Goal: Task Accomplishment & Management: Manage account settings

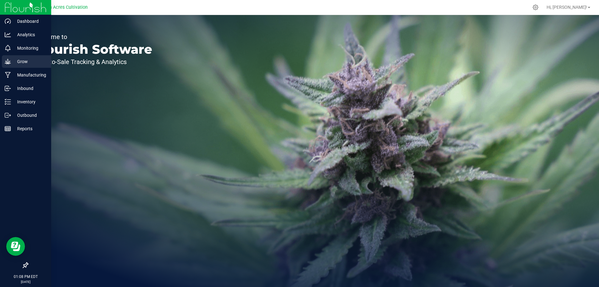
click at [30, 65] on p "Grow" at bounding box center [29, 61] width 37 height 7
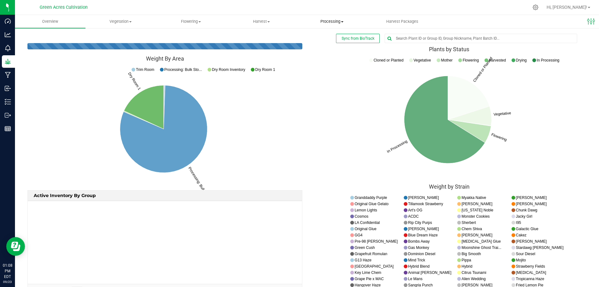
click at [327, 17] on uib-tab-heading "Processing Processing harvests Processing plants Completed harvests" at bounding box center [332, 21] width 70 height 12
click at [327, 36] on span "Processing harvests" at bounding box center [326, 37] width 58 height 5
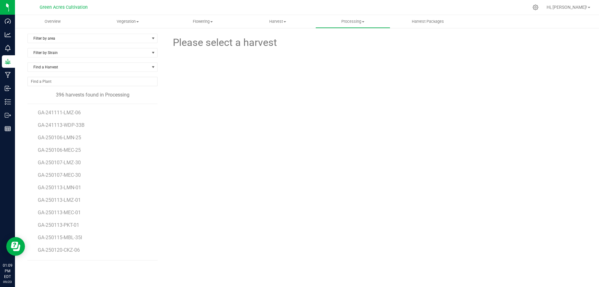
scroll to position [4793, 0]
click at [72, 253] on span "GA-250917-PZT-33H" at bounding box center [61, 251] width 47 height 6
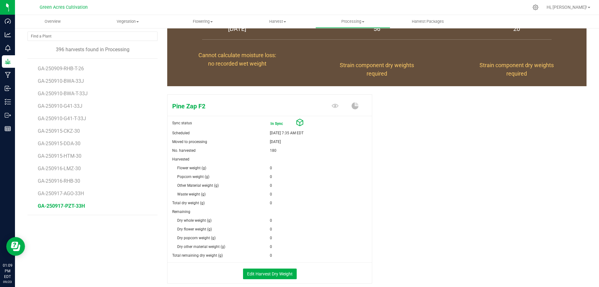
scroll to position [78, 0]
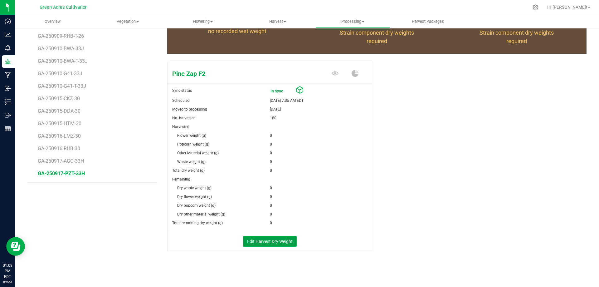
click at [272, 241] on button "Edit Harvest Dry Weight" at bounding box center [270, 241] width 54 height 11
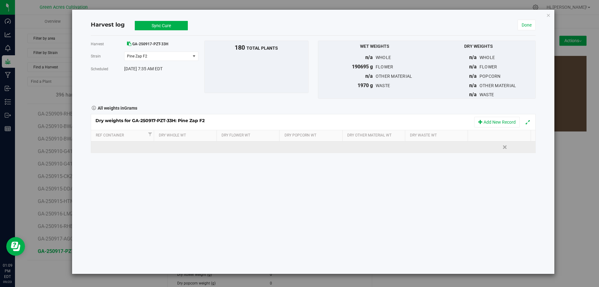
click at [241, 145] on td at bounding box center [249, 146] width 63 height 11
type input "35870"
click at [423, 147] on div "Dry weights for GA-250917-PZT-33H: Pine Zap F2 Add New Record Ref Container Dry…" at bounding box center [313, 133] width 445 height 39
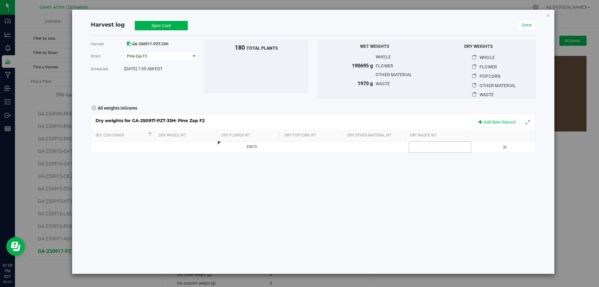
click at [423, 147] on div at bounding box center [442, 146] width 59 height 9
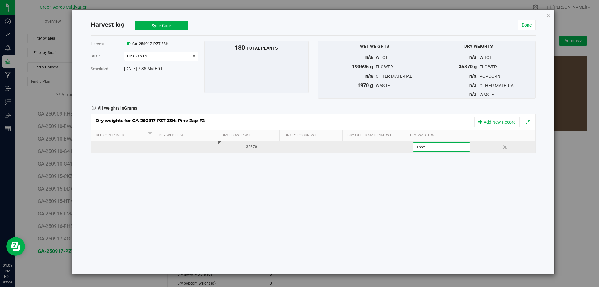
type input "16650"
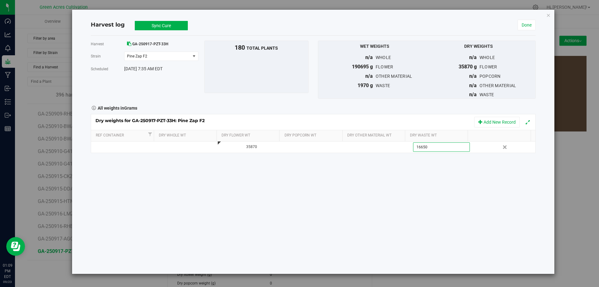
click at [208, 20] on div "Harvest log Sync Cure In Sync Done" at bounding box center [313, 25] width 445 height 21
click at [178, 24] on button "Sync Cure" at bounding box center [161, 25] width 53 height 9
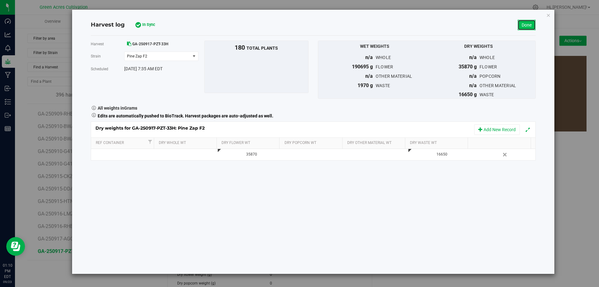
click at [527, 28] on link "Done" at bounding box center [527, 25] width 18 height 11
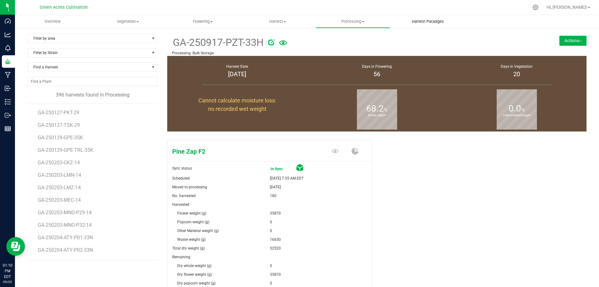
click at [425, 23] on span "Harvest Packages" at bounding box center [428, 22] width 49 height 6
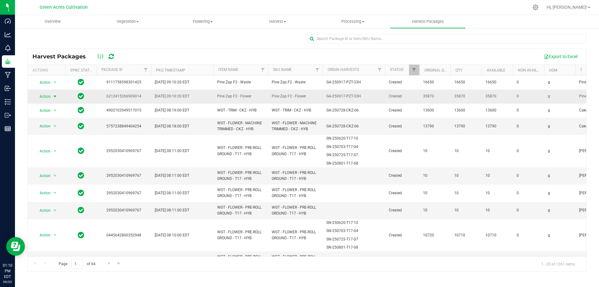
click at [47, 97] on span "Action" at bounding box center [42, 96] width 17 height 9
click at [62, 117] on li "Create package" at bounding box center [53, 115] width 39 height 9
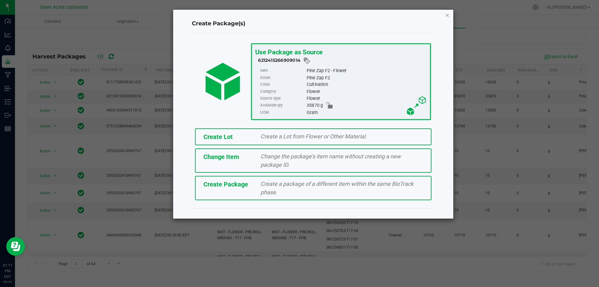
click at [447, 17] on icon "button" at bounding box center [447, 14] width 4 height 7
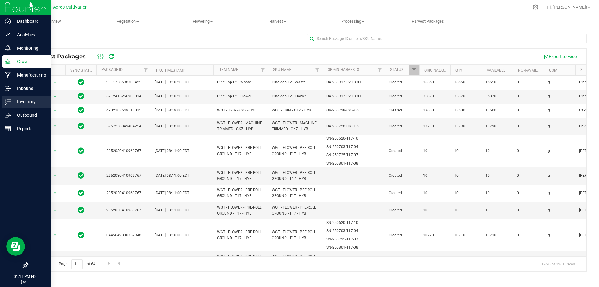
click at [23, 101] on p "Inventory" at bounding box center [29, 101] width 37 height 7
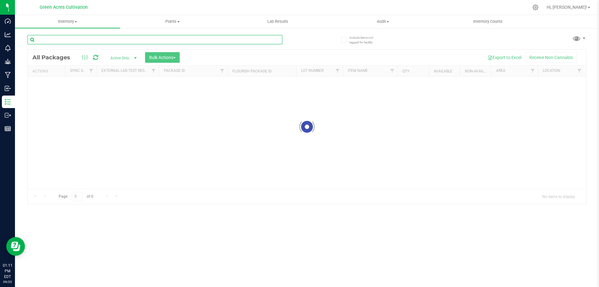
click at [198, 42] on input "text" at bounding box center [154, 39] width 255 height 9
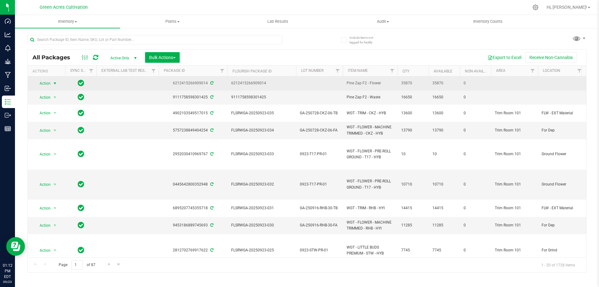
click at [51, 85] on span "Action" at bounding box center [46, 83] width 25 height 9
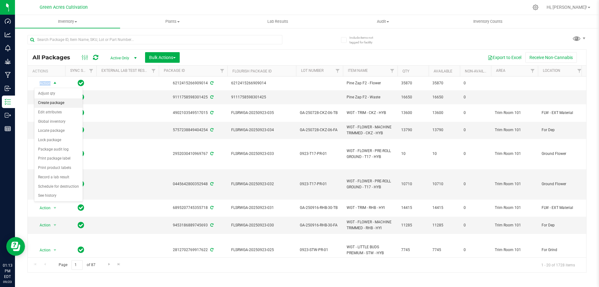
click at [48, 102] on li "Create package" at bounding box center [58, 102] width 48 height 9
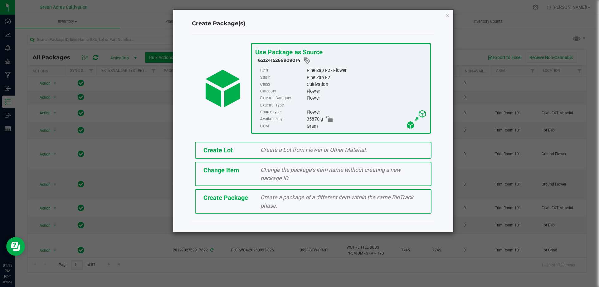
click at [266, 147] on span "Create a Lot from Flower or Other Material." at bounding box center [314, 149] width 106 height 7
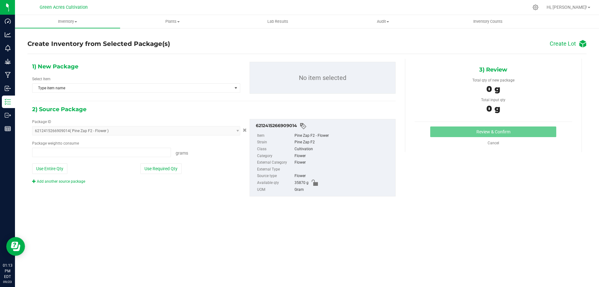
type input "0.0000 g"
click at [171, 82] on div "Select Item Type item name" at bounding box center [136, 84] width 208 height 17
click at [170, 87] on span "Type item name" at bounding box center [132, 88] width 200 height 9
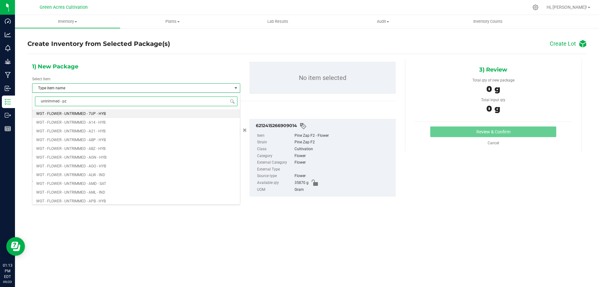
type input "untrimmed - pzt"
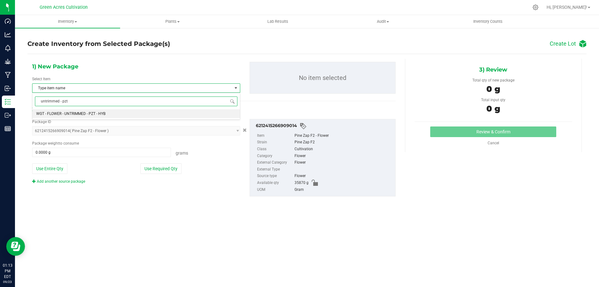
click at [112, 113] on li "WGT - FLOWER - UNTRIMMED - PZT - HYB" at bounding box center [136, 113] width 208 height 9
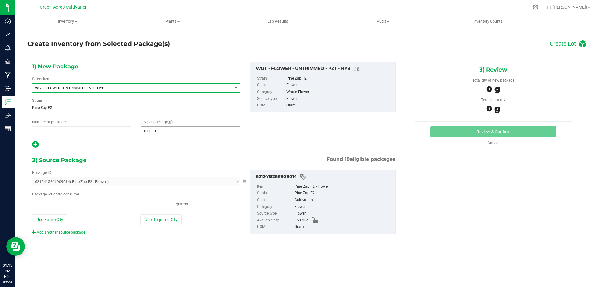
type input "0.0000 g"
click at [171, 133] on span at bounding box center [190, 130] width 99 height 9
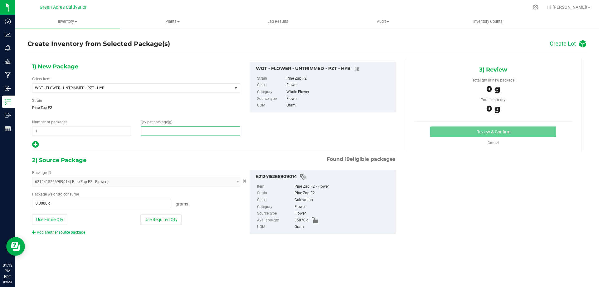
click at [157, 132] on input "text" at bounding box center [190, 131] width 99 height 9
click at [189, 130] on input "text" at bounding box center [190, 131] width 99 height 9
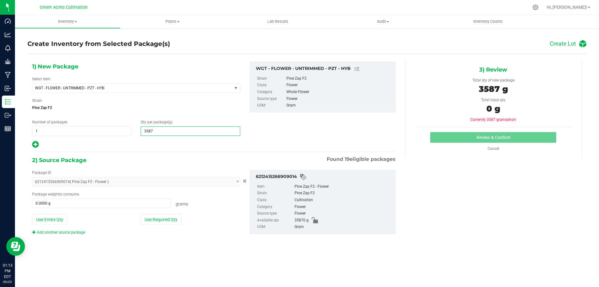
type input "35870"
type input "35,870.0000"
drag, startPoint x: 215, startPoint y: 213, endPoint x: 168, endPoint y: 220, distance: 47.7
click at [210, 212] on div "Package ID 6212415266909014 ( Pine Zap F2 - Flower ) 0097544634541191 062504525…" at bounding box center [136, 202] width 218 height 65
click at [163, 222] on button "Use Required Qty" at bounding box center [160, 219] width 41 height 11
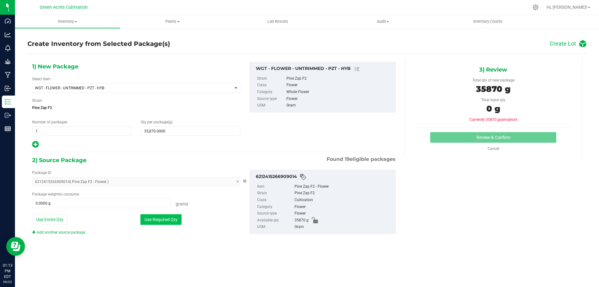
type input "35870.0000 g"
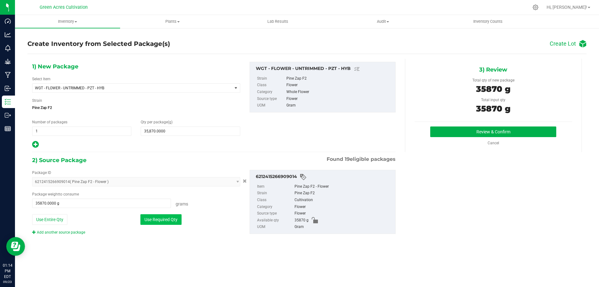
click at [179, 221] on button "Use Required Qty" at bounding box center [160, 219] width 41 height 11
click at [449, 134] on button "Review & Confirm" at bounding box center [493, 131] width 126 height 11
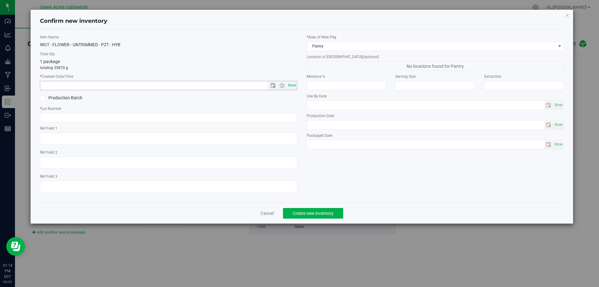
click at [292, 84] on span "Now" at bounding box center [292, 85] width 11 height 9
type input "9/23/2025 1:14 PM"
click at [292, 114] on input "text" at bounding box center [169, 117] width 258 height 9
type input "g"
type input "GA-250917-PZT-33H"
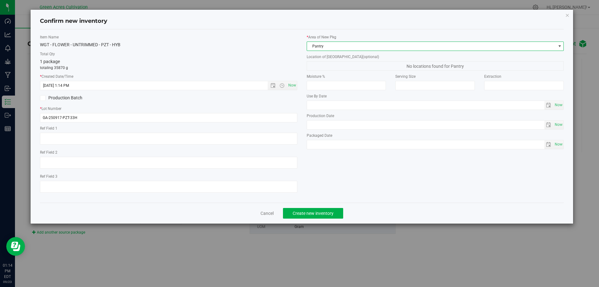
click at [340, 44] on span "Pantry" at bounding box center [431, 46] width 249 height 9
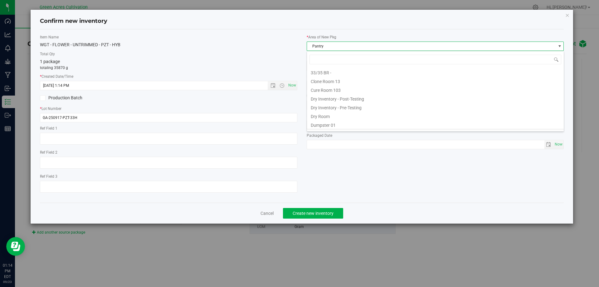
scroll to position [9, 258]
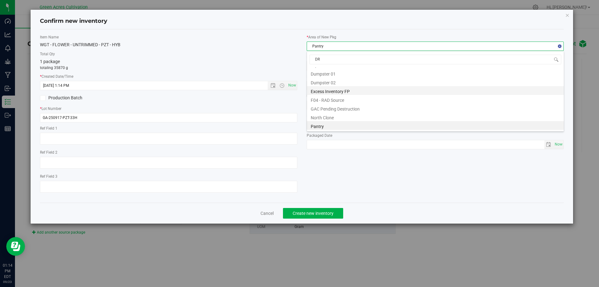
type input "DRY"
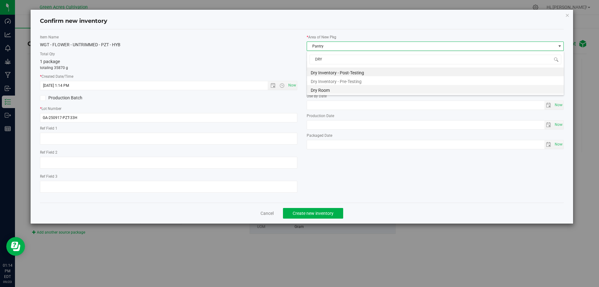
click at [331, 92] on li "Dry Room" at bounding box center [435, 89] width 257 height 9
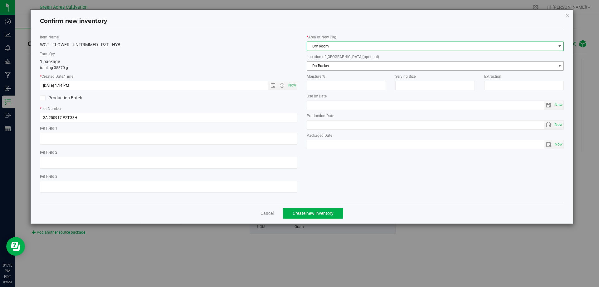
click at [342, 65] on span "Da Bucket" at bounding box center [431, 65] width 249 height 9
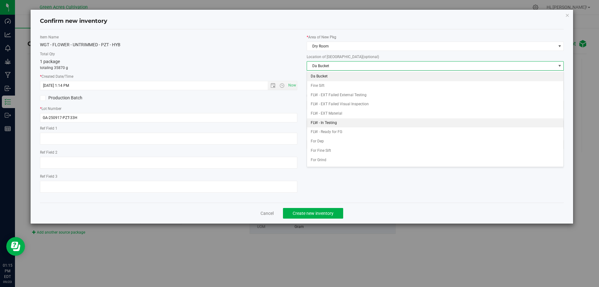
click at [343, 122] on li "FLW - In Testing" at bounding box center [435, 122] width 257 height 9
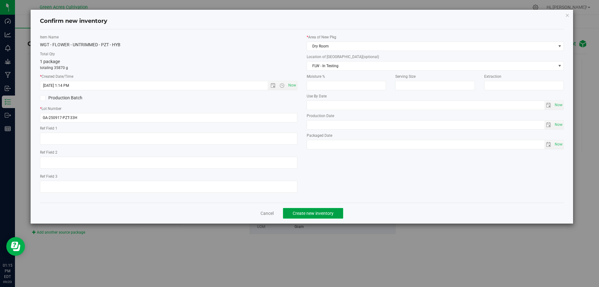
click at [330, 213] on span "Create new inventory" at bounding box center [313, 213] width 41 height 5
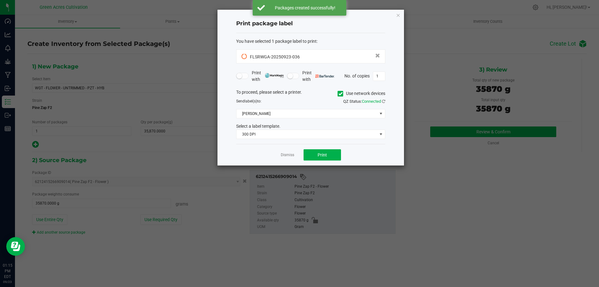
click at [338, 91] on span at bounding box center [341, 94] width 6 height 6
click at [341, 94] on icon at bounding box center [341, 94] width 4 height 0
click at [0, 0] on input "Use network devices" at bounding box center [0, 0] width 0 height 0
click at [332, 112] on span at bounding box center [307, 113] width 141 height 9
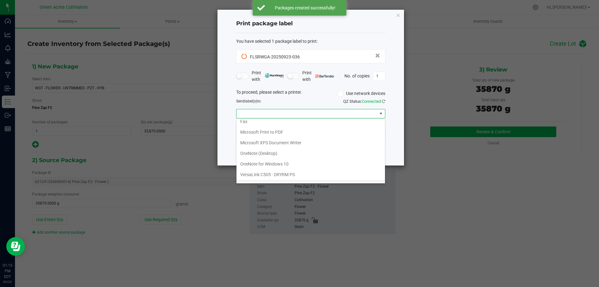
scroll to position [22, 0]
click at [281, 174] on ZPL "ZDesigner ZD420-203dpi ZPL" at bounding box center [311, 177] width 149 height 11
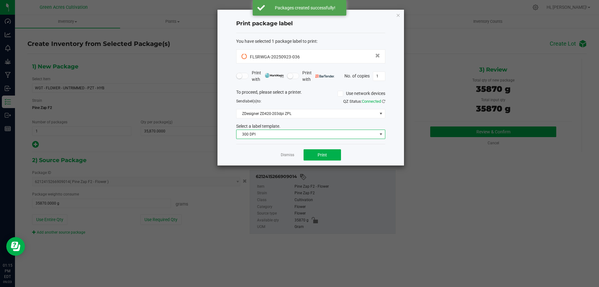
click at [296, 138] on span "300 DPI" at bounding box center [307, 134] width 141 height 9
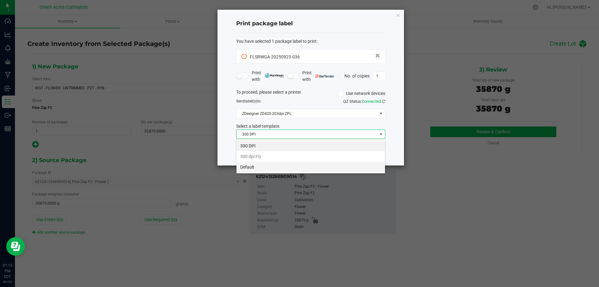
scroll to position [9, 149]
click at [272, 162] on li "Default" at bounding box center [311, 167] width 149 height 11
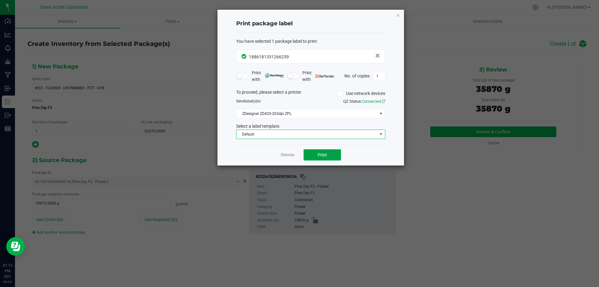
click at [322, 157] on span "Print" at bounding box center [322, 154] width 9 height 5
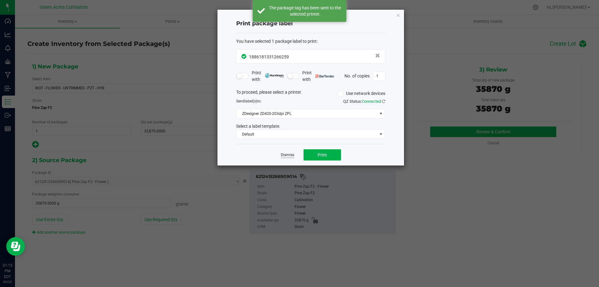
click at [287, 158] on link "Dismiss" at bounding box center [287, 154] width 13 height 5
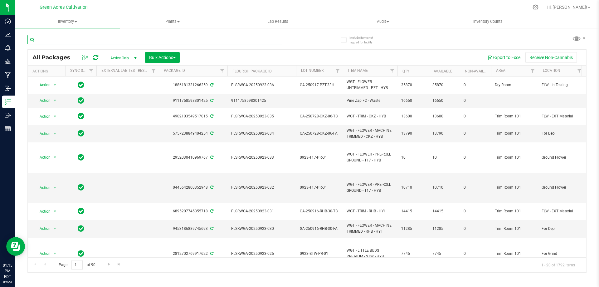
click at [73, 42] on input "text" at bounding box center [154, 39] width 255 height 9
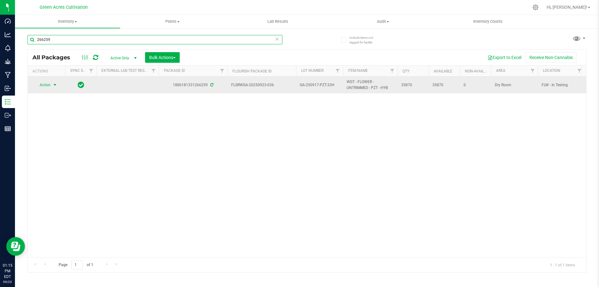
type input "266259"
click at [45, 81] on span "Action" at bounding box center [42, 85] width 17 height 9
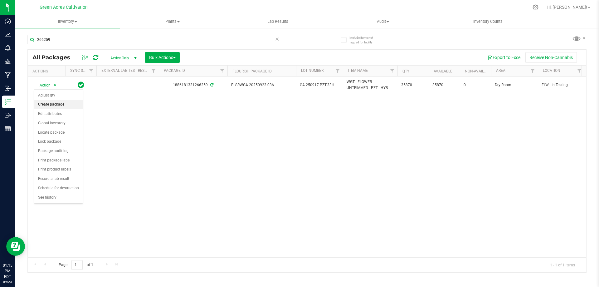
click at [47, 103] on li "Create package" at bounding box center [58, 104] width 48 height 9
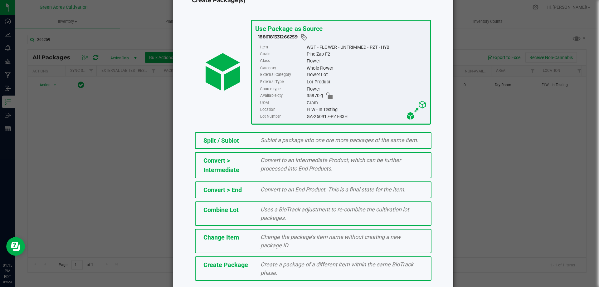
scroll to position [45, 0]
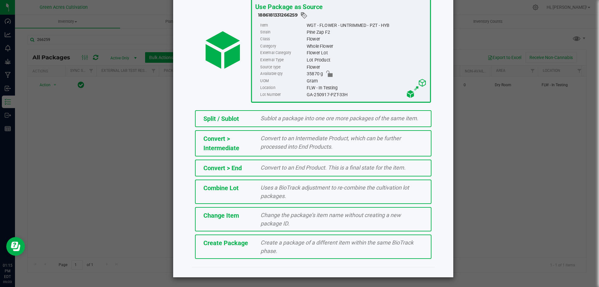
click at [207, 253] on div "Create Package Create a package of a different item within the same BioTrack ph…" at bounding box center [313, 246] width 237 height 24
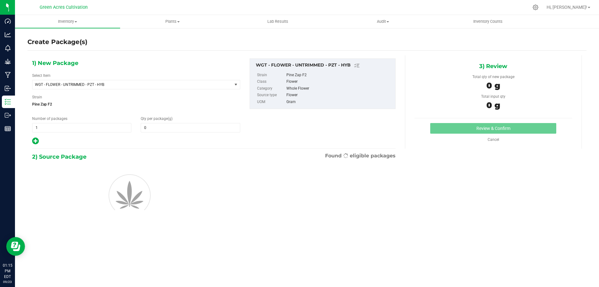
type input "0.0000"
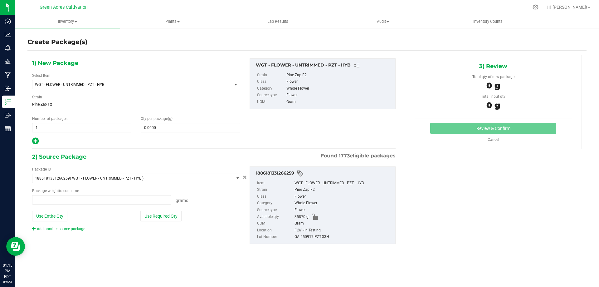
type input "0.0000 g"
click at [35, 142] on icon at bounding box center [35, 141] width 7 height 8
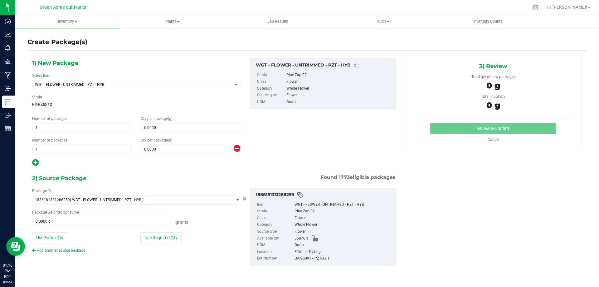
click at [32, 163] on icon at bounding box center [35, 163] width 7 height 8
type input "0.0000"
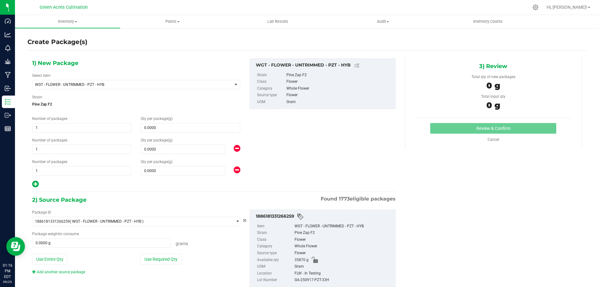
click at [34, 187] on icon at bounding box center [35, 184] width 7 height 8
type input "0.0000"
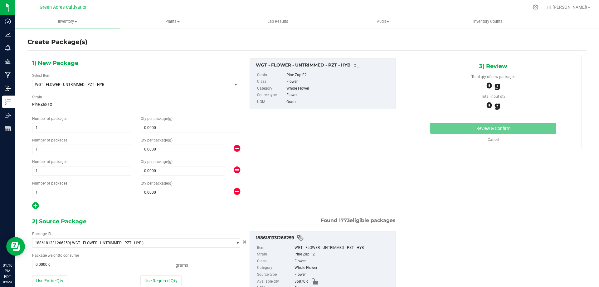
click at [34, 202] on icon at bounding box center [35, 206] width 7 height 8
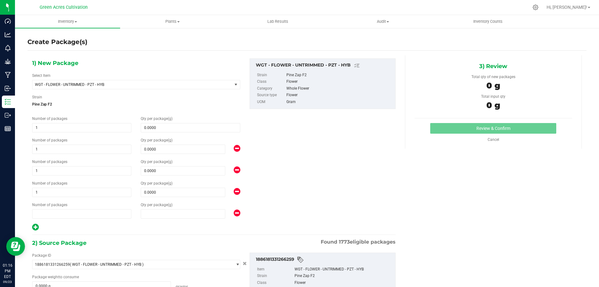
type input "0.0000"
type input "1"
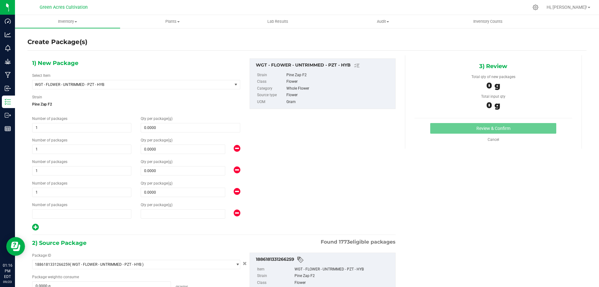
type input "0.0000"
click at [37, 226] on icon at bounding box center [35, 227] width 7 height 8
type input "0.0000"
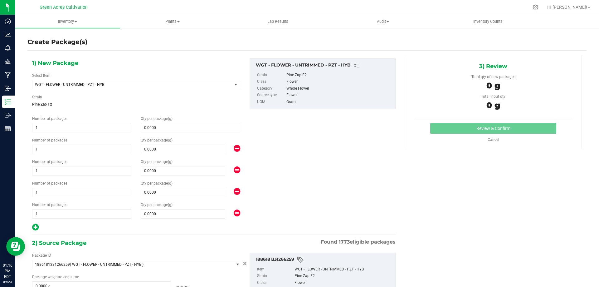
type input "0.0000"
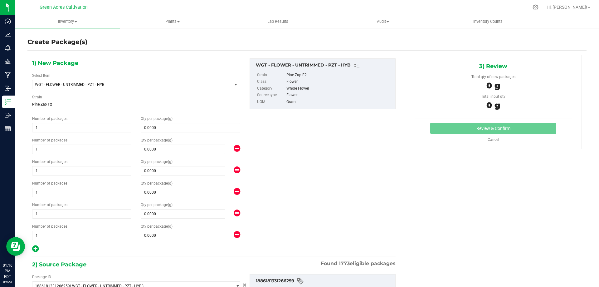
click at [39, 250] on div at bounding box center [136, 249] width 208 height 8
click at [36, 250] on icon at bounding box center [35, 249] width 7 height 8
type input "0.0000"
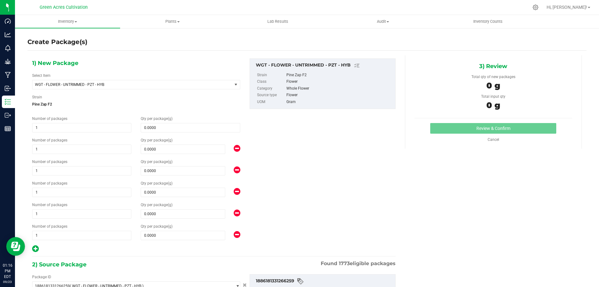
type input "0.0000"
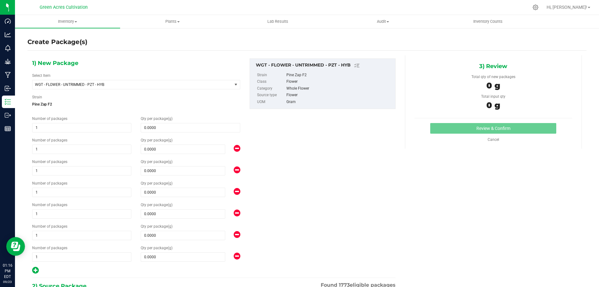
click at [35, 272] on icon at bounding box center [35, 270] width 7 height 8
type input "0.0000"
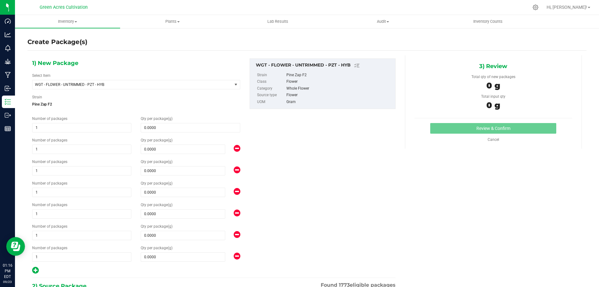
type input "0.0000"
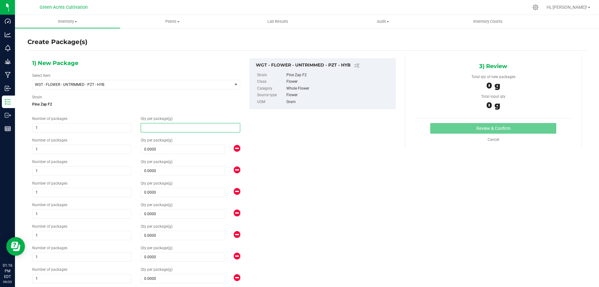
click at [153, 128] on span at bounding box center [190, 127] width 99 height 9
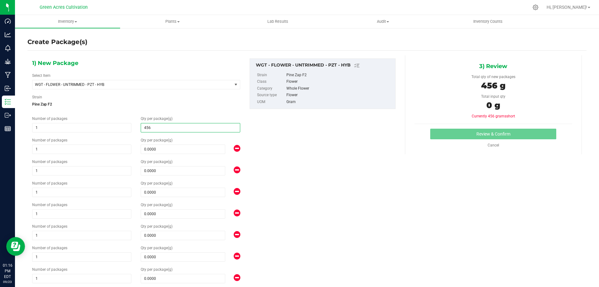
type input "4565"
type input "4,565.0000"
type input "4485"
type input "4,485.0000"
type input "4460"
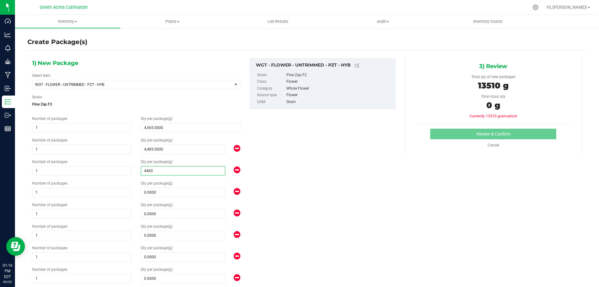
type input "4,460.0000"
type input "3845"
type input "3,845.0000"
type input "3555"
type input "3,555.0000"
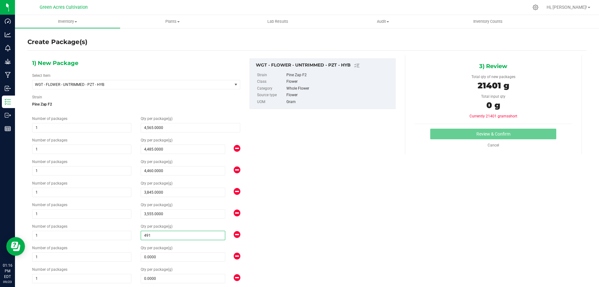
type input "4910"
type input "4,910.0000"
type input "3470"
type input "3,470.0000"
type input "6580"
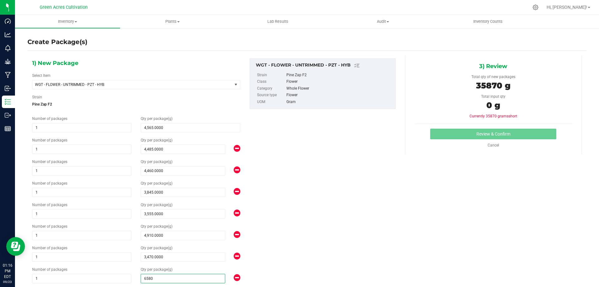
type input "6,580.0000"
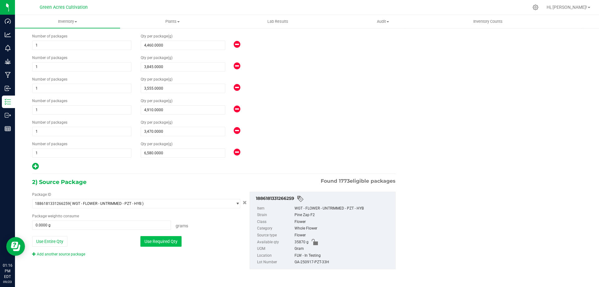
click at [175, 243] on button "Use Required Qty" at bounding box center [160, 241] width 41 height 11
type input "35870.0000 g"
click at [318, 262] on div "GA-250917-PZT-33H" at bounding box center [344, 262] width 98 height 7
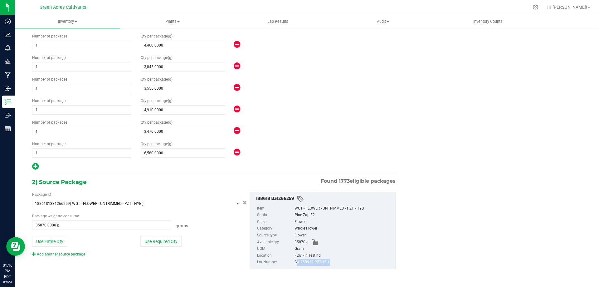
copy div "GA-250917-PZT-33H"
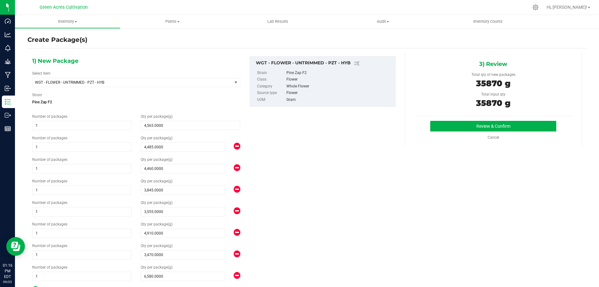
scroll to position [0, 0]
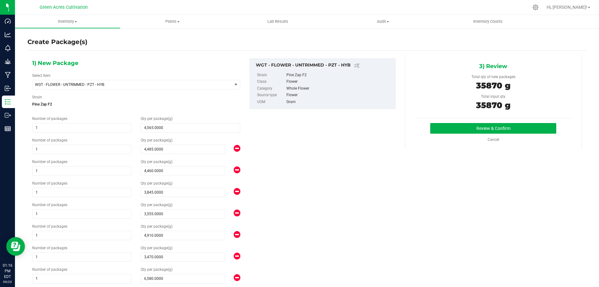
click at [443, 135] on div "Review & Confirm Cancel" at bounding box center [494, 132] width 158 height 19
click at [447, 127] on button "Review & Confirm" at bounding box center [493, 128] width 126 height 11
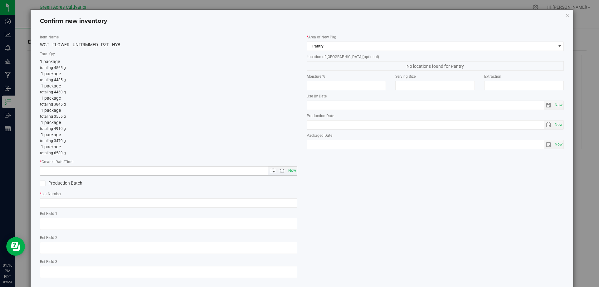
click at [289, 170] on span "Now" at bounding box center [292, 170] width 11 height 9
type input "9/23/2025 1:16 PM"
click at [273, 208] on div "Item Name WGT - FLOWER - UNTRIMMED - PZT - HYB Total Qty 1 package totaling 456…" at bounding box center [168, 158] width 267 height 248
click at [274, 206] on input "text" at bounding box center [169, 202] width 258 height 9
paste input "GA-250917-PZT-33H"
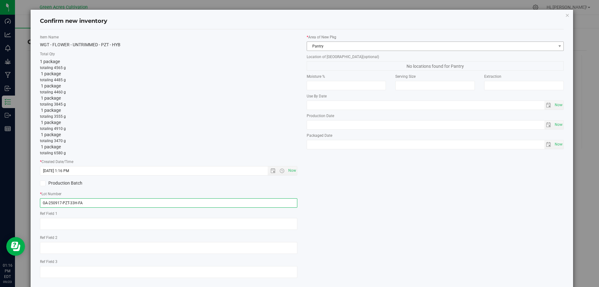
type input "GA-250917-PZT-33H-FA"
click at [328, 42] on span "Pantry" at bounding box center [431, 46] width 249 height 9
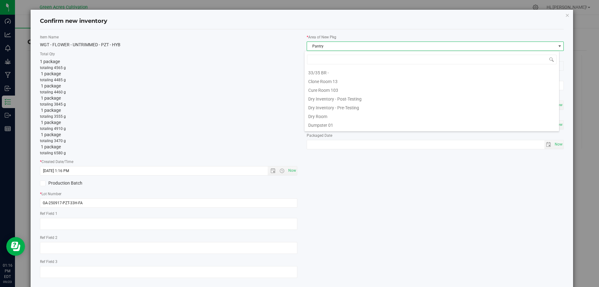
scroll to position [9, 255]
type input "DR"
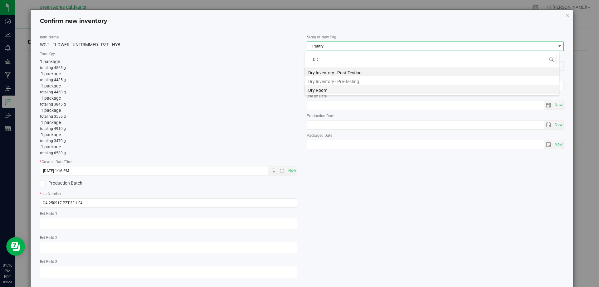
click at [326, 89] on li "Dry Room" at bounding box center [432, 89] width 255 height 9
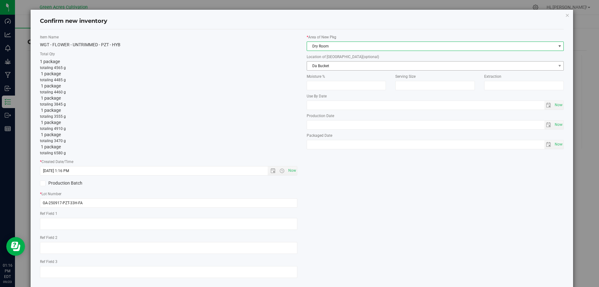
click at [338, 68] on span "Da Bucket" at bounding box center [431, 65] width 249 height 9
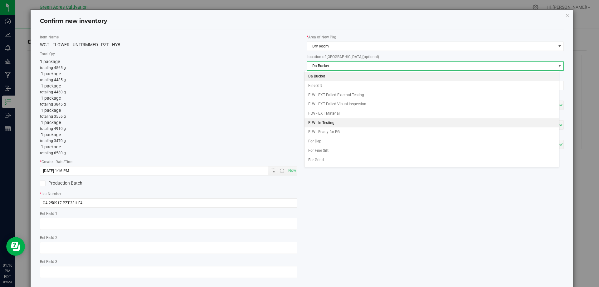
click at [336, 123] on li "FLW - In Testing" at bounding box center [432, 122] width 255 height 9
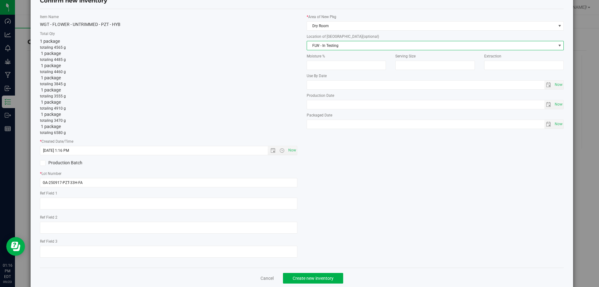
scroll to position [32, 0]
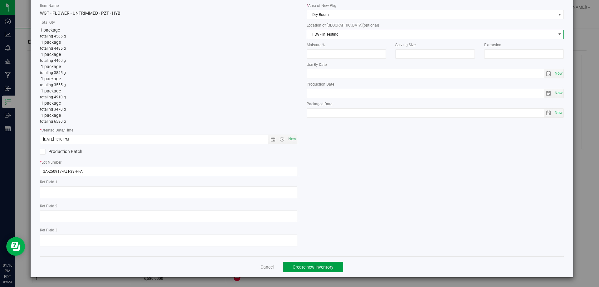
click at [317, 267] on span "Create new inventory" at bounding box center [313, 266] width 41 height 5
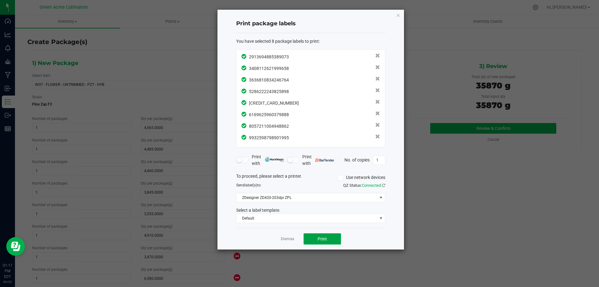
click at [332, 240] on button "Print" at bounding box center [322, 238] width 37 height 11
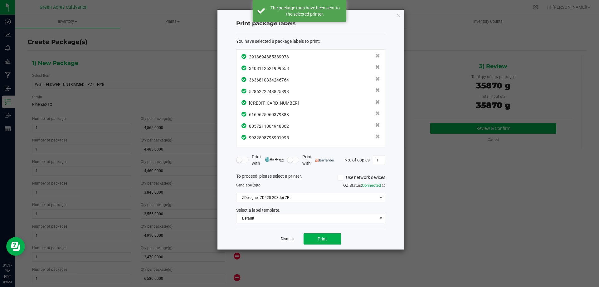
click at [291, 238] on link "Dismiss" at bounding box center [287, 238] width 13 height 5
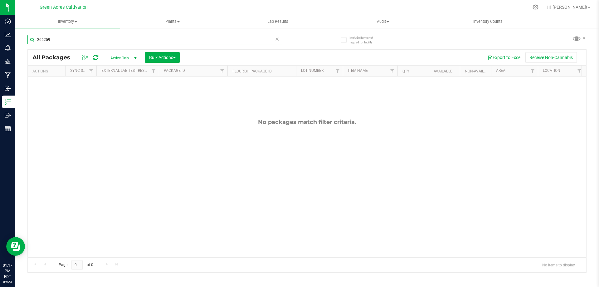
click at [65, 38] on input "266259" at bounding box center [154, 39] width 255 height 9
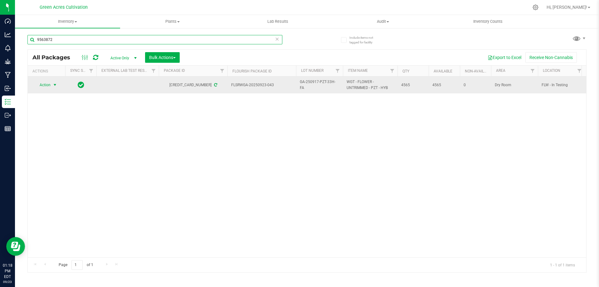
type input "9563872"
click at [46, 86] on span "Action" at bounding box center [42, 85] width 17 height 9
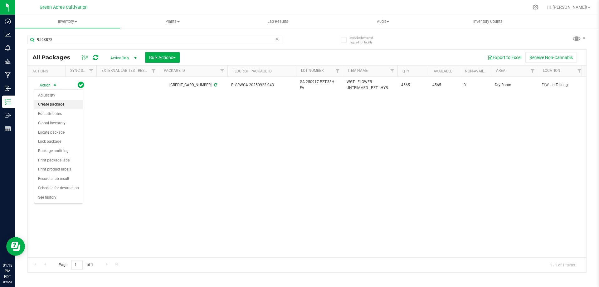
click at [53, 102] on li "Create package" at bounding box center [58, 104] width 48 height 9
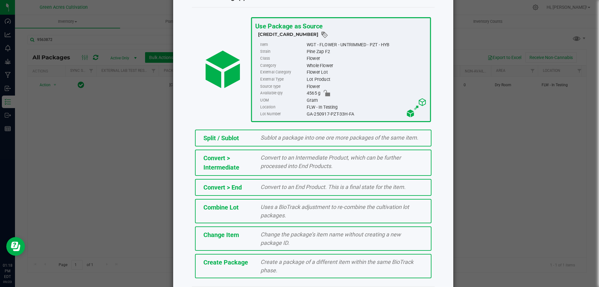
scroll to position [45, 0]
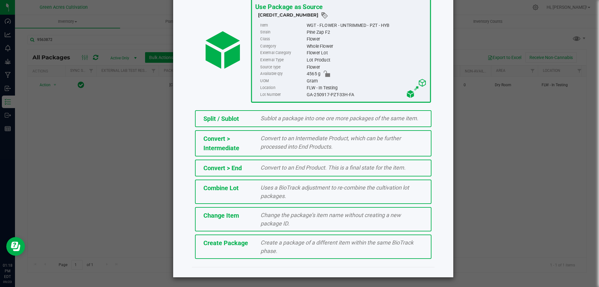
click at [224, 245] on span "Create Package" at bounding box center [226, 242] width 45 height 7
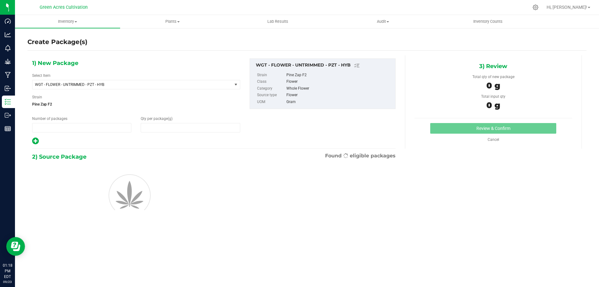
type input "1"
type input "0.0000"
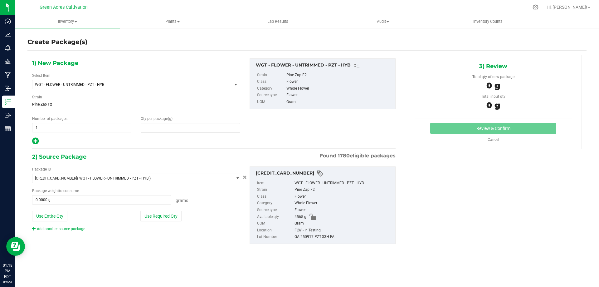
click at [181, 127] on span at bounding box center [190, 127] width 99 height 9
type input "0.0000"
click at [160, 86] on span "WGT - FLOWER - UNTRIMMED - PZT - HYB" at bounding box center [128, 84] width 187 height 4
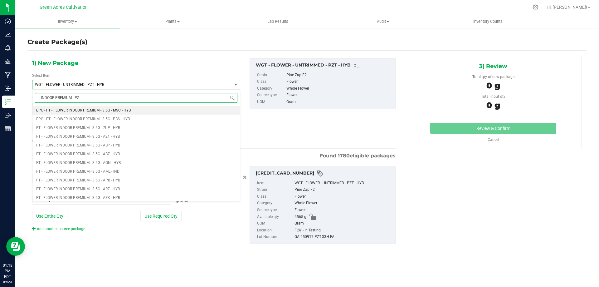
type input "INDOOR PREMIUM - PZT"
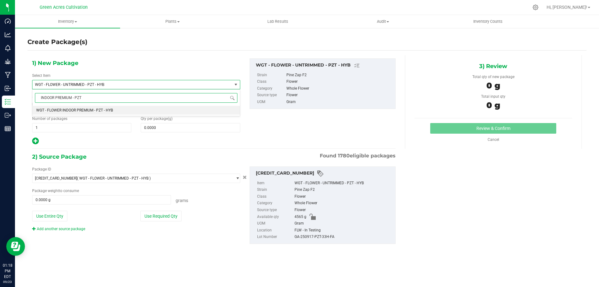
click at [99, 112] on span "WGT - FLOWER INDOOR PREMIUM - PZT - HYB" at bounding box center [74, 110] width 77 height 4
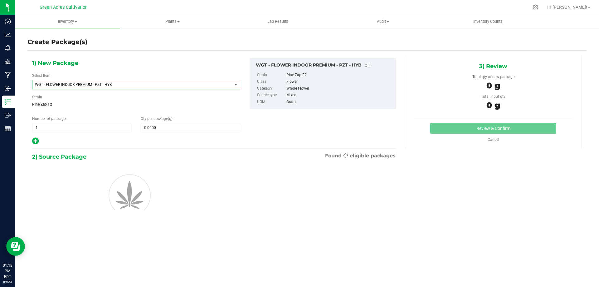
type input "0.0000"
click at [177, 132] on span "0.0000 0" at bounding box center [190, 127] width 99 height 9
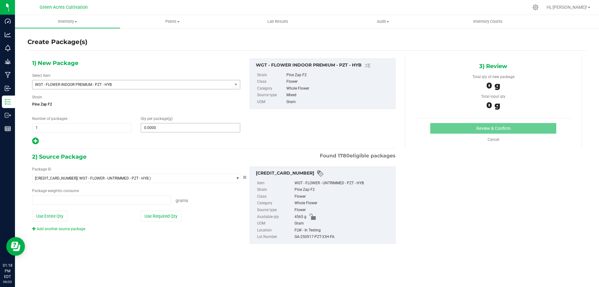
type input "0.0000 g"
click at [185, 127] on span at bounding box center [190, 127] width 99 height 9
type input "10"
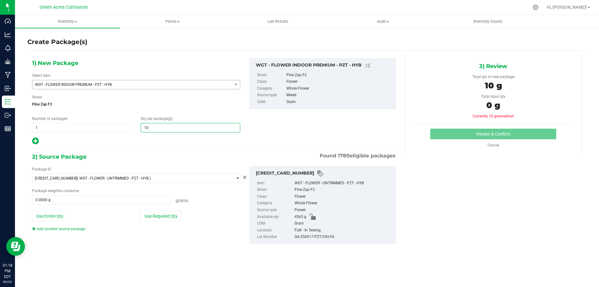
type input "10.0000"
click at [218, 219] on div "Use Required Qty" at bounding box center [190, 216] width 100 height 11
click at [170, 217] on button "Use Required Qty" at bounding box center [160, 216] width 41 height 11
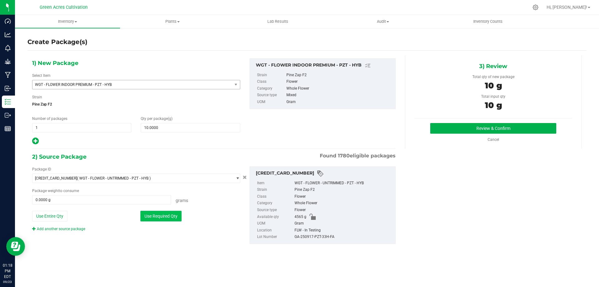
type input "10.0000 g"
click at [309, 239] on div "GA-250917-PZT-33H-FA" at bounding box center [344, 236] width 98 height 7
copy div "GA-250917-PZT-33H-FA"
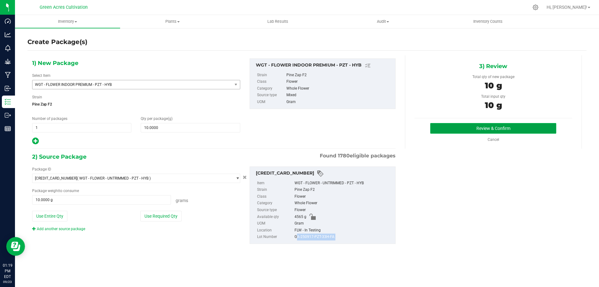
click at [440, 128] on button "Review & Confirm" at bounding box center [493, 128] width 126 height 11
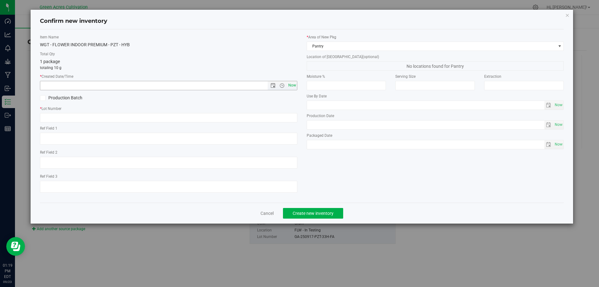
click at [295, 86] on span "Now" at bounding box center [292, 85] width 11 height 9
type input "9/23/2025 1:19 PM"
click at [277, 115] on input "text" at bounding box center [169, 117] width 258 height 9
paste input "GA-250917-PZT-33H-FA"
type input "GA-250917-PZT-33H-FA"
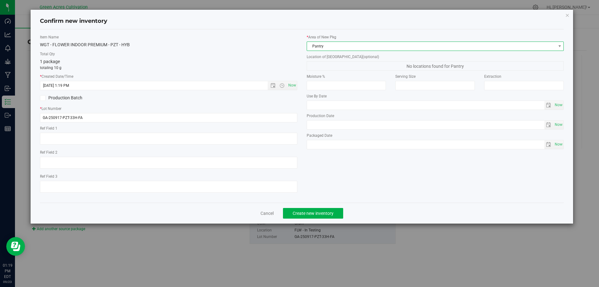
click at [341, 42] on span "Pantry" at bounding box center [431, 46] width 249 height 9
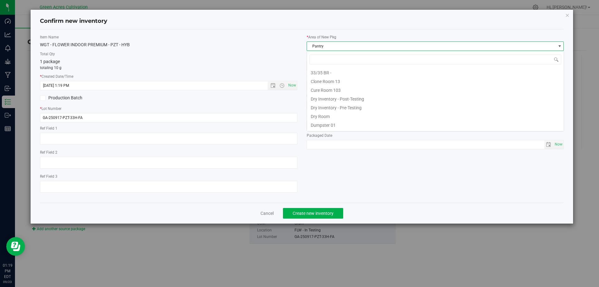
scroll to position [51, 0]
type input "DRY"
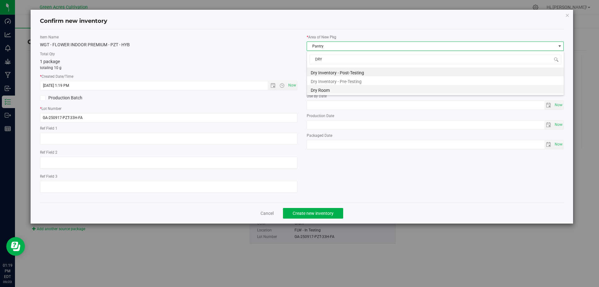
click at [322, 87] on li "Dry Room" at bounding box center [435, 89] width 257 height 9
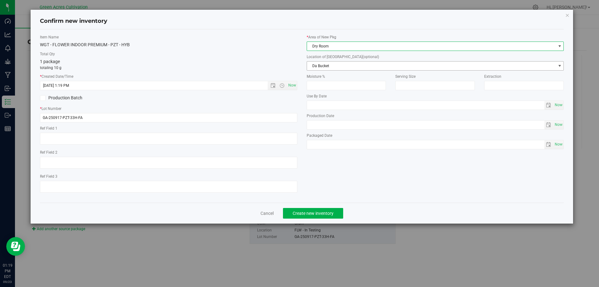
click at [325, 70] on span "Da Bucket" at bounding box center [431, 65] width 249 height 9
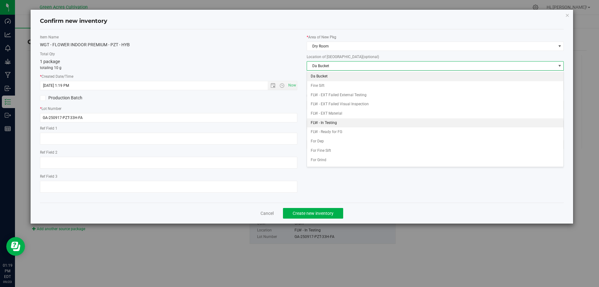
click at [335, 124] on li "FLW - In Testing" at bounding box center [435, 122] width 257 height 9
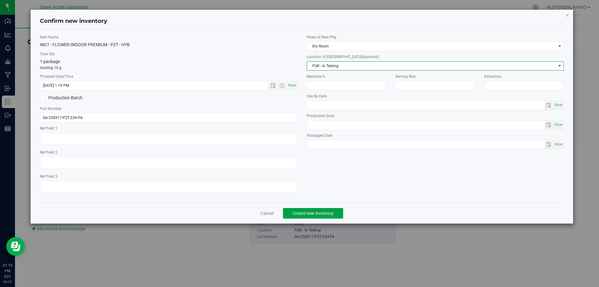
click at [315, 213] on span "Create new inventory" at bounding box center [313, 213] width 41 height 5
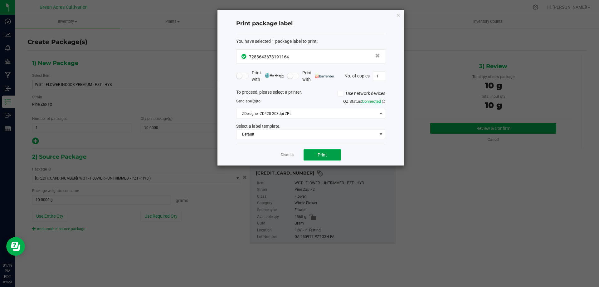
click at [321, 155] on span "Print" at bounding box center [322, 154] width 9 height 5
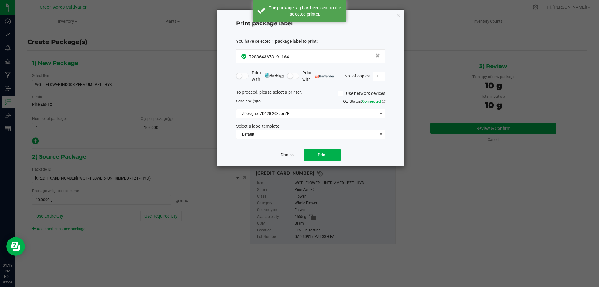
click at [285, 153] on link "Dismiss" at bounding box center [287, 154] width 13 height 5
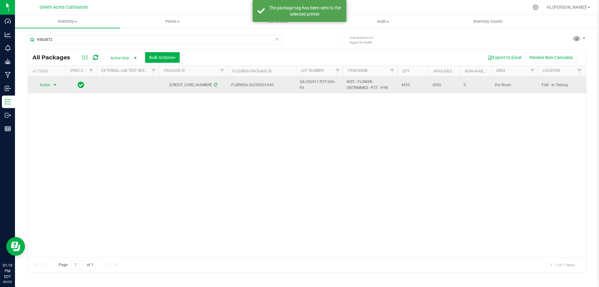
click at [53, 84] on span "select" at bounding box center [54, 84] width 5 height 5
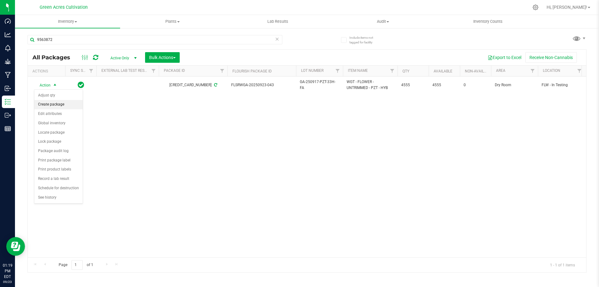
click at [59, 105] on li "Create package" at bounding box center [58, 104] width 48 height 9
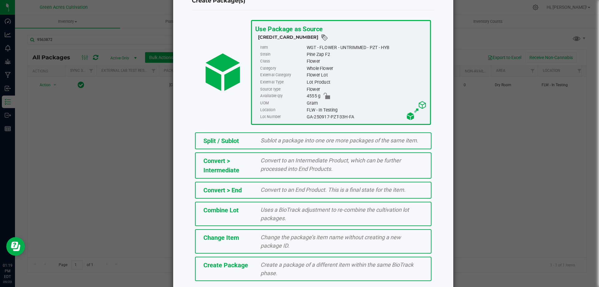
scroll to position [45, 0]
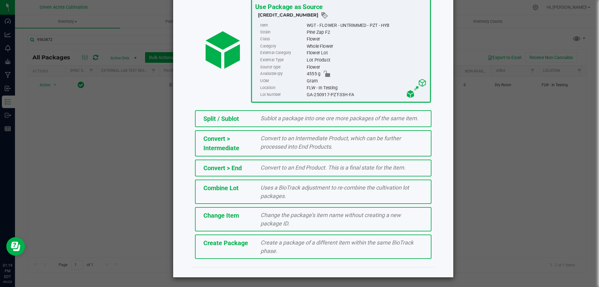
click at [245, 240] on div "Create Package" at bounding box center [227, 242] width 57 height 9
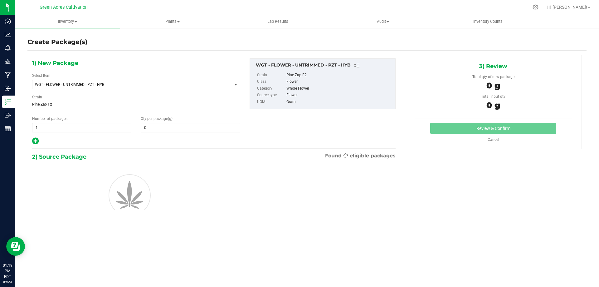
type input "0.0000"
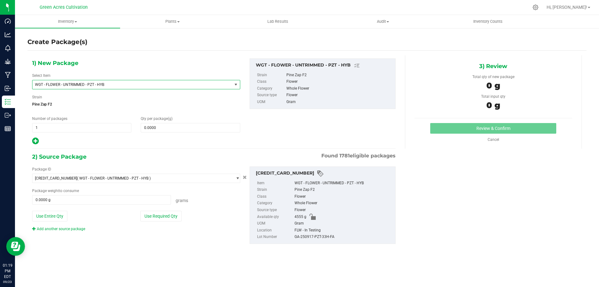
click at [168, 89] on span "WGT - FLOWER - UNTRIMMED - PZT - HYB" at bounding box center [132, 84] width 200 height 9
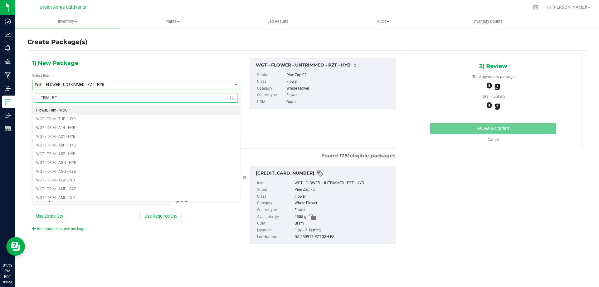
type input "TRIM - PZT"
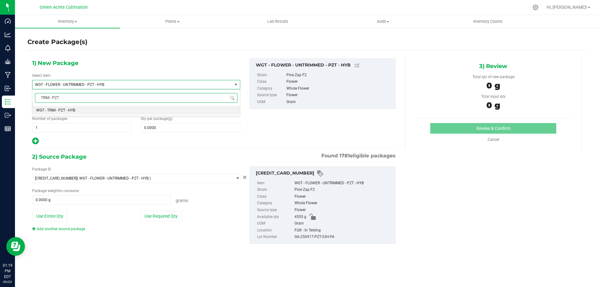
click at [58, 109] on span "WGT - TRIM - PZT - HYB" at bounding box center [55, 110] width 39 height 4
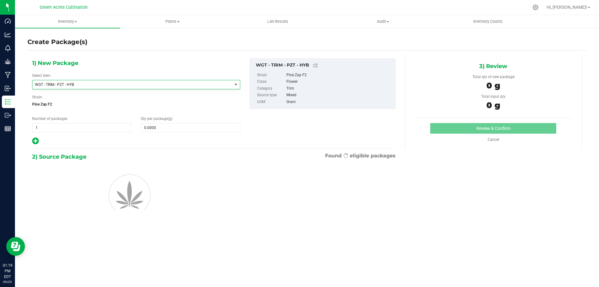
type input "0.0000"
click at [174, 126] on span at bounding box center [190, 127] width 99 height 9
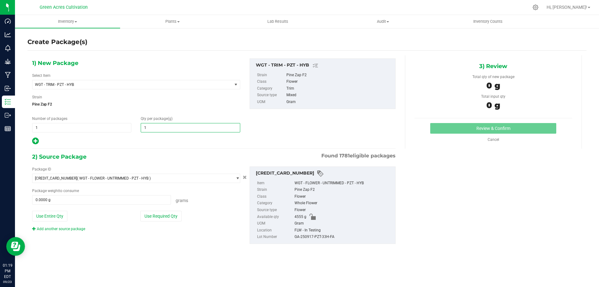
type input "10"
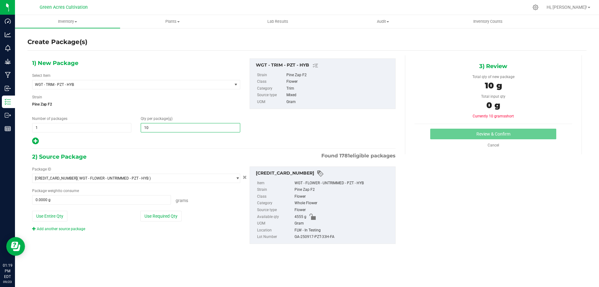
type input "10.0000"
drag, startPoint x: 207, startPoint y: 221, endPoint x: 178, endPoint y: 217, distance: 28.7
click at [205, 221] on div "Package ID 5378173109563872 ( WGT - FLOWER - UNTRIMMED - PZT - HYB ) 0004193013…" at bounding box center [136, 198] width 218 height 65
click at [176, 216] on button "Use Required Qty" at bounding box center [160, 216] width 41 height 11
type input "10.0000 g"
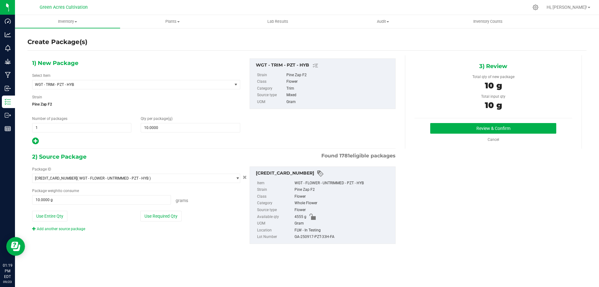
click at [323, 235] on div "GA-250917-PZT-33H-FA" at bounding box center [344, 236] width 98 height 7
copy div "GA-250917-PZT-33H-FA"
click at [441, 132] on button "Review & Confirm" at bounding box center [493, 128] width 126 height 11
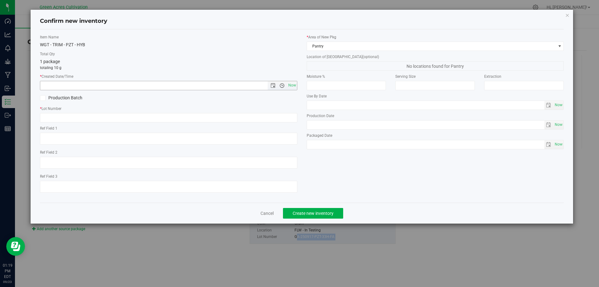
click at [286, 86] on span "Open the time view" at bounding box center [282, 85] width 11 height 5
click at [293, 82] on span "Now" at bounding box center [292, 85] width 11 height 9
type input "9/23/2025 1:20 PM"
click at [273, 111] on label "* Lot Number" at bounding box center [169, 109] width 258 height 6
click at [270, 117] on input "text" at bounding box center [169, 117] width 258 height 9
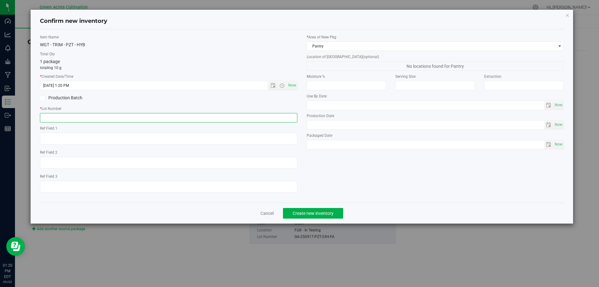
paste input "GA-250917-PZT-33H-FA"
type input "GA-250917-PZT-33H-TB"
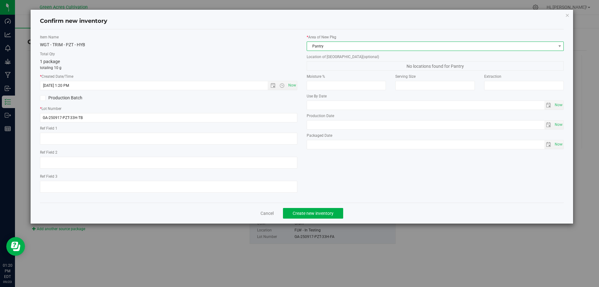
click at [319, 46] on span "Pantry" at bounding box center [431, 46] width 249 height 9
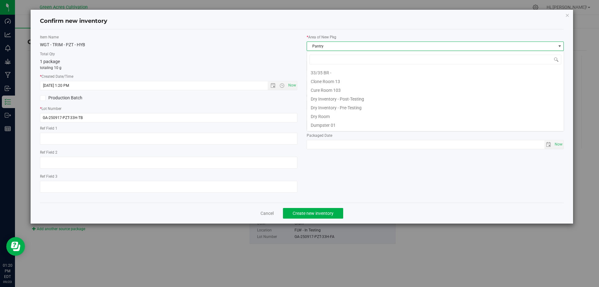
scroll to position [9, 258]
type input "DR"
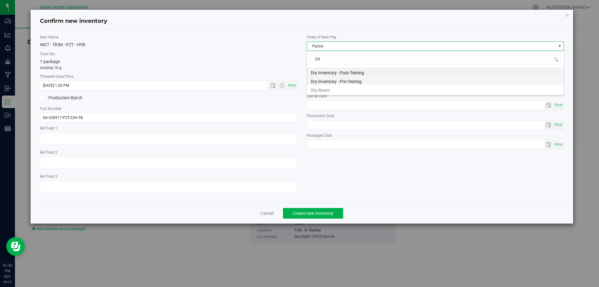
scroll to position [0, 0]
click at [327, 88] on li "Dry Room" at bounding box center [435, 89] width 257 height 9
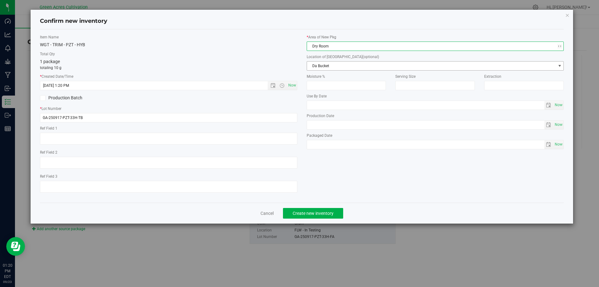
click at [331, 65] on span "Da Bucket" at bounding box center [431, 65] width 249 height 9
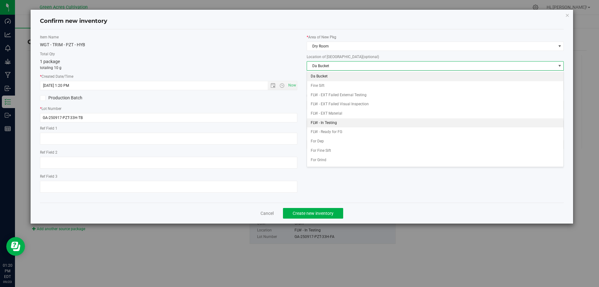
click at [345, 122] on li "FLW - In Testing" at bounding box center [435, 122] width 257 height 9
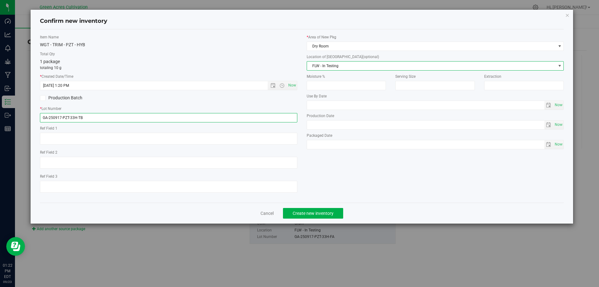
click at [77, 117] on input "GA-250917-PZT-33H-TB" at bounding box center [169, 117] width 258 height 9
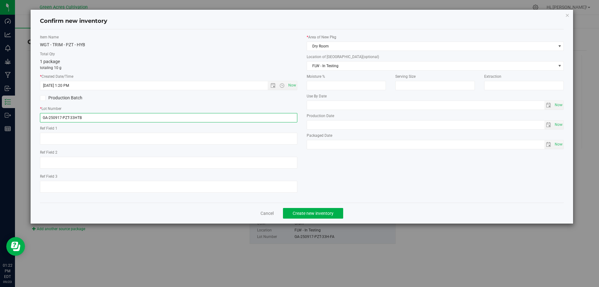
type input "GA-250917-PZT-33H-TB"
click at [322, 215] on span "Create new inventory" at bounding box center [313, 213] width 41 height 5
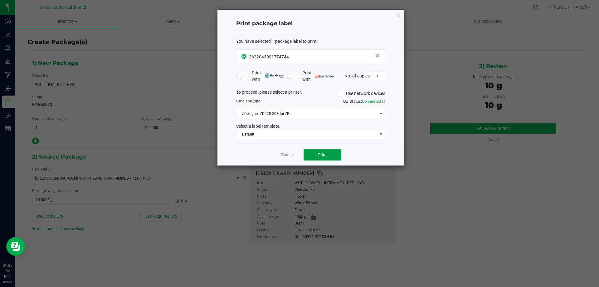
click at [322, 156] on span "Print" at bounding box center [322, 154] width 9 height 5
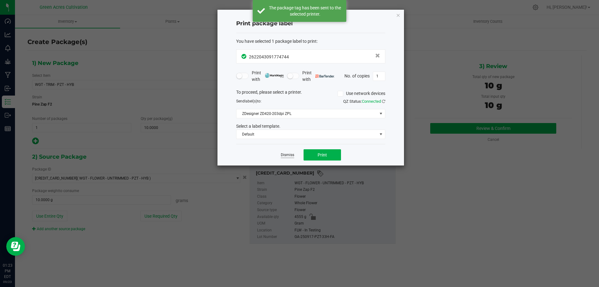
click at [292, 154] on link "Dismiss" at bounding box center [287, 154] width 13 height 5
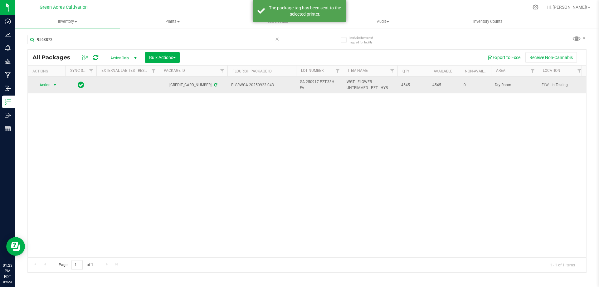
click at [47, 85] on span "Action" at bounding box center [42, 85] width 17 height 9
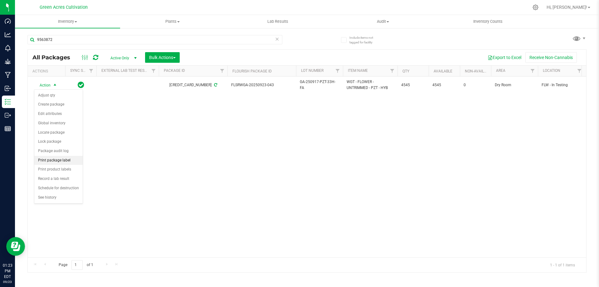
click at [64, 160] on li "Print package label" at bounding box center [58, 160] width 48 height 9
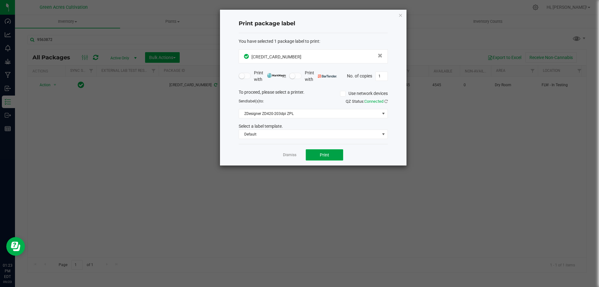
click at [326, 153] on span "Print" at bounding box center [324, 154] width 9 height 5
click at [295, 151] on div "Dismiss Print" at bounding box center [313, 155] width 149 height 22
click at [292, 158] on app-cancel-button "Dismiss" at bounding box center [289, 155] width 13 height 7
click at [293, 156] on link "Dismiss" at bounding box center [289, 154] width 13 height 5
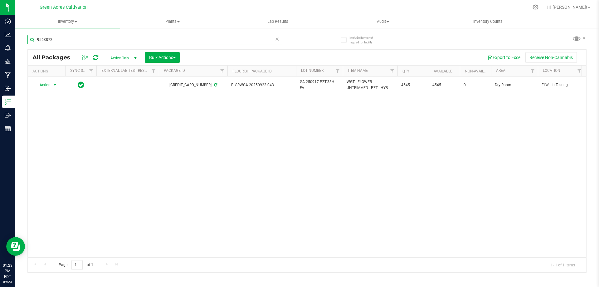
click at [133, 37] on input "9563872" at bounding box center [154, 39] width 255 height 9
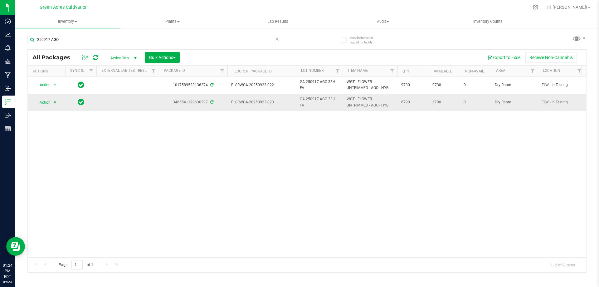
click at [49, 102] on span "Action" at bounding box center [42, 102] width 17 height 9
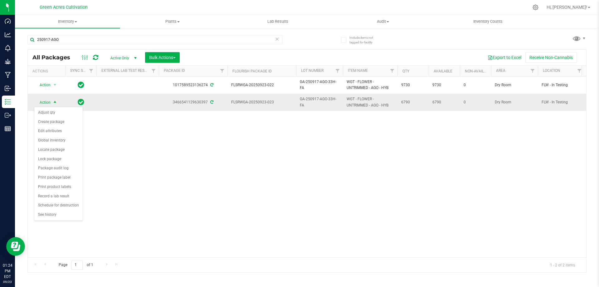
click at [49, 102] on span "Action" at bounding box center [42, 102] width 17 height 9
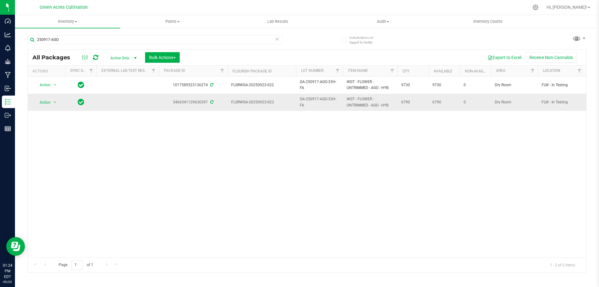
drag, startPoint x: 234, startPoint y: 101, endPoint x: 273, endPoint y: 104, distance: 39.7
click at [273, 104] on span "FLSRWGA-20250923-023" at bounding box center [261, 102] width 61 height 6
copy span "LSRWGA-20250923-023"
click at [208, 44] on div "250917-AGO" at bounding box center [154, 42] width 255 height 14
click at [209, 43] on input "250917-AGO" at bounding box center [154, 39] width 255 height 9
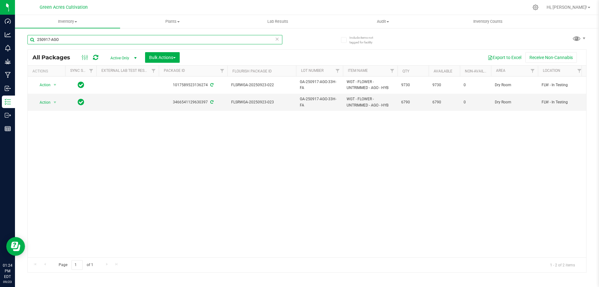
click at [209, 43] on input "250917-AGO" at bounding box center [154, 39] width 255 height 9
paste input "LSRWGA-20250923-023"
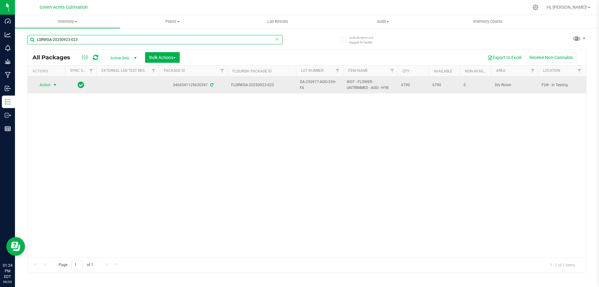
type input "LSRWGA-20250923-023"
click at [48, 86] on span "Action" at bounding box center [42, 85] width 17 height 9
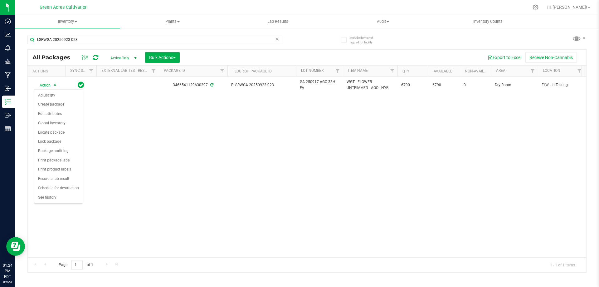
drag, startPoint x: 101, startPoint y: 98, endPoint x: 97, endPoint y: 98, distance: 4.1
click at [100, 98] on div "Action Action Adjust qty Create package Edit attributes Global inventory Locate…" at bounding box center [307, 166] width 559 height 181
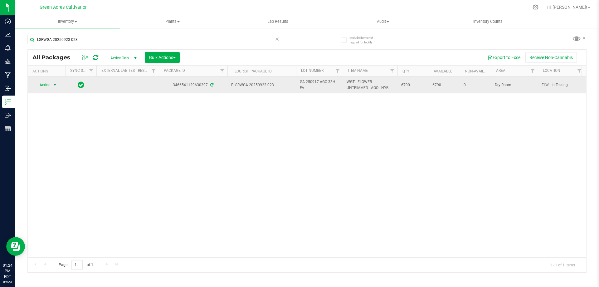
click at [50, 86] on span "Action" at bounding box center [42, 85] width 17 height 9
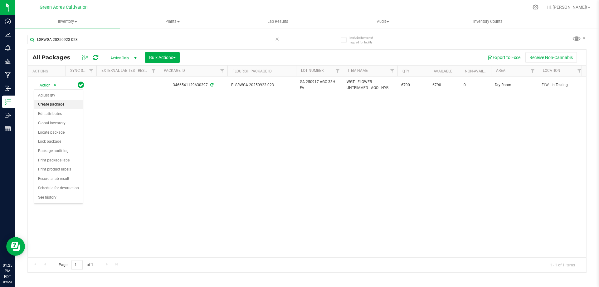
click at [49, 104] on li "Create package" at bounding box center [58, 104] width 48 height 9
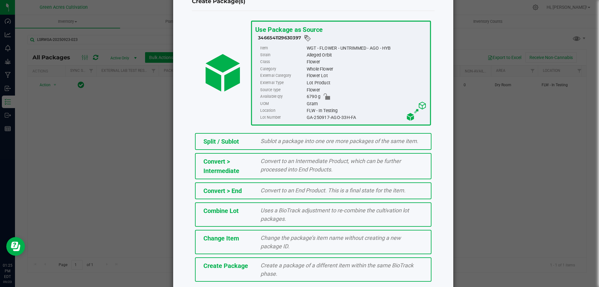
scroll to position [45, 0]
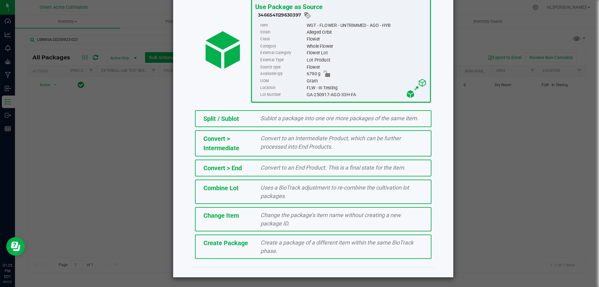
click at [337, 244] on span "Create a package of a different item within the same BioTrack phase." at bounding box center [337, 246] width 153 height 15
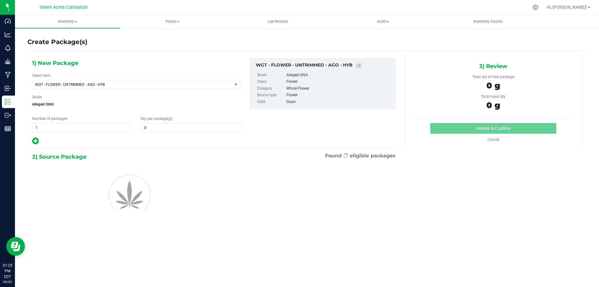
type input "0.0000"
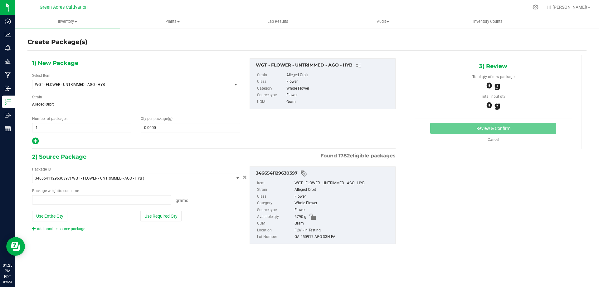
type input "0.0000 g"
click at [139, 86] on span "WGT - FLOWER - UNTRIMMED - AGO - HYB" at bounding box center [128, 84] width 187 height 4
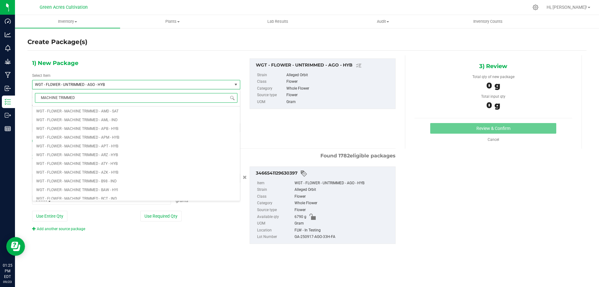
scroll to position [62, 0]
click at [134, 96] on input "MACHINE TRIMMED" at bounding box center [136, 98] width 203 height 10
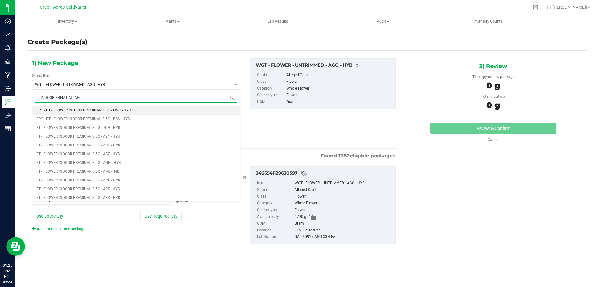
type input "INDOOR PREMIUM - AGO"
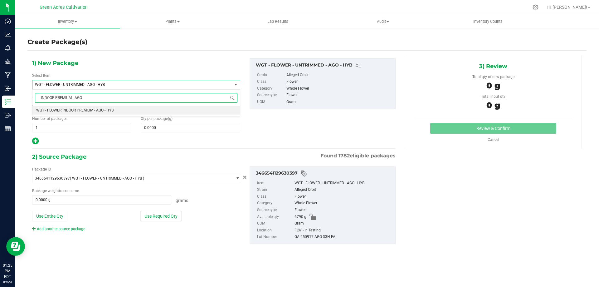
click at [60, 110] on span "WGT - FLOWER INDOOR PREMIUM - AGO - HYB" at bounding box center [74, 110] width 77 height 4
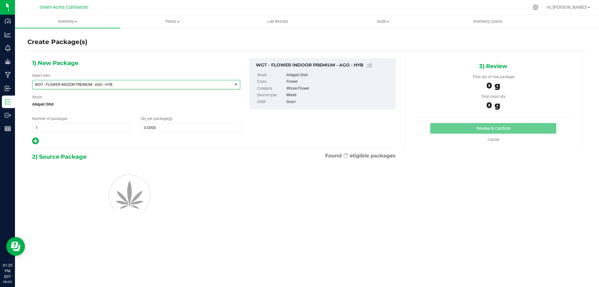
type input "0.0000"
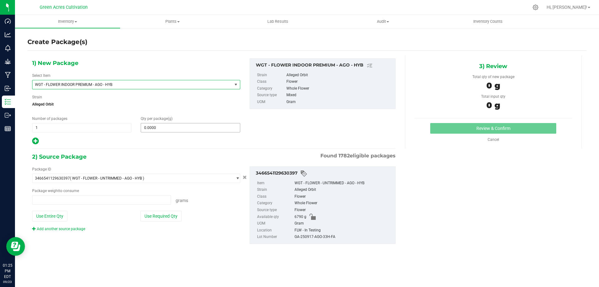
type input "0.0000 g"
click at [166, 127] on span at bounding box center [190, 127] width 99 height 9
type input "10"
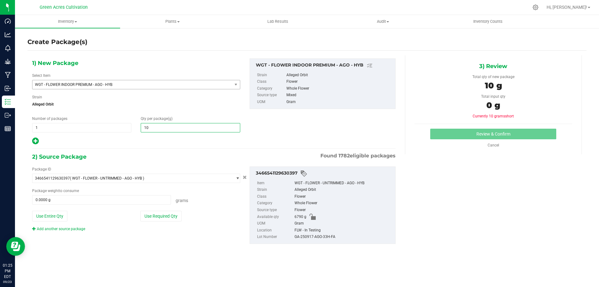
type input "10.0000"
click at [191, 238] on div "Package ID 3466541129630397 ( WGT - FLOWER - UNTRIMMED - AGO - HYB ) 0004193013…" at bounding box center [213, 204] width 373 height 87
click at [163, 215] on button "Use Required Qty" at bounding box center [160, 216] width 41 height 11
type input "10.0000 g"
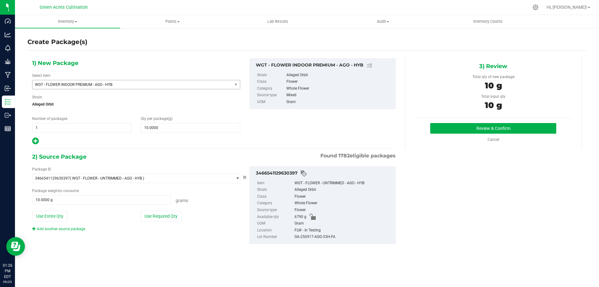
click at [315, 236] on div "GA-250917-AGO-33H-FA" at bounding box center [344, 236] width 98 height 7
copy div "GA-250917-AGO-33H-FA"
click at [473, 130] on button "Review & Confirm" at bounding box center [493, 128] width 126 height 11
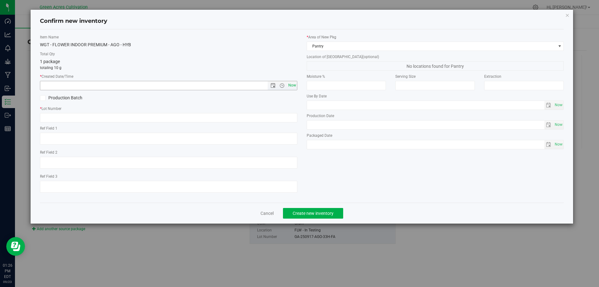
click at [295, 87] on span "Now" at bounding box center [292, 85] width 11 height 9
type input "9/23/2025 1:26 PM"
click at [290, 117] on input "text" at bounding box center [169, 117] width 258 height 9
paste input "GA-250917-AGO-33H-FA"
type input "GA-250917-AGO-33H-FA"
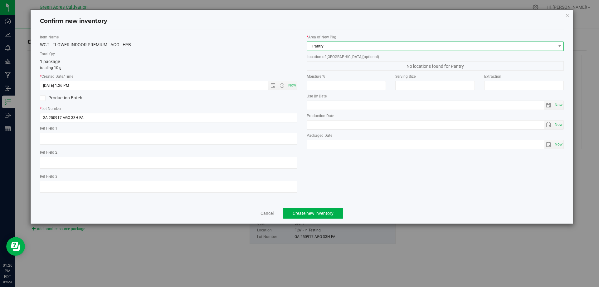
click at [320, 49] on span "Pantry" at bounding box center [431, 46] width 249 height 9
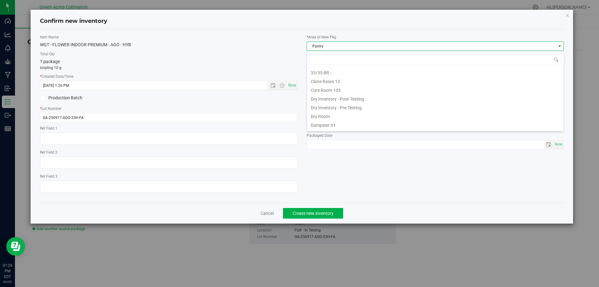
scroll to position [9, 258]
type input "DR"
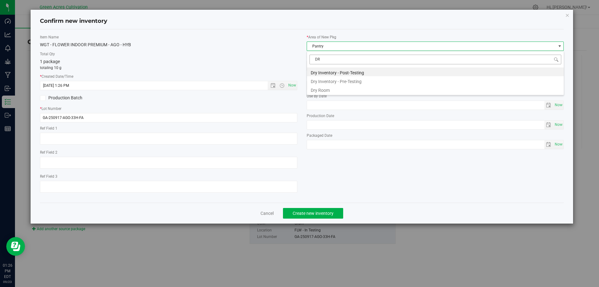
scroll to position [0, 0]
click at [326, 91] on li "Dry Room" at bounding box center [435, 89] width 257 height 9
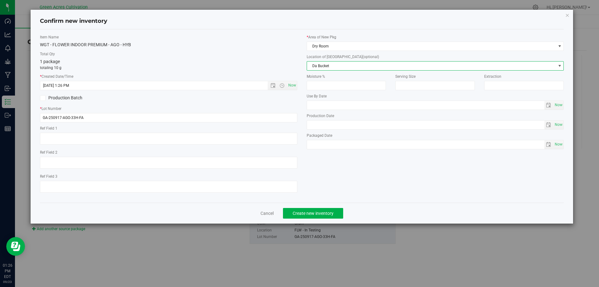
click at [326, 65] on span "Da Bucket" at bounding box center [431, 65] width 249 height 9
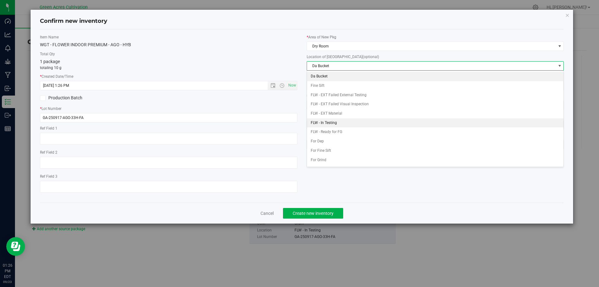
click at [326, 125] on li "FLW - In Testing" at bounding box center [435, 122] width 257 height 9
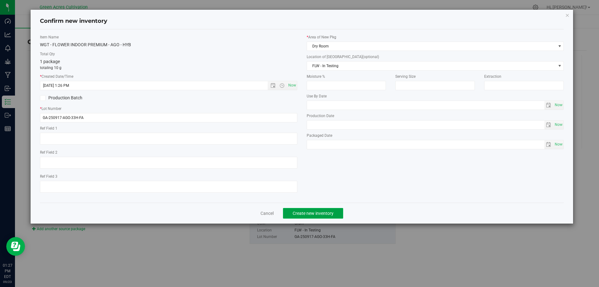
click at [327, 213] on span "Create new inventory" at bounding box center [313, 213] width 41 height 5
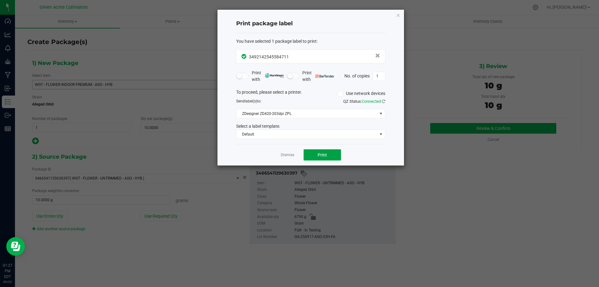
click at [331, 154] on button "Print" at bounding box center [322, 154] width 37 height 11
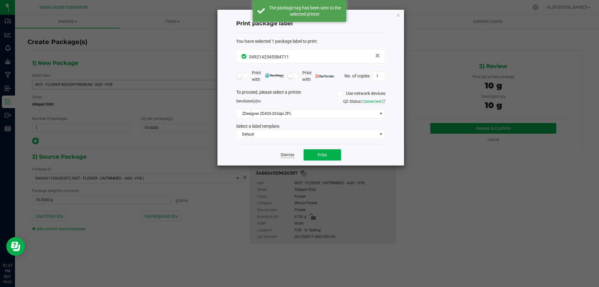
click at [290, 155] on link "Dismiss" at bounding box center [287, 154] width 13 height 5
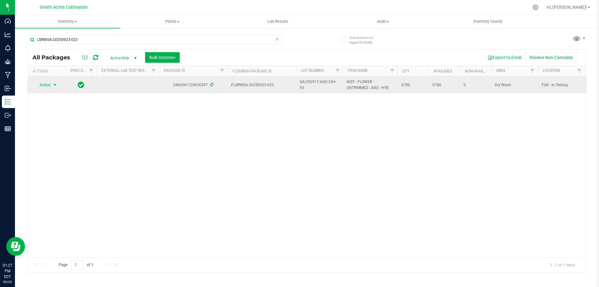
click at [51, 84] on span "select" at bounding box center [55, 85] width 8 height 9
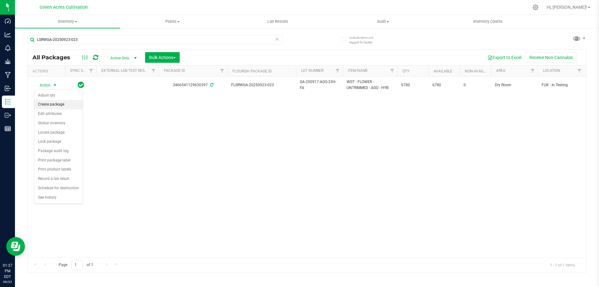
click at [56, 106] on li "Create package" at bounding box center [58, 104] width 48 height 9
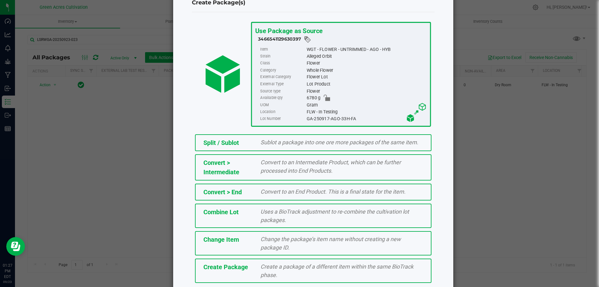
scroll to position [45, 0]
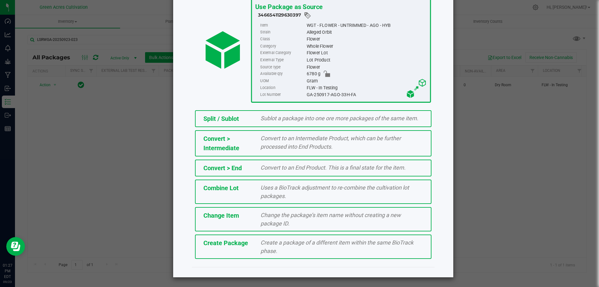
click at [269, 244] on span "Create a package of a different item within the same BioTrack phase." at bounding box center [337, 246] width 153 height 15
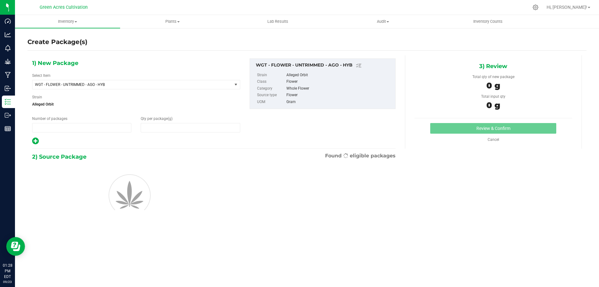
type input "1"
type input "0.0000"
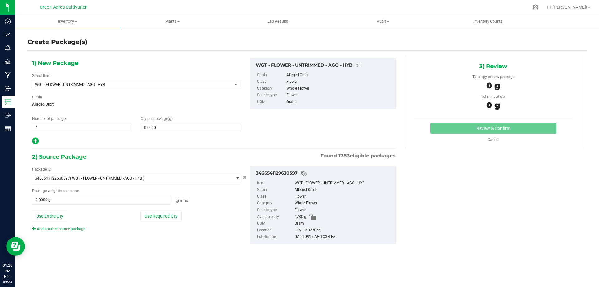
click at [94, 84] on span "WGT - FLOWER - UNTRIMMED - AGO - HYB" at bounding box center [128, 84] width 187 height 4
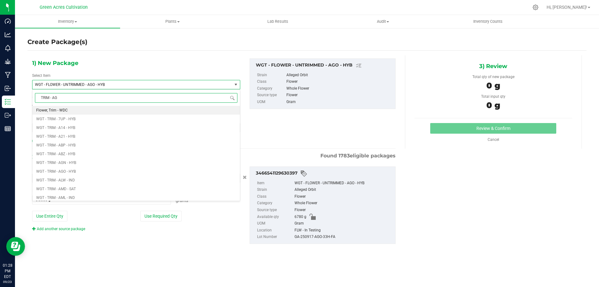
type input "TRIM - AGO"
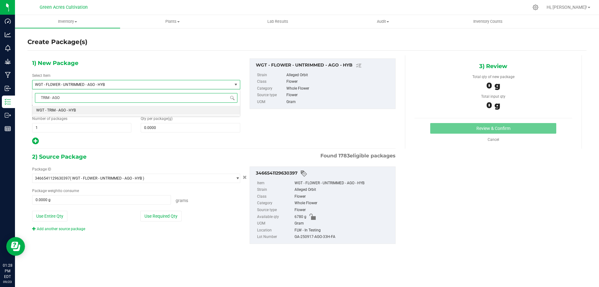
click at [76, 108] on span "WGT - TRIM - AGO - HYB" at bounding box center [56, 110] width 40 height 4
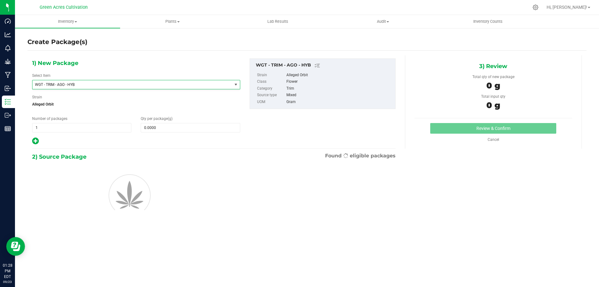
type input "0.0000"
click at [163, 128] on span at bounding box center [190, 127] width 99 height 9
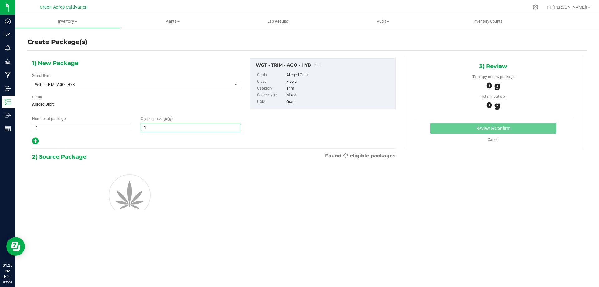
type input "10"
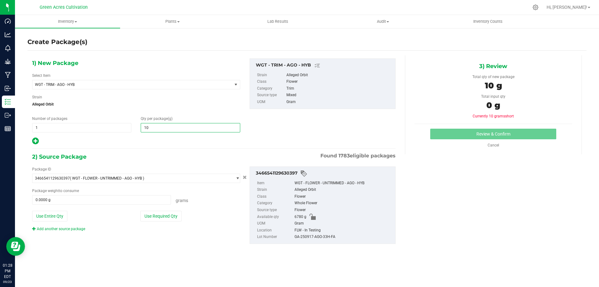
type input "10.0000"
click at [165, 235] on div "Package ID 3466541129630397 ( WGT - FLOWER - UNTRIMMED - AGO - HYB ) 0004193013…" at bounding box center [213, 204] width 373 height 87
click at [168, 215] on button "Use Required Qty" at bounding box center [160, 216] width 41 height 11
type input "10.0000 g"
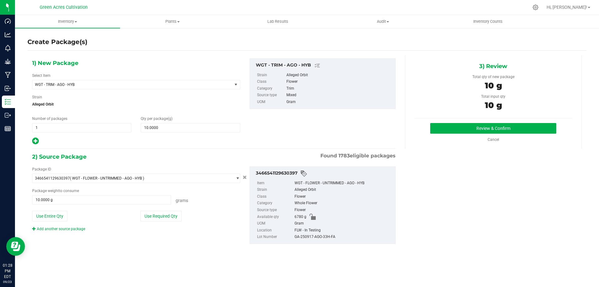
click at [328, 233] on div "FLW - In Testing" at bounding box center [344, 230] width 98 height 7
click at [328, 233] on ul "Item WGT - FLOWER - UNTRIMMED - AGO - HYB Strain Alleged Orbit Class Flower Cat…" at bounding box center [322, 208] width 139 height 63
click at [328, 238] on div "GA-250917-AGO-33H-FA" at bounding box center [344, 236] width 98 height 7
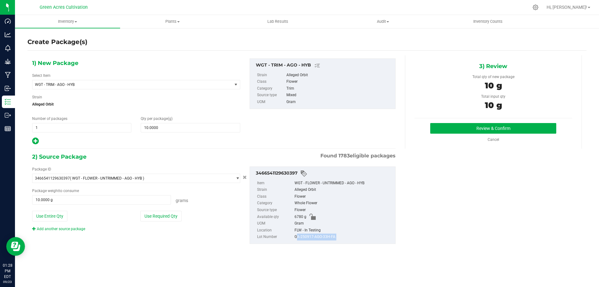
click at [328, 238] on div "GA-250917-AGO-33H-FA" at bounding box center [344, 236] width 98 height 7
click at [467, 130] on button "Review & Confirm" at bounding box center [493, 128] width 126 height 11
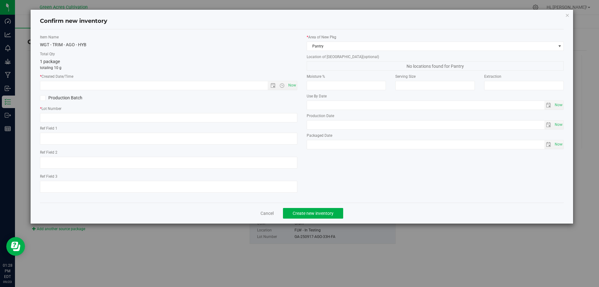
click at [297, 85] on div "Item Name WGT - TRIM - AGO - HYB Total Qty 1 package totaling 10 g * Created Da…" at bounding box center [168, 115] width 267 height 163
click at [294, 85] on span "Now" at bounding box center [292, 85] width 11 height 9
type input "9/23/2025 1:28 PM"
click at [279, 113] on input "text" at bounding box center [169, 117] width 258 height 9
paste input "GA-250917-AGO-33H-FA"
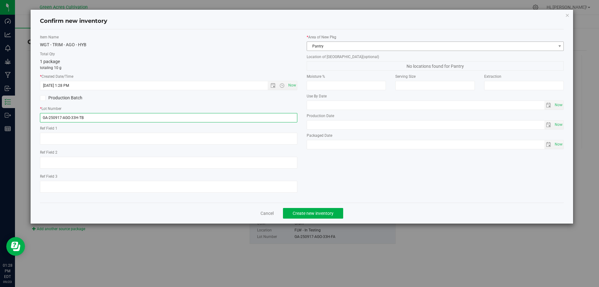
type input "GA-250917-AGO-33H-TB"
click at [338, 42] on span "Pantry" at bounding box center [436, 46] width 258 height 9
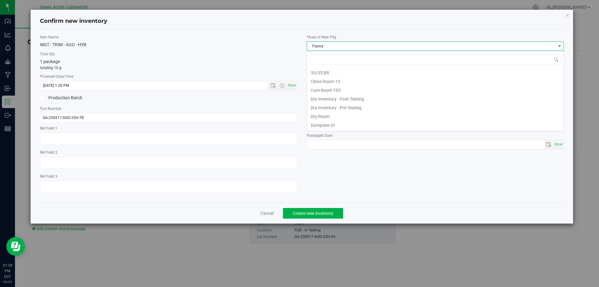
scroll to position [51, 0]
type input "DR"
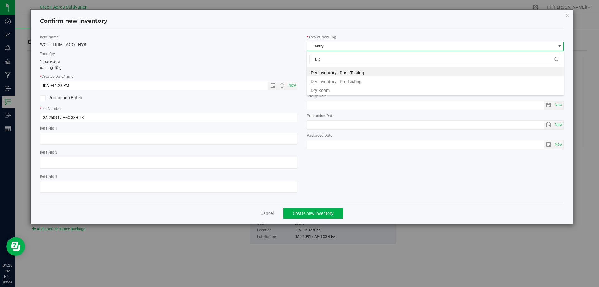
click at [326, 92] on li "Dry Room" at bounding box center [435, 89] width 257 height 9
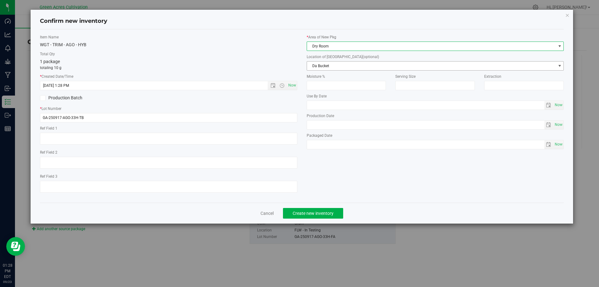
click at [328, 61] on span "Da Bucket" at bounding box center [431, 65] width 249 height 9
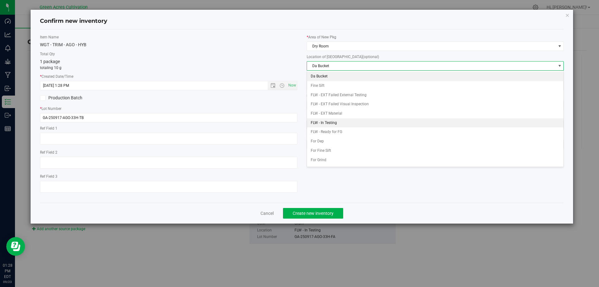
click at [336, 124] on li "FLW - In Testing" at bounding box center [435, 122] width 257 height 9
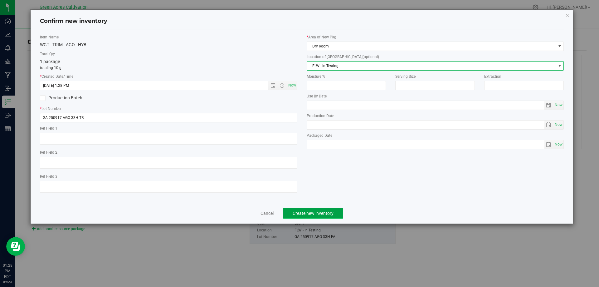
click at [319, 211] on span "Create new inventory" at bounding box center [313, 213] width 41 height 5
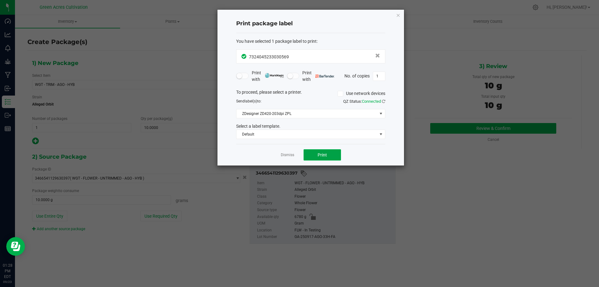
click at [319, 156] on span "Print" at bounding box center [322, 154] width 9 height 5
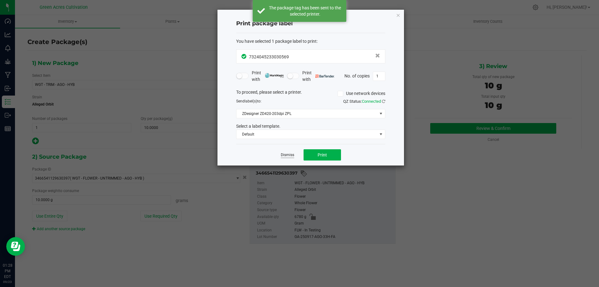
click at [290, 154] on link "Dismiss" at bounding box center [287, 154] width 13 height 5
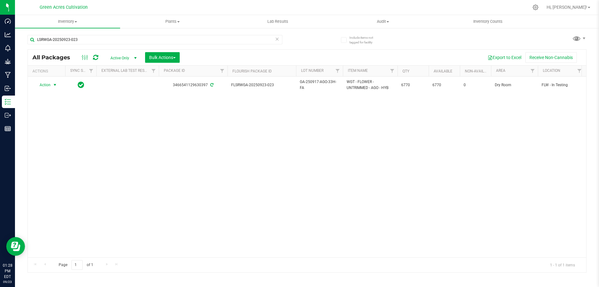
click at [49, 86] on span "Action" at bounding box center [42, 85] width 17 height 9
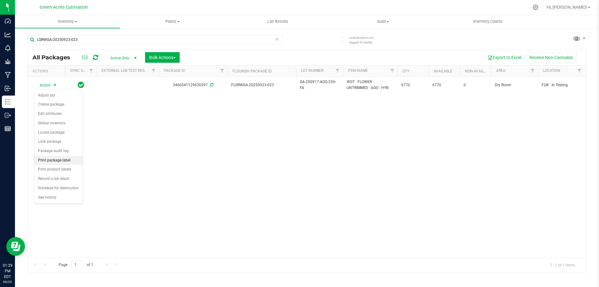
click at [63, 160] on li "Print package label" at bounding box center [58, 160] width 48 height 9
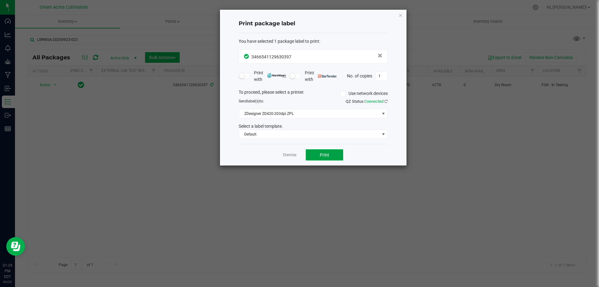
click at [327, 154] on span "Print" at bounding box center [324, 154] width 9 height 5
click at [292, 154] on link "Dismiss" at bounding box center [289, 154] width 13 height 5
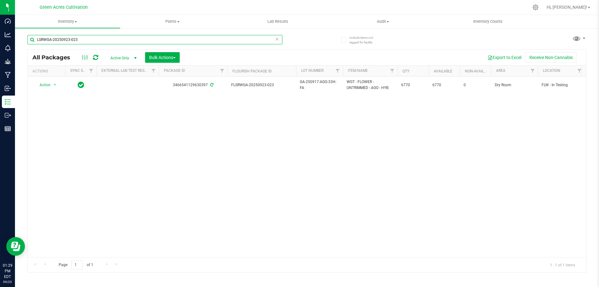
click at [125, 42] on input "LSRWGA-20250923-023" at bounding box center [154, 39] width 255 height 9
click at [124, 42] on input "LSRWGA-20250923-023" at bounding box center [154, 39] width 255 height 9
click at [119, 42] on input "LSRWGA-20250923-023" at bounding box center [154, 39] width 255 height 9
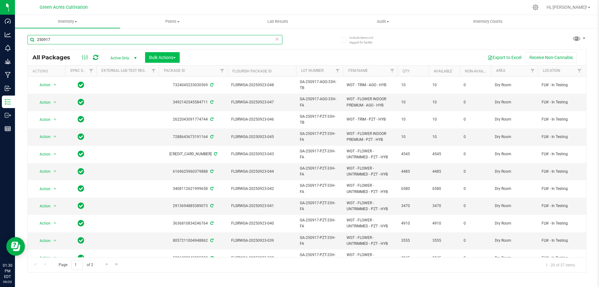
type input "250917"
click at [172, 57] on span "Bulk Actions" at bounding box center [162, 57] width 27 height 5
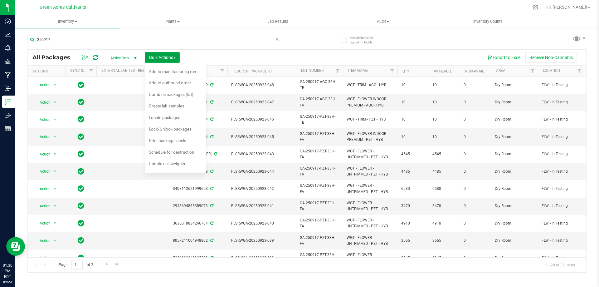
click at [178, 58] on button "Bulk Actions" at bounding box center [162, 57] width 35 height 11
click at [180, 107] on span "Create lab samples" at bounding box center [167, 105] width 36 height 5
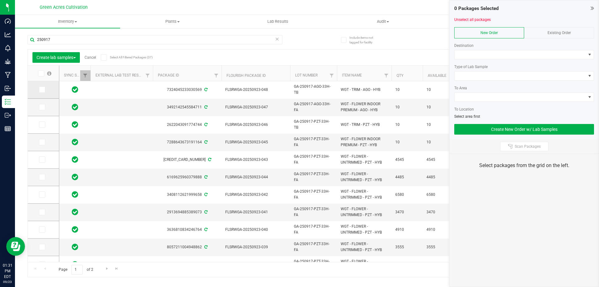
click at [45, 89] on label at bounding box center [43, 89] width 9 height 6
click at [0, 0] on input "checkbox" at bounding box center [0, 0] width 0 height 0
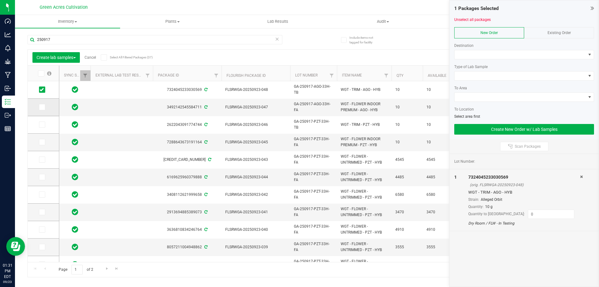
click at [42, 107] on icon at bounding box center [42, 107] width 4 height 0
click at [0, 0] on input "checkbox" at bounding box center [0, 0] width 0 height 0
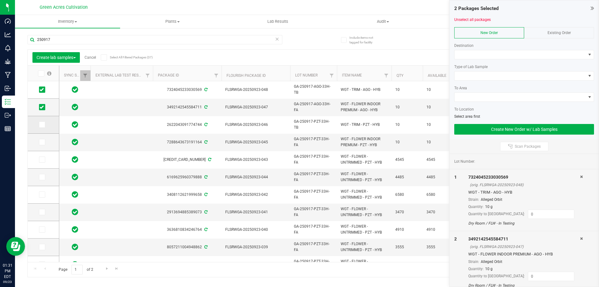
click at [43, 125] on icon at bounding box center [42, 125] width 4 height 0
click at [0, 0] on input "checkbox" at bounding box center [0, 0] width 0 height 0
click at [43, 142] on icon at bounding box center [42, 142] width 4 height 0
click at [0, 0] on input "checkbox" at bounding box center [0, 0] width 0 height 0
click at [494, 33] on span "New Order" at bounding box center [489, 33] width 17 height 4
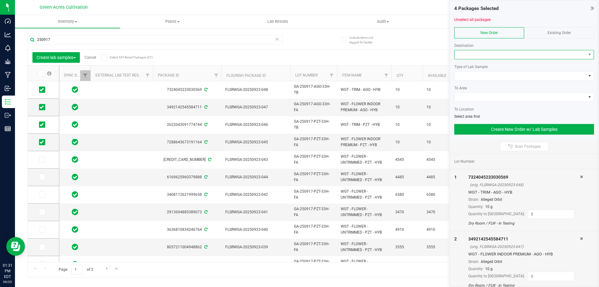
click at [485, 53] on span at bounding box center [520, 54] width 131 height 9
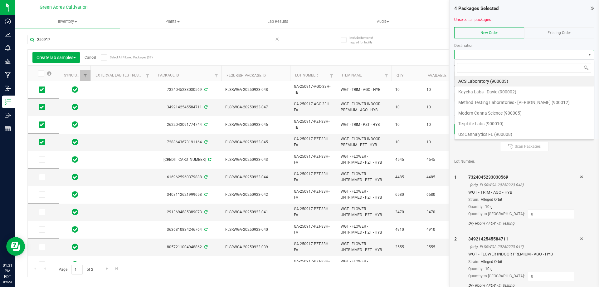
scroll to position [9, 140]
type input "ME"
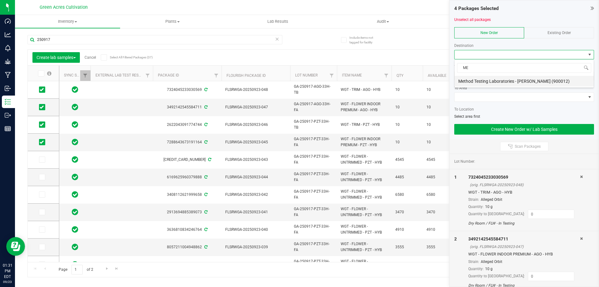
click at [528, 83] on li "Method Testing Laboratories - Brandon (900012)" at bounding box center [524, 81] width 139 height 11
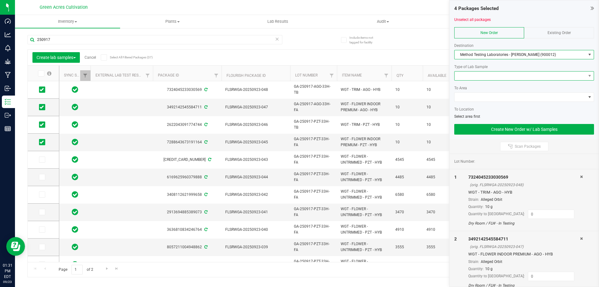
click at [517, 77] on span at bounding box center [520, 75] width 131 height 9
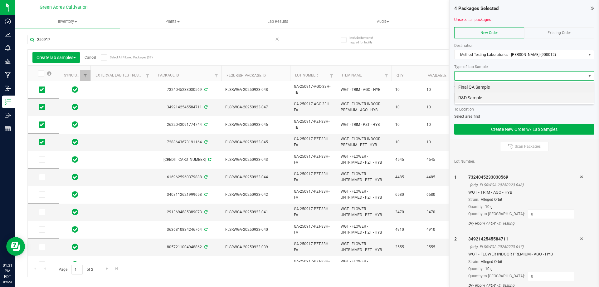
click at [480, 99] on li "R&D Sample" at bounding box center [524, 97] width 139 height 11
click at [487, 93] on span at bounding box center [520, 97] width 131 height 9
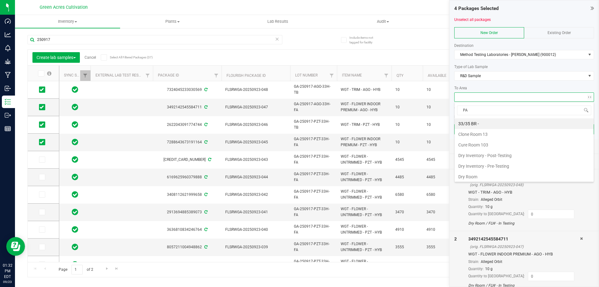
type input "PAN"
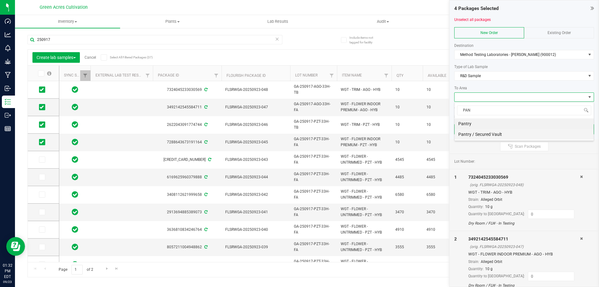
click at [484, 136] on li "Pantry / Secured Vault" at bounding box center [524, 134] width 139 height 11
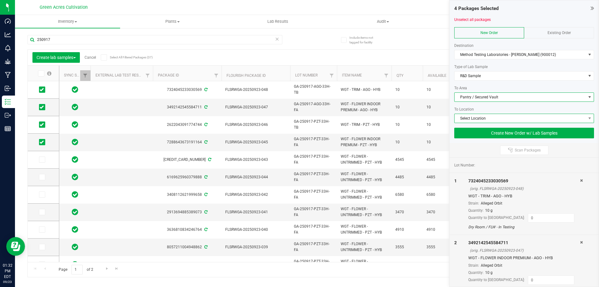
click at [478, 117] on span "Select Location" at bounding box center [520, 118] width 131 height 9
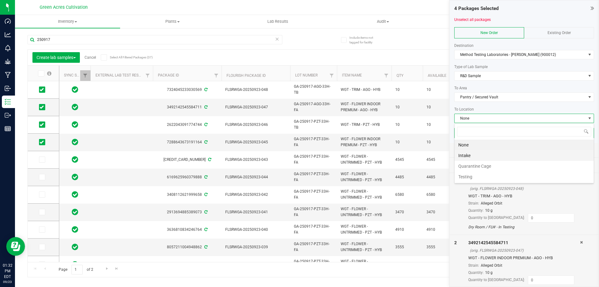
click at [467, 156] on li "Intake" at bounding box center [524, 155] width 139 height 11
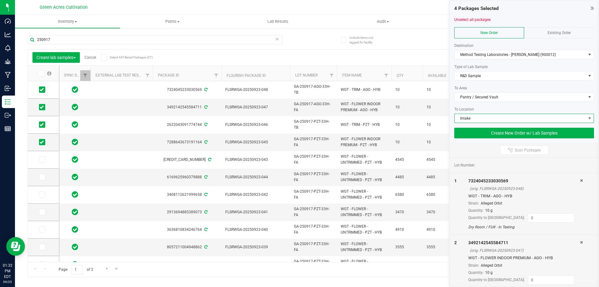
click at [518, 213] on div "Quantity: 10 g" at bounding box center [525, 211] width 112 height 6
click at [528, 220] on input at bounding box center [551, 218] width 46 height 9
type input "10"
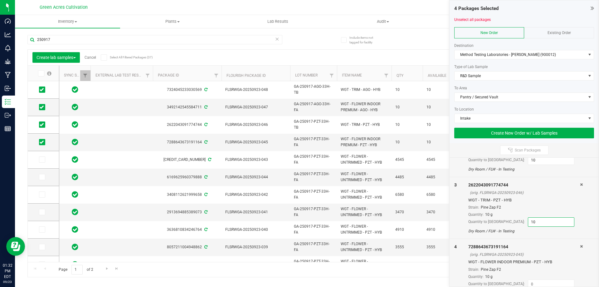
type input "10"
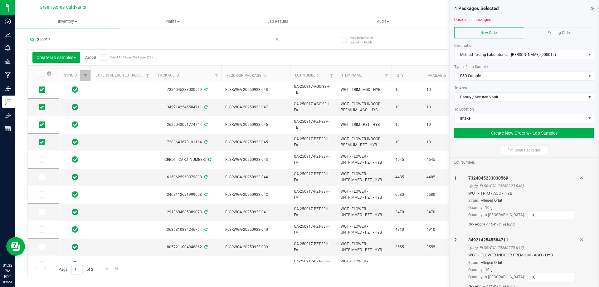
scroll to position [0, 0]
type input "10"
click at [513, 132] on button "Create New Order w/ Lab Samples" at bounding box center [524, 133] width 140 height 11
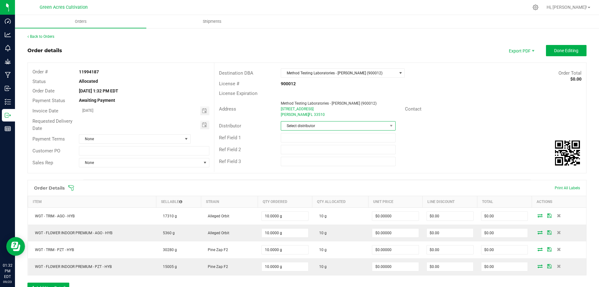
click at [388, 127] on span at bounding box center [392, 125] width 8 height 9
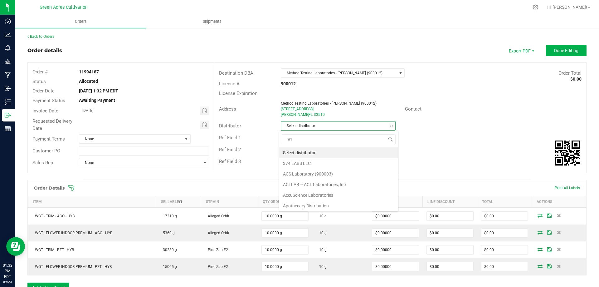
type input "WIM"
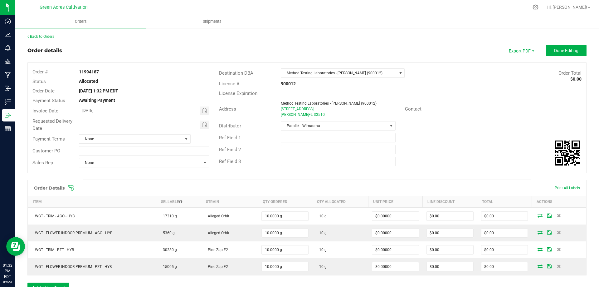
click at [91, 71] on strong "11994187" at bounding box center [89, 71] width 20 height 5
copy strong "11994187"
click at [419, 53] on div "Order details Export PDF Done Editing" at bounding box center [306, 50] width 559 height 11
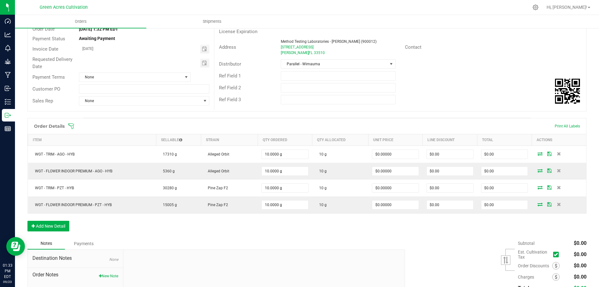
scroll to position [115, 0]
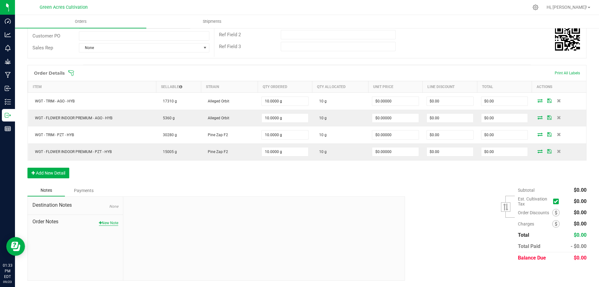
click at [106, 224] on button "New Note" at bounding box center [108, 223] width 19 height 6
click at [144, 218] on input "Note Title" at bounding box center [264, 222] width 272 height 9
type input "TAGS"
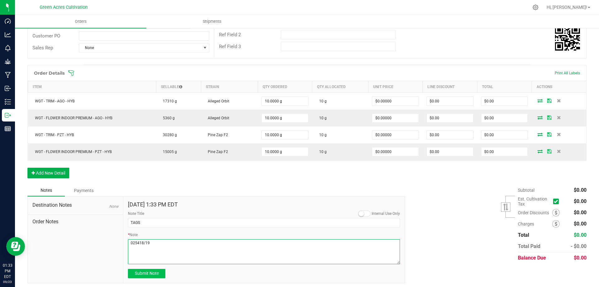
type textarea "025418/19"
click at [149, 274] on span "Submit Note" at bounding box center [147, 273] width 24 height 5
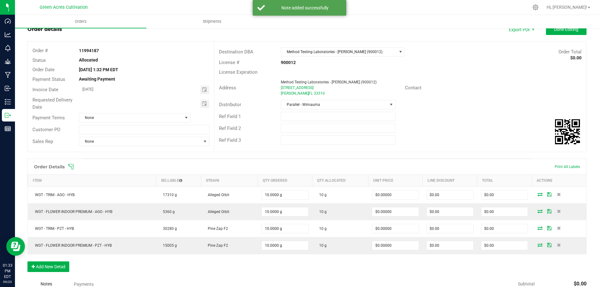
scroll to position [0, 0]
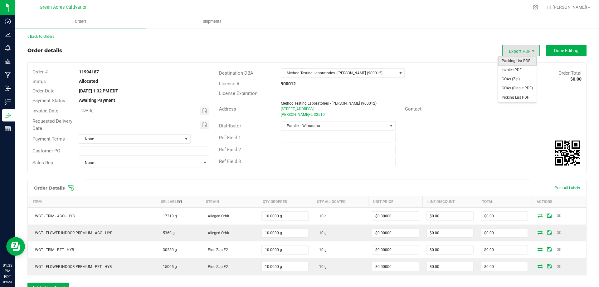
click at [517, 59] on span "Packing List PDF" at bounding box center [517, 60] width 39 height 9
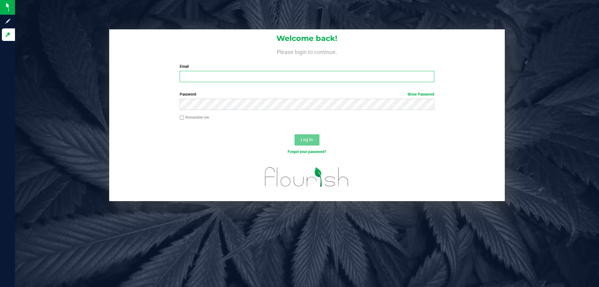
click at [236, 76] on input "Email" at bounding box center [307, 76] width 254 height 11
type input "DBAEZVELEZ@LIVEPARALLEL.COM"
click at [295, 134] on button "Log In" at bounding box center [307, 139] width 25 height 11
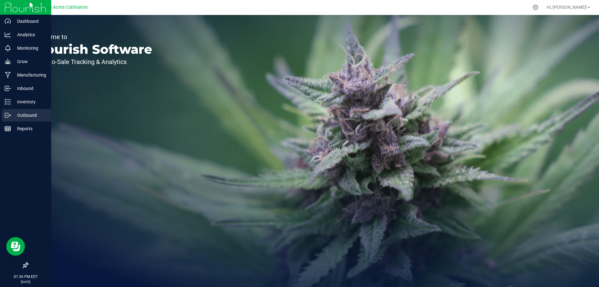
click at [37, 113] on p "Outbound" at bounding box center [29, 114] width 37 height 7
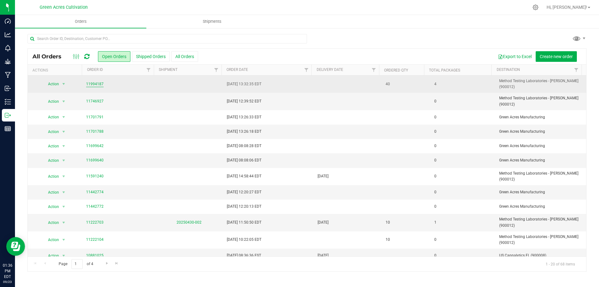
click at [96, 83] on link "11994187" at bounding box center [94, 84] width 17 height 6
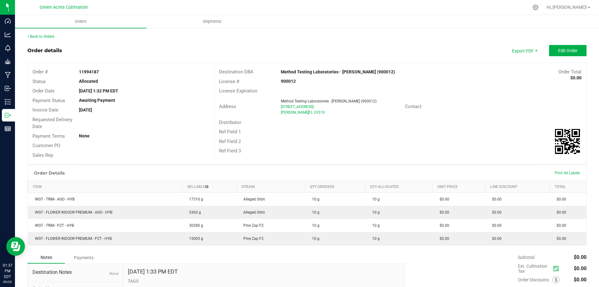
click at [90, 71] on strong "11994187" at bounding box center [89, 71] width 20 height 5
copy strong "11994187"
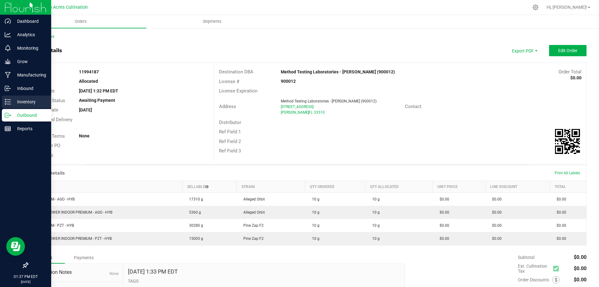
click at [16, 103] on p "Inventory" at bounding box center [29, 101] width 37 height 7
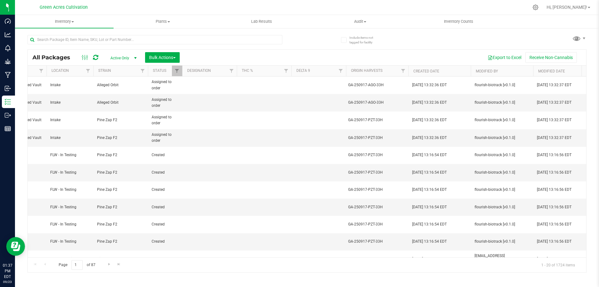
scroll to position [0, 523]
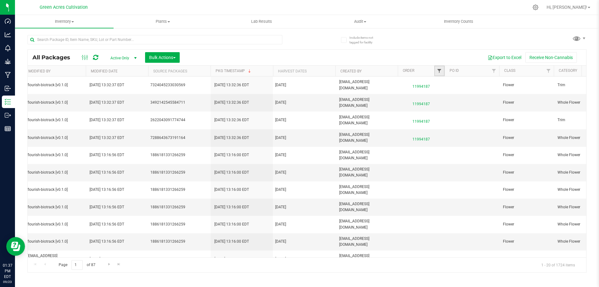
click at [442, 72] on span "Filter" at bounding box center [439, 70] width 5 height 5
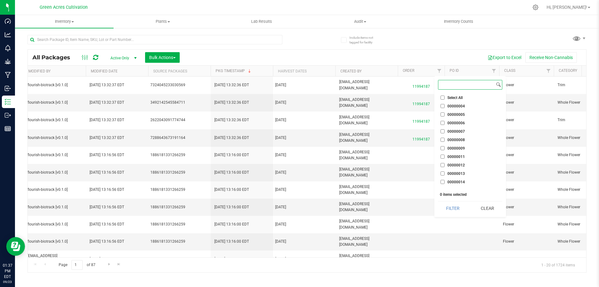
paste input "11994187"
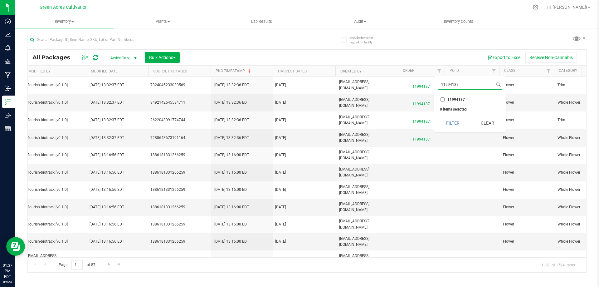
type input "11994187"
click at [443, 99] on input "11994187" at bounding box center [443, 99] width 4 height 4
checkbox input "true"
click at [447, 122] on button "Filter" at bounding box center [453, 123] width 30 height 14
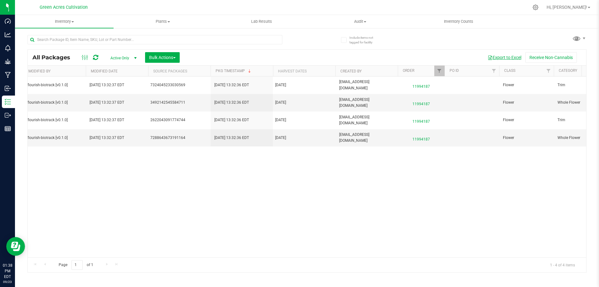
click at [503, 58] on button "Export to Excel" at bounding box center [505, 57] width 42 height 11
click at [161, 60] on button "Bulk Actions" at bounding box center [162, 57] width 35 height 11
click at [183, 143] on span "Print package labels" at bounding box center [167, 140] width 37 height 5
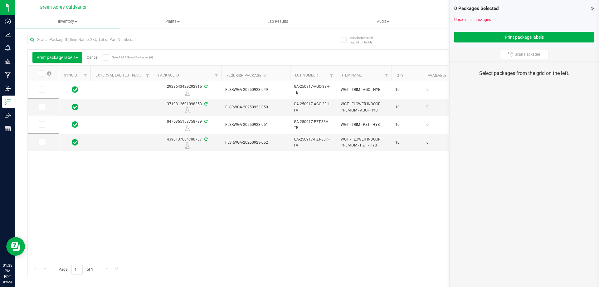
click at [39, 73] on span at bounding box center [41, 73] width 6 height 6
click at [0, 0] on input "checkbox" at bounding box center [0, 0] width 0 height 0
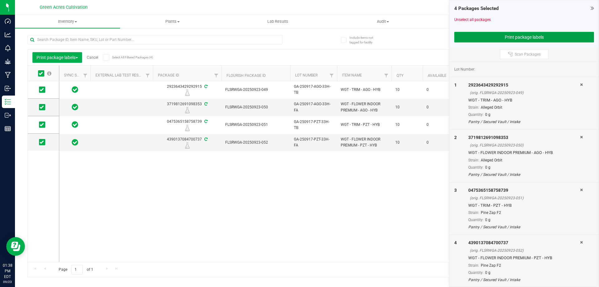
click at [476, 34] on button "Print package labels" at bounding box center [524, 37] width 140 height 11
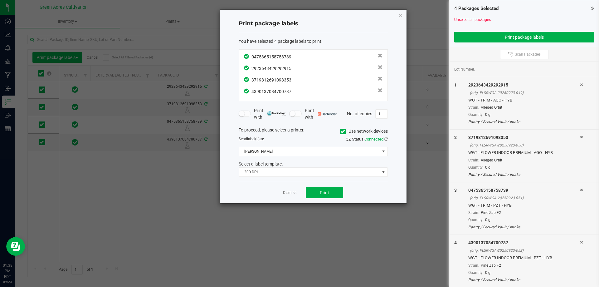
click at [340, 134] on span at bounding box center [343, 132] width 6 height 6
click at [0, 0] on input "Use network devices" at bounding box center [0, 0] width 0 height 0
click at [326, 150] on span at bounding box center [309, 151] width 141 height 9
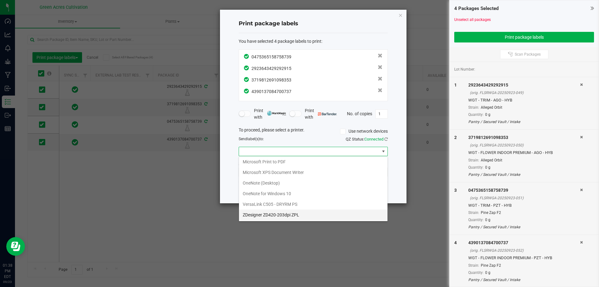
click at [285, 209] on ZPL "ZDesigner ZD420-203dpi ZPL" at bounding box center [313, 214] width 149 height 11
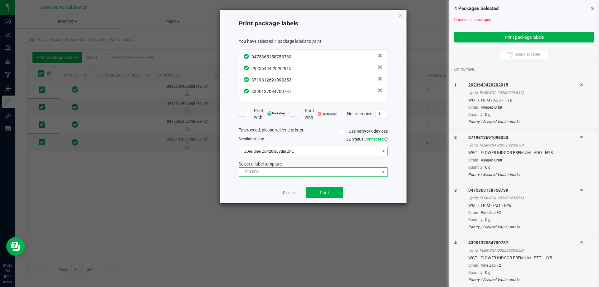
click at [296, 169] on span "300 DPI" at bounding box center [309, 172] width 141 height 9
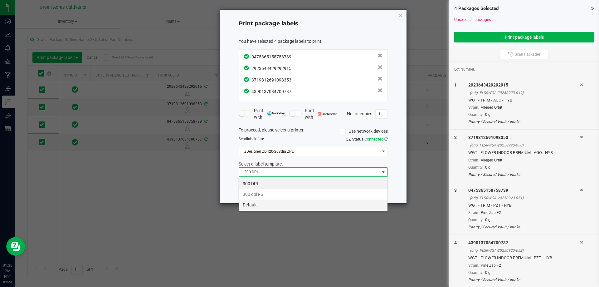
click at [275, 205] on li "Default" at bounding box center [313, 204] width 149 height 11
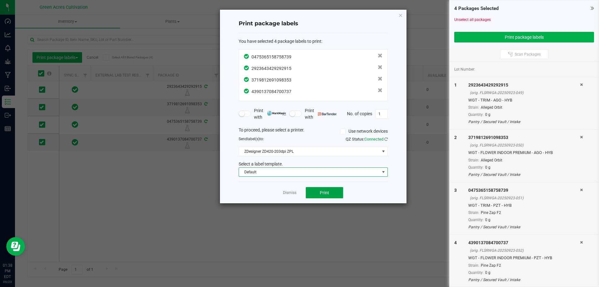
click at [333, 193] on button "Print" at bounding box center [324, 192] width 37 height 11
drag, startPoint x: 283, startPoint y: 161, endPoint x: 222, endPoint y: 220, distance: 85.0
click at [222, 220] on ngb-modal-window "Print package labels You have selected 4 package labels to print : 047536515875…" at bounding box center [302, 143] width 604 height 287
click at [290, 194] on link "Dismiss" at bounding box center [289, 192] width 13 height 5
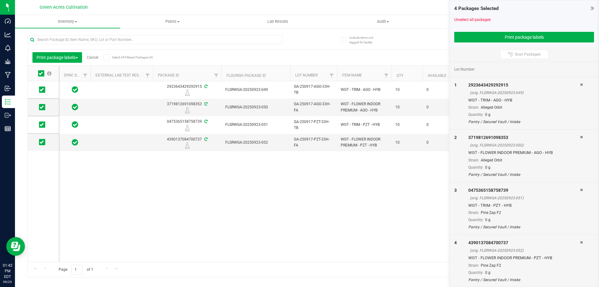
click at [93, 58] on link "Cancel" at bounding box center [93, 57] width 12 height 4
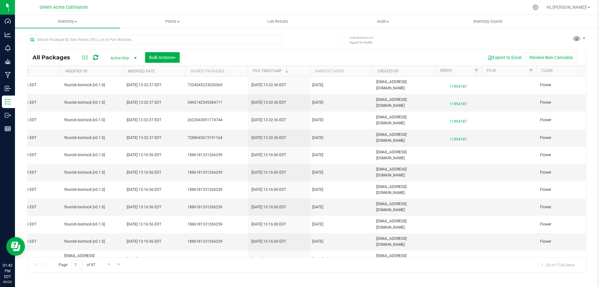
scroll to position [0, 892]
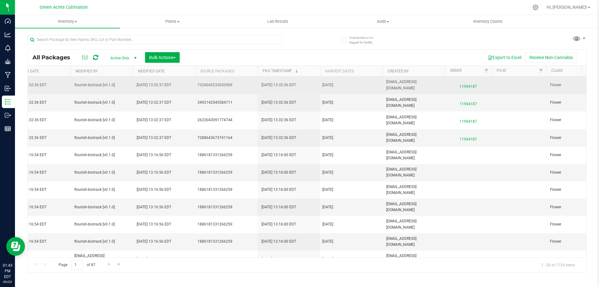
click at [471, 84] on span "11994187" at bounding box center [468, 85] width 39 height 9
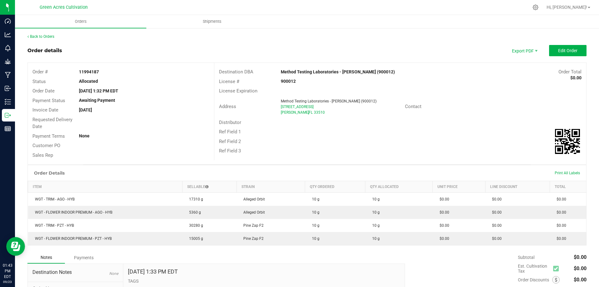
click at [93, 74] on strong "11994187" at bounding box center [89, 71] width 20 height 5
copy strong "11994187"
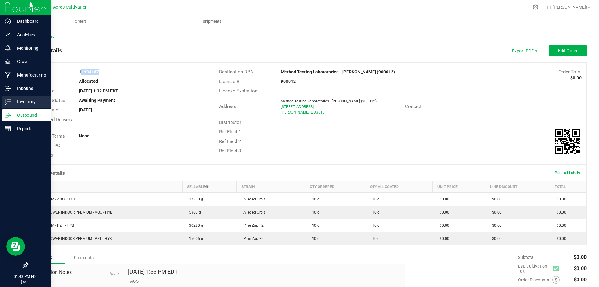
click at [12, 99] on p "Inventory" at bounding box center [29, 101] width 37 height 7
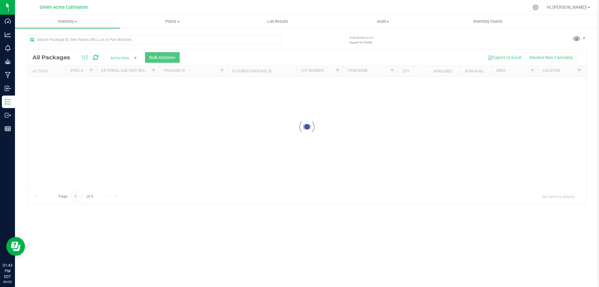
drag, startPoint x: 182, startPoint y: 186, endPoint x: 211, endPoint y: 182, distance: 29.4
click at [211, 182] on div at bounding box center [307, 127] width 559 height 154
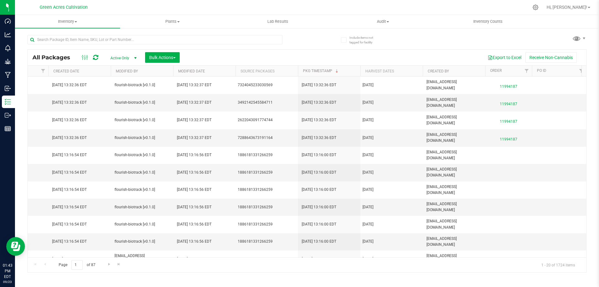
scroll to position [0, 891]
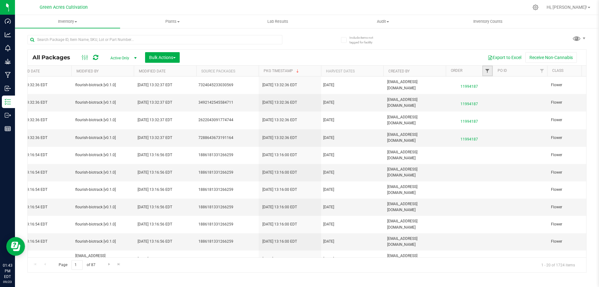
click at [487, 70] on span "Filter" at bounding box center [487, 70] width 5 height 5
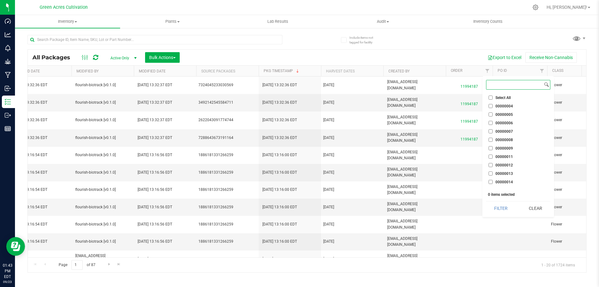
click at [502, 86] on input at bounding box center [515, 84] width 56 height 9
paste input "11994187"
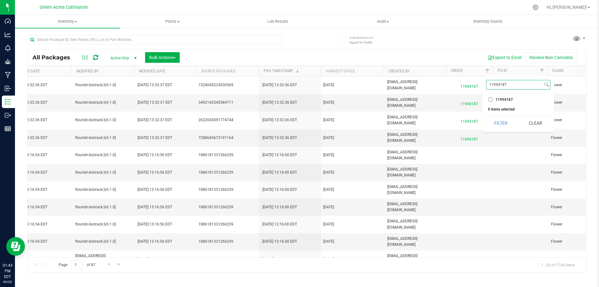
type input "11994187"
click at [490, 97] on li "11994187" at bounding box center [518, 99] width 64 height 7
click at [492, 101] on input "11994187" at bounding box center [491, 99] width 4 height 4
checkbox input "true"
click at [496, 119] on button "Filter" at bounding box center [501, 123] width 30 height 14
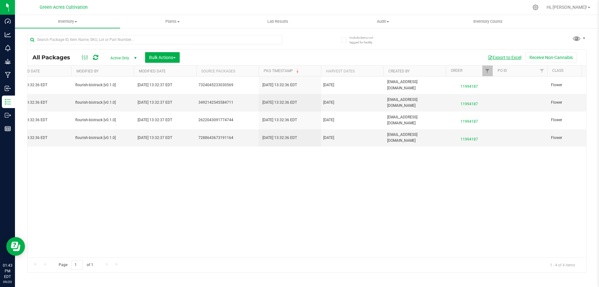
click at [509, 57] on button "Export to Excel" at bounding box center [505, 57] width 42 height 11
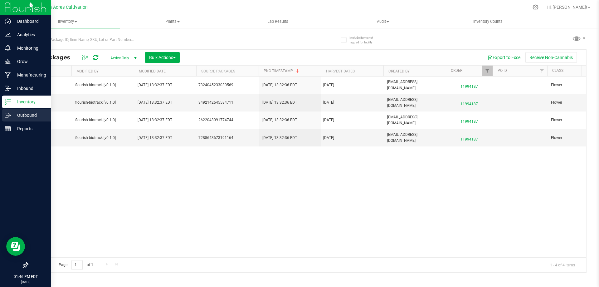
click at [35, 113] on p "Outbound" at bounding box center [29, 114] width 37 height 7
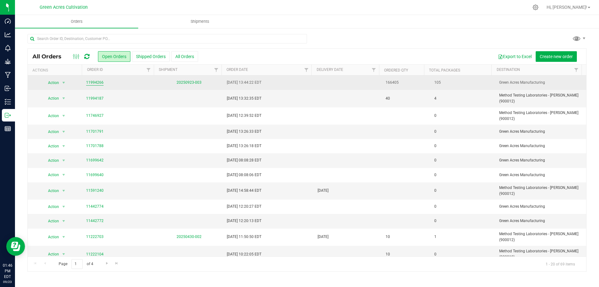
click at [95, 81] on link "11994266" at bounding box center [94, 83] width 17 height 6
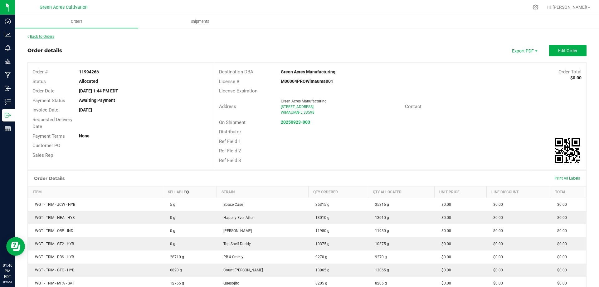
click at [39, 38] on link "Back to Orders" at bounding box center [40, 36] width 27 height 4
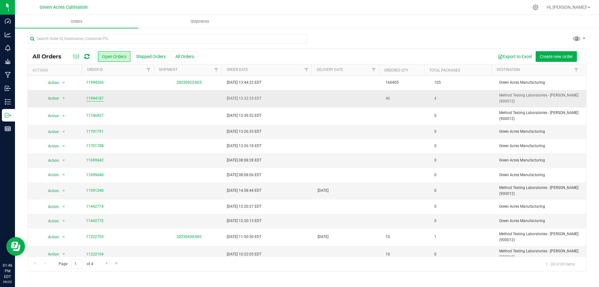
click at [97, 97] on link "11994187" at bounding box center [94, 99] width 17 height 6
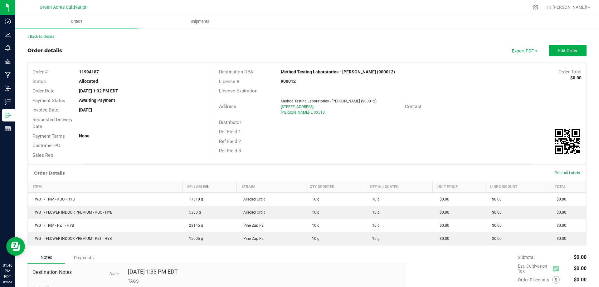
click at [87, 69] on strong "11994187" at bounding box center [89, 71] width 20 height 5
copy strong "11994187"
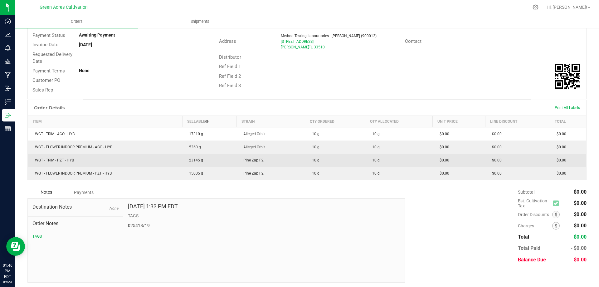
scroll to position [67, 0]
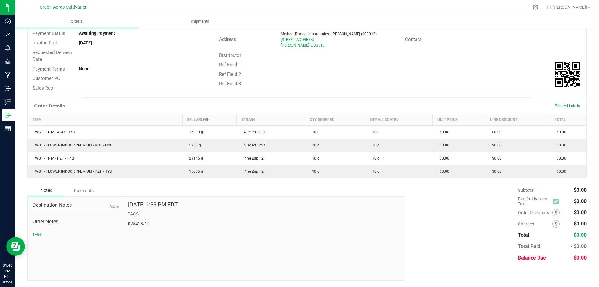
click at [140, 224] on p "025418/19" at bounding box center [264, 223] width 272 height 7
click at [140, 223] on p "025418/19" at bounding box center [264, 223] width 272 height 7
copy div "025418/19"
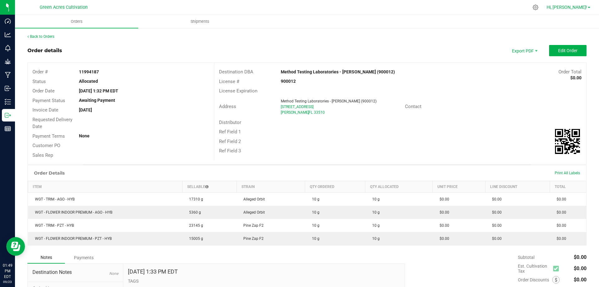
click at [575, 6] on span "Hi, [PERSON_NAME]!" at bounding box center [567, 7] width 41 height 5
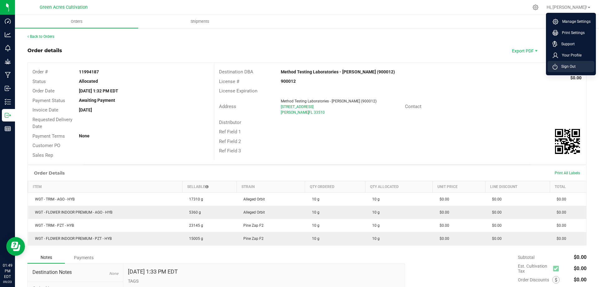
click at [570, 66] on span "Sign Out" at bounding box center [567, 66] width 18 height 6
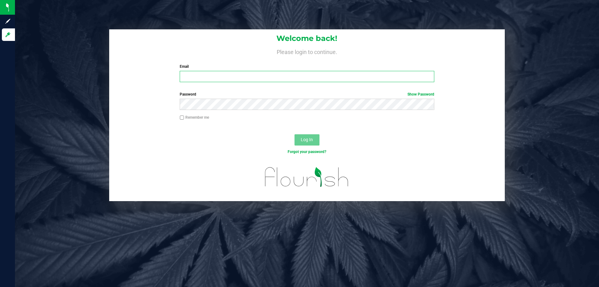
click at [243, 77] on input "Email" at bounding box center [307, 76] width 254 height 11
type input "[EMAIL_ADDRESS][DOMAIN_NAME]"
click at [295, 134] on button "Log In" at bounding box center [307, 139] width 25 height 11
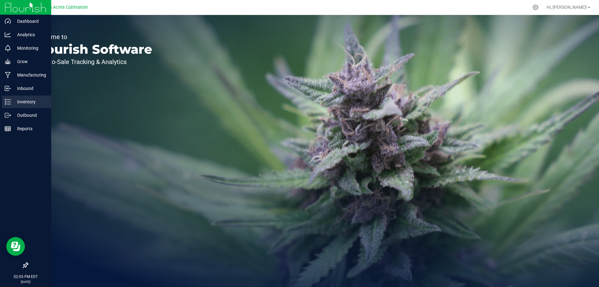
click at [17, 101] on p "Inventory" at bounding box center [29, 101] width 37 height 7
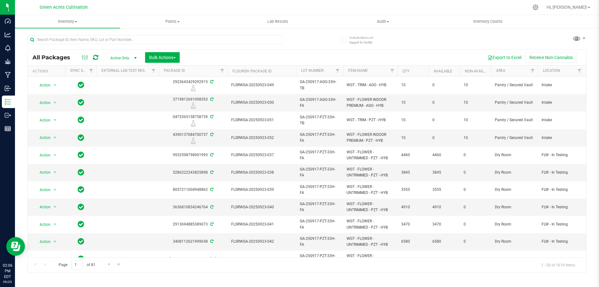
click at [49, 34] on div at bounding box center [167, 39] width 280 height 20
click at [48, 36] on input "text" at bounding box center [154, 39] width 255 height 9
click at [72, 42] on input "text" at bounding box center [154, 39] width 255 height 9
paste input "FLSRWGA-20250904-033"
type input "FLSRWGA-20250904-033"
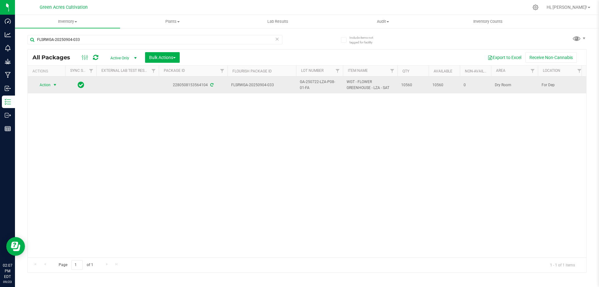
click at [44, 86] on span "Action" at bounding box center [42, 85] width 17 height 9
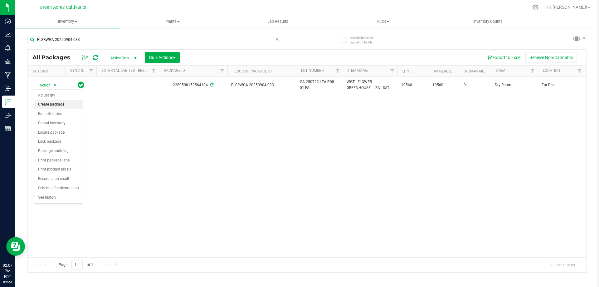
click at [47, 107] on li "Create package" at bounding box center [58, 104] width 48 height 9
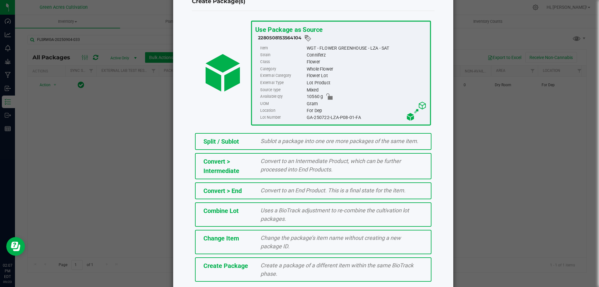
scroll to position [45, 0]
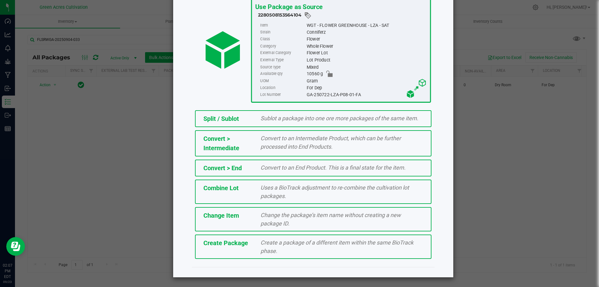
click at [269, 248] on span "Create a package of a different item within the same BioTrack phase." at bounding box center [337, 246] width 153 height 15
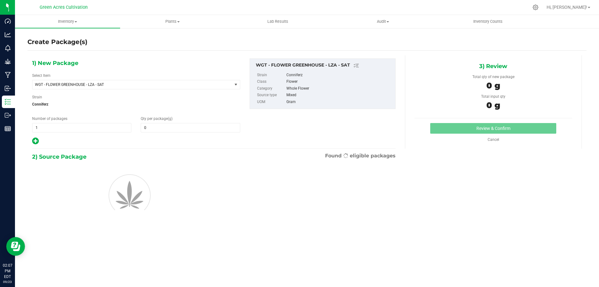
type input "0.0000"
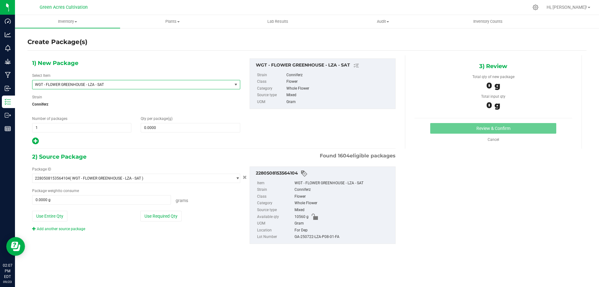
click at [117, 80] on span "WGT - FLOWER GREENHOUSE - LZA - SAT" at bounding box center [136, 84] width 208 height 9
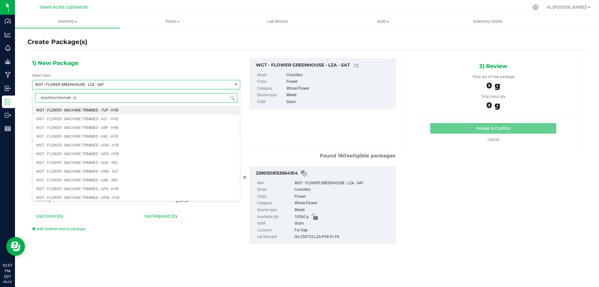
type input "machine trimmed - lza"
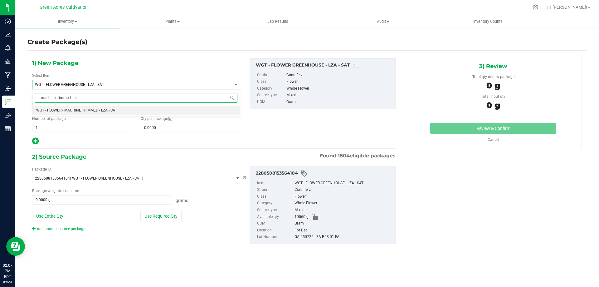
click at [88, 109] on span "WGT - FLOWER - MACHINE TRIMMED - LZA - SAT" at bounding box center [76, 110] width 81 height 4
type input "0.0000"
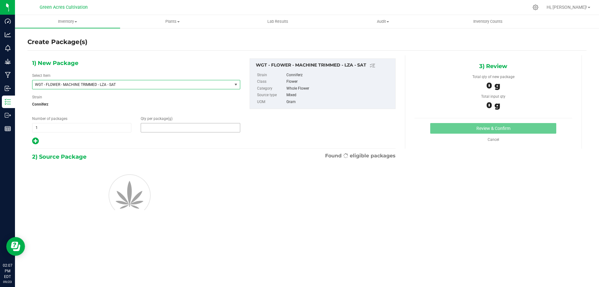
click at [172, 127] on span at bounding box center [190, 127] width 99 height 9
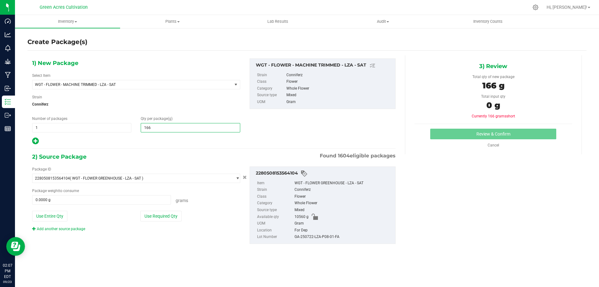
type input "1665"
type input "1,665.0000"
click at [268, 132] on div "1) New Package Select Item WGT - FLOWER - MACHINE TRIMMED - LZA - SAT WGT - FLO…" at bounding box center [213, 101] width 373 height 87
click at [185, 154] on div "2) Source Package Found 1604 eligible packages" at bounding box center [214, 156] width 364 height 9
click at [162, 152] on div "2) Source Package Found 1604 eligible packages" at bounding box center [214, 156] width 364 height 9
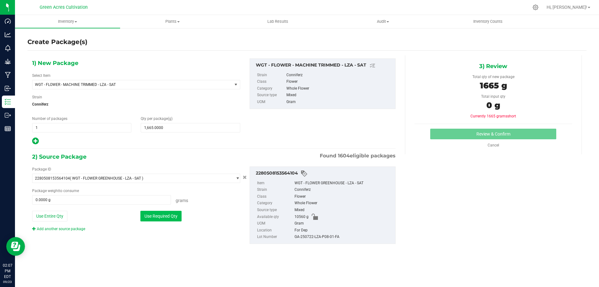
click at [153, 218] on button "Use Required Qty" at bounding box center [160, 216] width 41 height 11
type input "1665.0000 g"
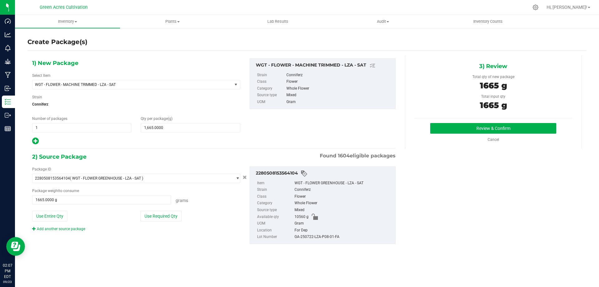
click at [314, 237] on div "GA-250722-LZA-P08-01-FA" at bounding box center [344, 236] width 98 height 7
copy div "GA-250722-LZA-P08-01-FA"
click at [455, 129] on button "Review & Confirm" at bounding box center [493, 128] width 126 height 11
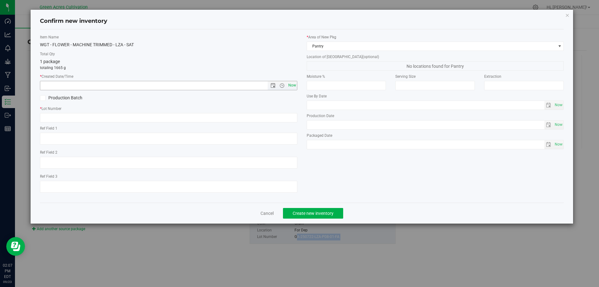
drag, startPoint x: 292, startPoint y: 84, endPoint x: 296, endPoint y: 85, distance: 3.4
click at [293, 84] on span "Now" at bounding box center [292, 85] width 11 height 9
type input "[DATE] 2:07 PM"
click at [144, 116] on input "text" at bounding box center [169, 117] width 258 height 9
paste input "GA-250722-LZA-P08-01-FA"
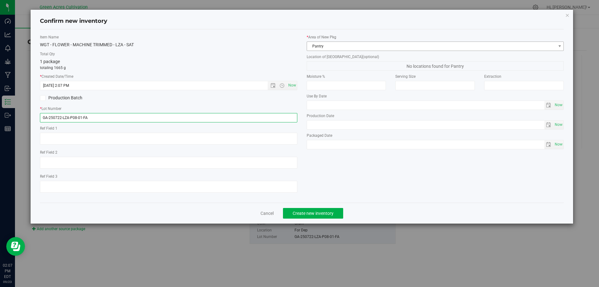
type input "GA-250722-LZA-P08-01-FA"
click at [334, 46] on span "Pantry" at bounding box center [431, 46] width 249 height 9
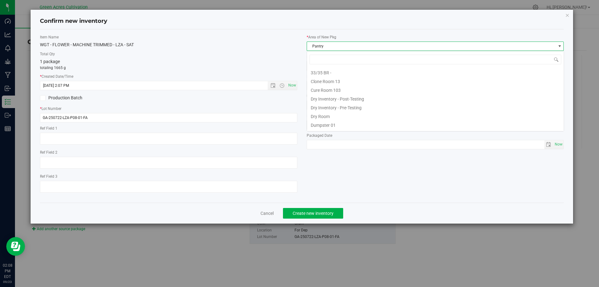
scroll to position [9, 258]
type input "dr"
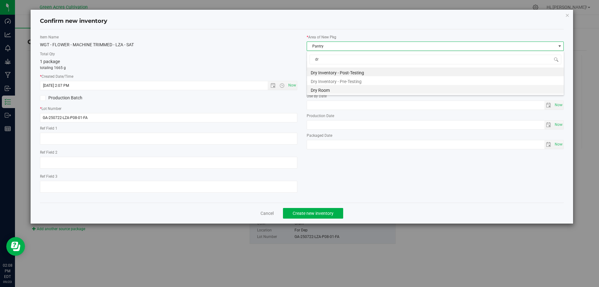
click at [322, 91] on li "Dry Room" at bounding box center [435, 89] width 257 height 9
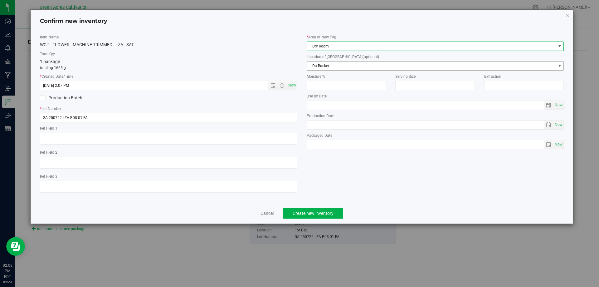
click at [331, 64] on span "Da Bucket" at bounding box center [431, 65] width 249 height 9
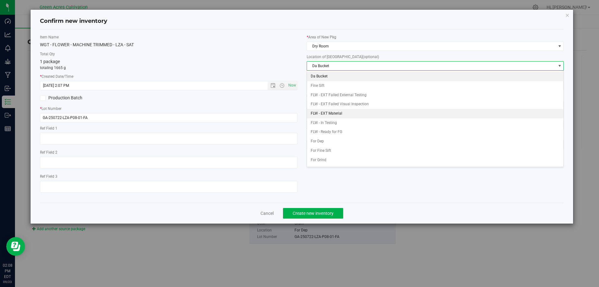
click at [331, 112] on li "FLW - EXT Material" at bounding box center [435, 113] width 257 height 9
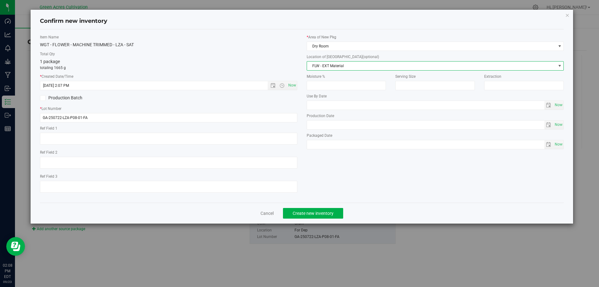
click at [348, 168] on div "Item Name WGT - FLOWER - MACHINE TRIMMED - LZA - SAT Total Qty 1 package totali…" at bounding box center [302, 115] width 534 height 163
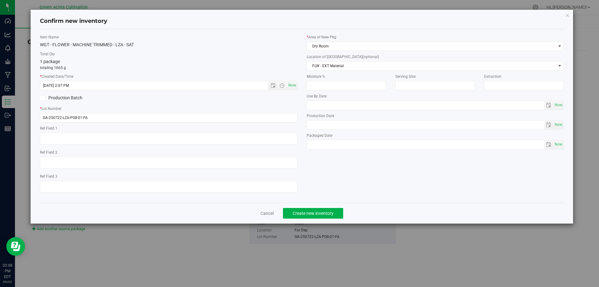
click at [315, 207] on div "Cancel Create new inventory" at bounding box center [302, 213] width 524 height 21
click at [314, 211] on span "Create new inventory" at bounding box center [313, 213] width 41 height 5
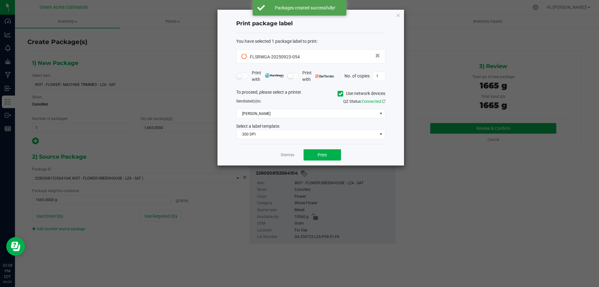
click at [339, 94] on icon at bounding box center [341, 94] width 4 height 0
click at [0, 0] on input "Use network devices" at bounding box center [0, 0] width 0 height 0
drag, startPoint x: 305, startPoint y: 109, endPoint x: 303, endPoint y: 111, distance: 3.3
click at [305, 109] on div "To proceed, please select a printer. Use network devices Send label(s) to: QZ S…" at bounding box center [310, 114] width 149 height 50
click at [297, 116] on span at bounding box center [307, 113] width 141 height 9
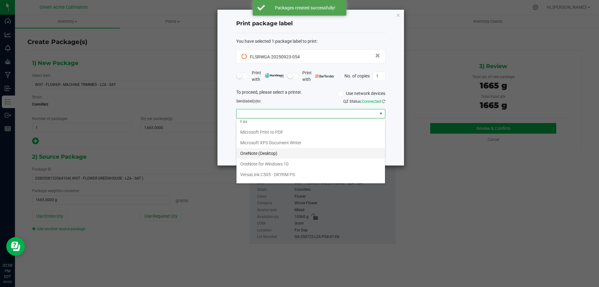
scroll to position [22, 0]
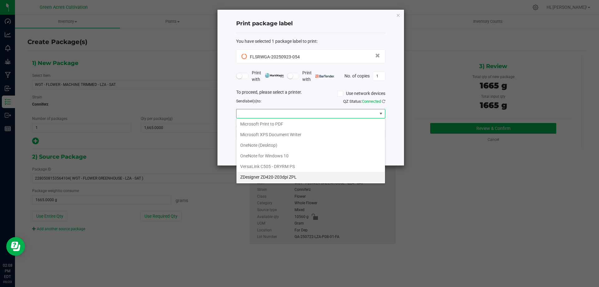
click at [272, 176] on ZPL "ZDesigner ZD420-203dpi ZPL" at bounding box center [311, 177] width 149 height 11
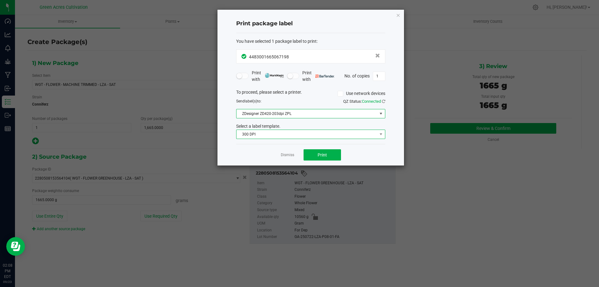
click at [283, 136] on span "300 DPI" at bounding box center [307, 134] width 141 height 9
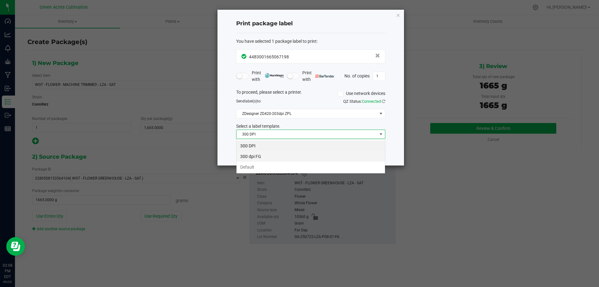
scroll to position [9, 149]
click at [255, 168] on li "Default" at bounding box center [311, 167] width 149 height 11
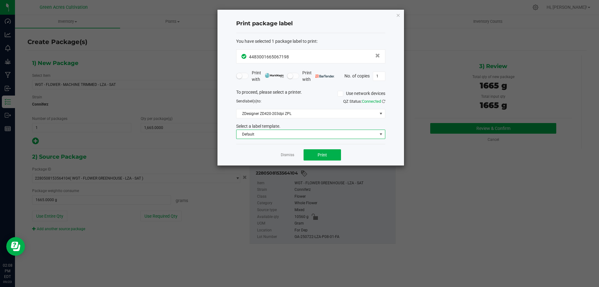
drag, startPoint x: 364, startPoint y: 152, endPoint x: 360, endPoint y: 151, distance: 4.4
click at [364, 152] on div "Dismiss Print" at bounding box center [310, 155] width 149 height 22
click at [378, 76] on input "1" at bounding box center [379, 76] width 12 height 9
type input "2"
click at [386, 157] on div "Print package label You have selected 1 package label to print : 44830016650671…" at bounding box center [311, 88] width 187 height 156
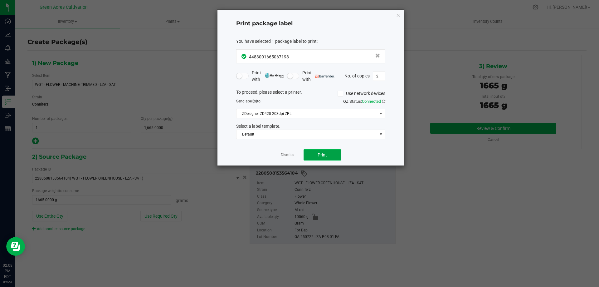
click at [316, 153] on button "Print" at bounding box center [322, 154] width 37 height 11
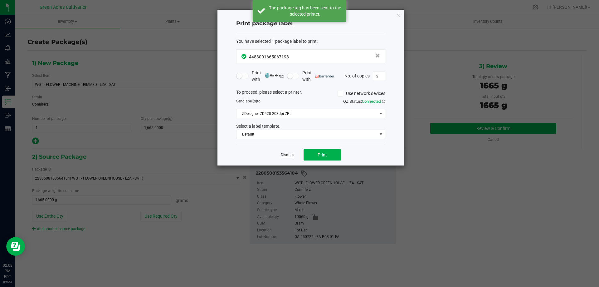
click at [289, 154] on link "Dismiss" at bounding box center [287, 154] width 13 height 5
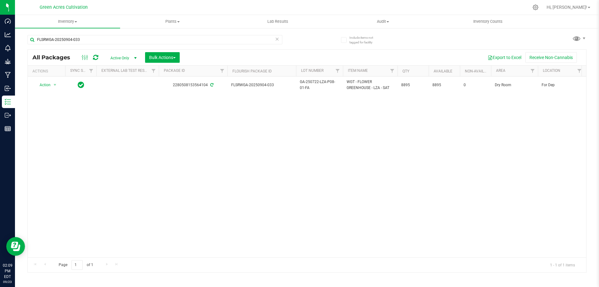
click at [500, 220] on div "Action Action Adjust qty Create package Edit attributes Global inventory Locate…" at bounding box center [307, 166] width 559 height 181
click at [505, 59] on button "Export to Excel" at bounding box center [505, 57] width 42 height 11
click at [468, 157] on div "Action Action Adjust qty Create package Edit attributes Global inventory Locate…" at bounding box center [307, 166] width 559 height 181
drag, startPoint x: 160, startPoint y: 106, endPoint x: 224, endPoint y: 5, distance: 120.0
click at [162, 105] on div "Action Action Adjust qty Create package Edit attributes Global inventory Locate…" at bounding box center [307, 166] width 559 height 181
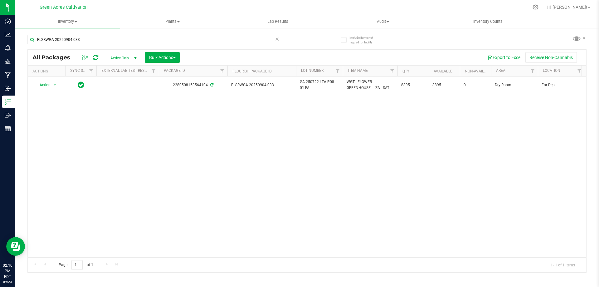
click at [324, 151] on div "Action Action Adjust qty Create package Edit attributes Global inventory Locate…" at bounding box center [307, 166] width 559 height 181
drag, startPoint x: 90, startPoint y: 40, endPoint x: 54, endPoint y: 35, distance: 36.2
click at [30, 33] on div "FLSRWGA-20250904-033" at bounding box center [167, 39] width 280 height 20
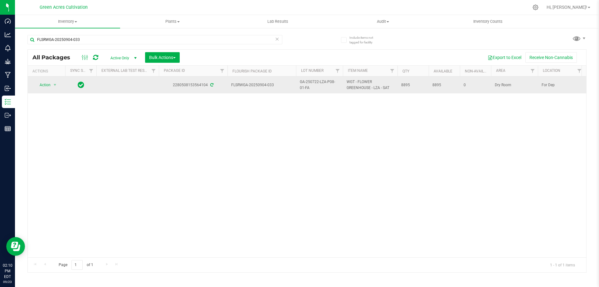
click at [313, 87] on span "GA-250722-LZA-P08-01-FA" at bounding box center [319, 85] width 39 height 12
click at [313, 87] on input "GA-250722-LZA-P08-01-FA" at bounding box center [318, 85] width 45 height 10
click at [76, 35] on input "FLSRWGA-20250904-033" at bounding box center [154, 39] width 255 height 9
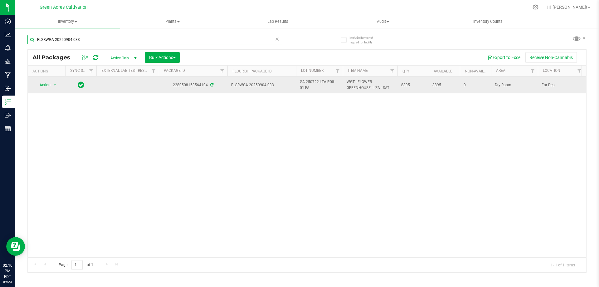
paste input "GA-250722-LZA-P08-01-FA"
type input "GA-250722-LZA-P08-01-FA"
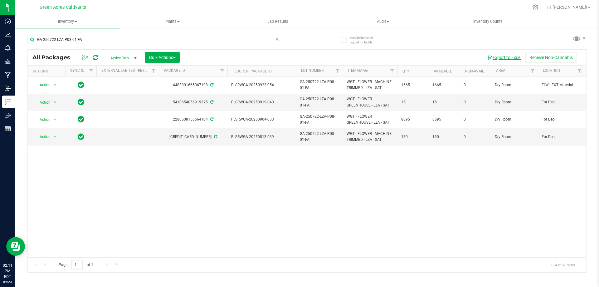
click at [503, 56] on button "Export to Excel" at bounding box center [505, 57] width 42 height 11
click at [266, 194] on div "Action Action Adjust qty Create package Edit attributes Global inventory Locate…" at bounding box center [307, 166] width 559 height 181
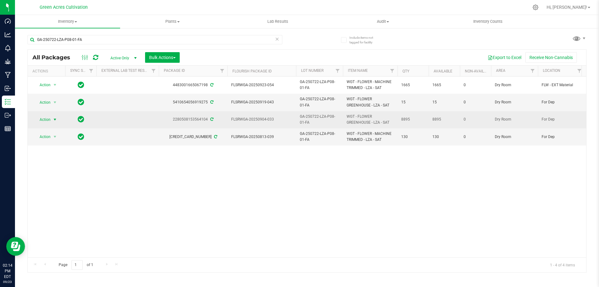
click at [49, 118] on span "Action" at bounding box center [42, 119] width 17 height 9
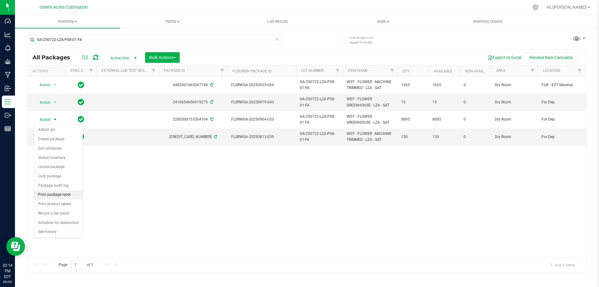
click at [61, 193] on li "Print package label" at bounding box center [58, 194] width 48 height 9
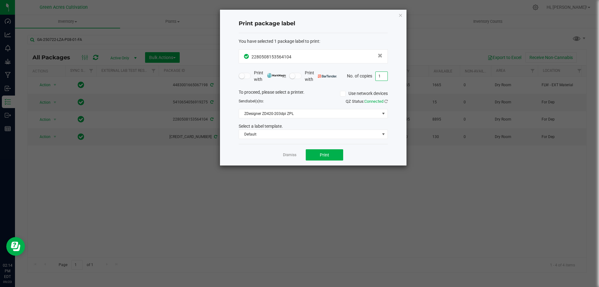
click at [380, 73] on input "1" at bounding box center [382, 76] width 12 height 9
type input "2"
drag, startPoint x: 358, startPoint y: 153, endPoint x: 346, endPoint y: 154, distance: 11.9
click at [358, 154] on div "Dismiss Print" at bounding box center [313, 155] width 149 height 22
click at [336, 154] on button "Print" at bounding box center [324, 154] width 37 height 11
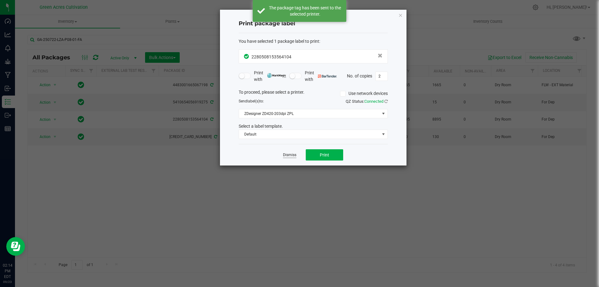
click at [283, 156] on link "Dismiss" at bounding box center [289, 154] width 13 height 5
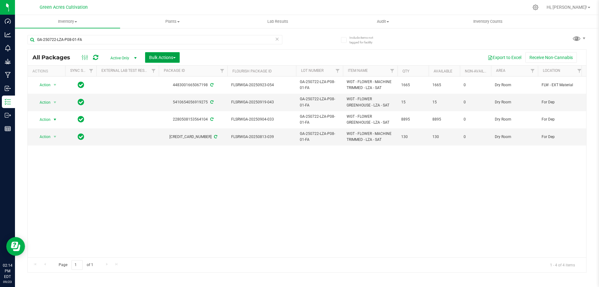
click at [169, 56] on span "Bulk Actions" at bounding box center [162, 57] width 27 height 5
click at [160, 119] on span "Locate packages" at bounding box center [165, 117] width 32 height 5
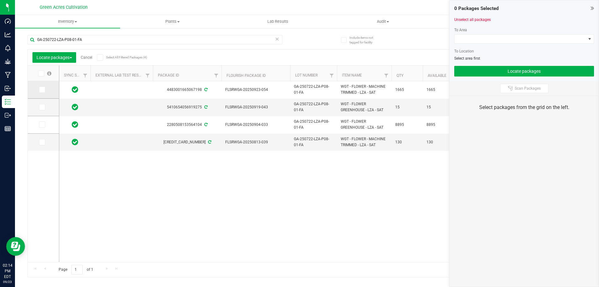
click at [40, 90] on icon at bounding box center [42, 90] width 4 height 0
click at [0, 0] on input "checkbox" at bounding box center [0, 0] width 0 height 0
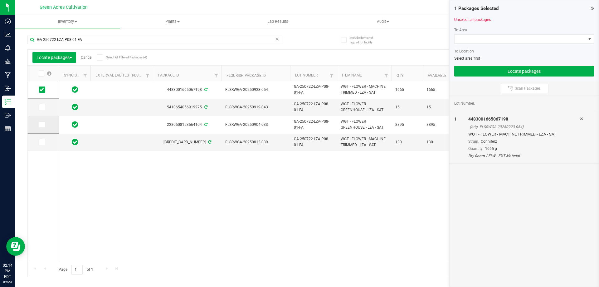
click at [42, 125] on icon at bounding box center [42, 125] width 4 height 0
click at [0, 0] on input "checkbox" at bounding box center [0, 0] width 0 height 0
click at [465, 44] on div at bounding box center [524, 46] width 140 height 5
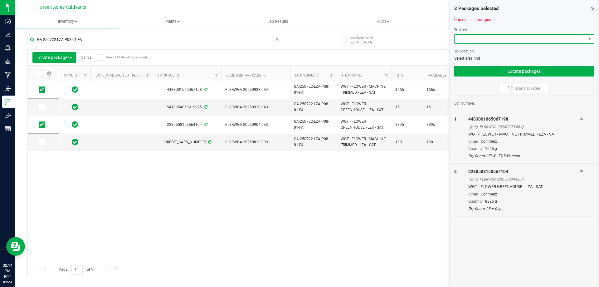
click at [467, 41] on span at bounding box center [520, 39] width 131 height 9
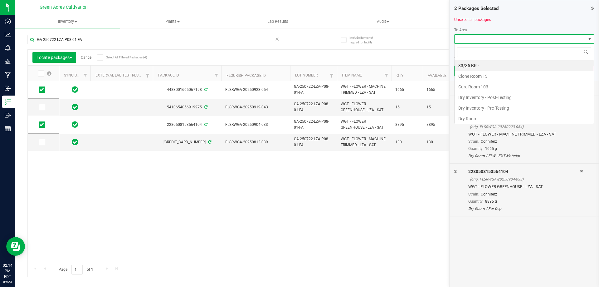
scroll to position [9, 140]
type input "cure"
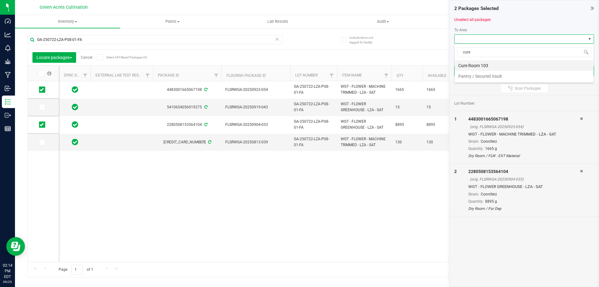
click at [492, 65] on li "Cure Room 103" at bounding box center [524, 65] width 139 height 11
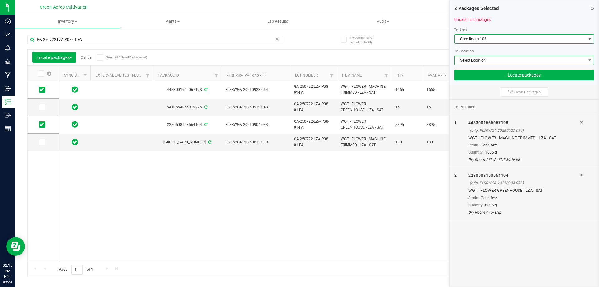
click at [483, 60] on span "Select Location" at bounding box center [520, 60] width 131 height 9
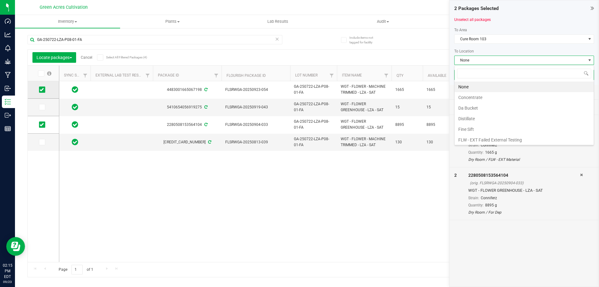
click at [41, 86] on span at bounding box center [42, 89] width 6 height 6
click at [0, 0] on input "checkbox" at bounding box center [0, 0] width 0 height 0
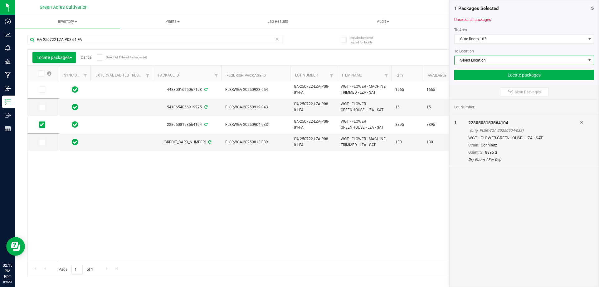
click at [464, 58] on span "Select Location" at bounding box center [520, 60] width 131 height 9
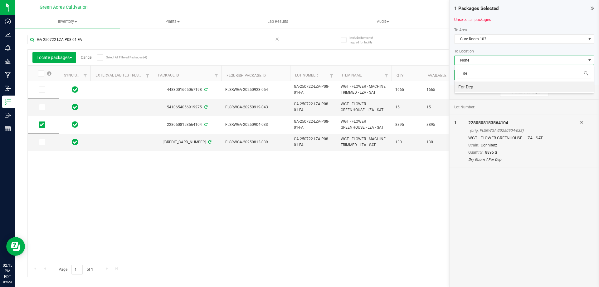
type input "dep"
click at [460, 84] on li "For Dep" at bounding box center [524, 86] width 139 height 11
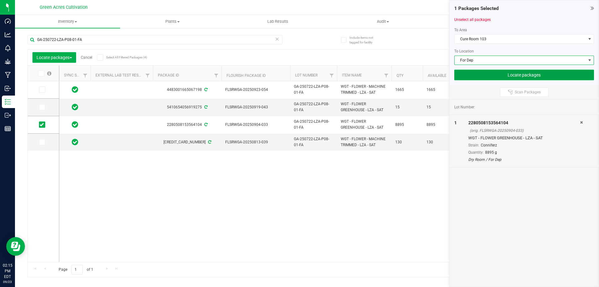
click at [480, 71] on button "Locate packages" at bounding box center [524, 75] width 140 height 11
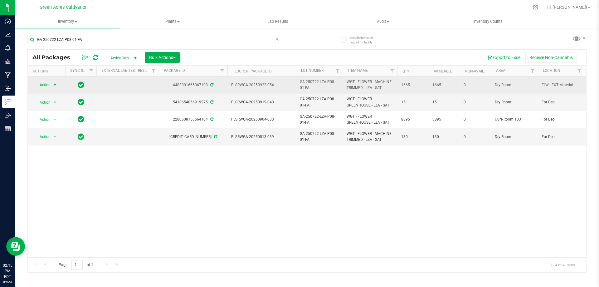
click at [55, 81] on span "select" at bounding box center [55, 85] width 8 height 9
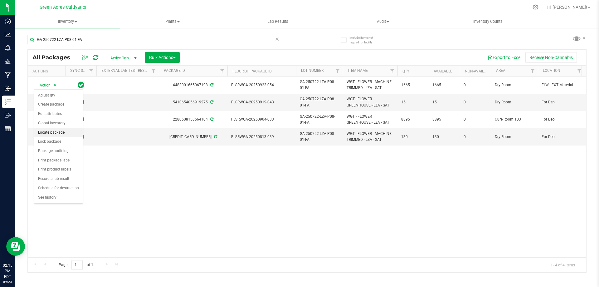
click at [60, 130] on li "Locate package" at bounding box center [58, 132] width 48 height 9
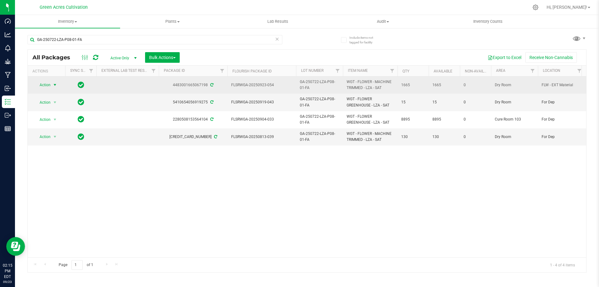
click at [53, 83] on span "select" at bounding box center [54, 84] width 5 height 5
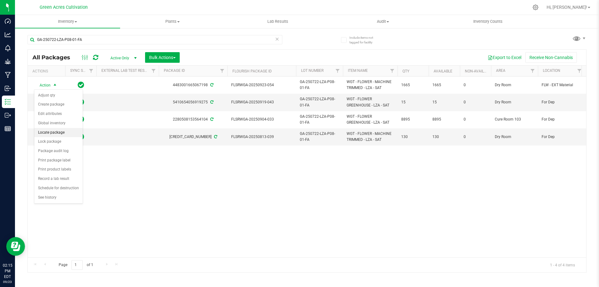
click at [55, 128] on li "Locate package" at bounding box center [58, 132] width 48 height 9
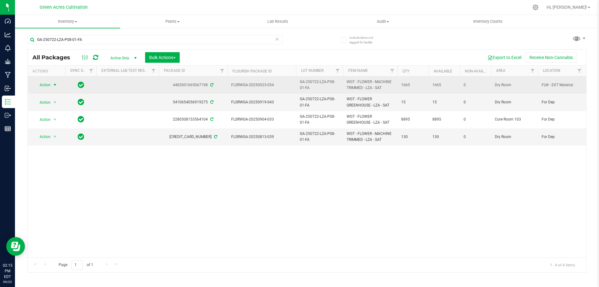
click at [51, 82] on span "select" at bounding box center [55, 85] width 8 height 9
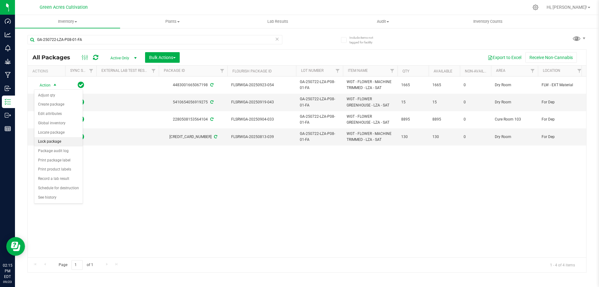
click at [62, 140] on li "Lock package" at bounding box center [58, 141] width 48 height 9
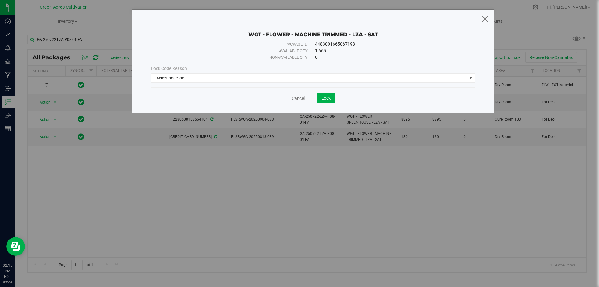
click at [484, 21] on icon at bounding box center [485, 18] width 8 height 15
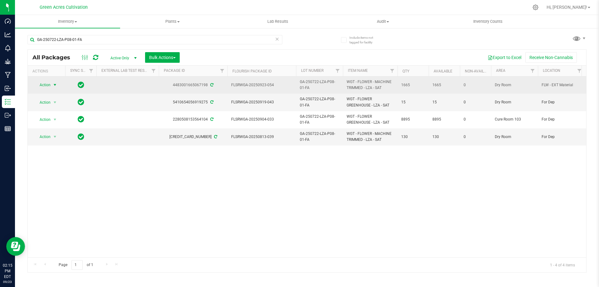
click at [55, 84] on span "select" at bounding box center [54, 84] width 5 height 5
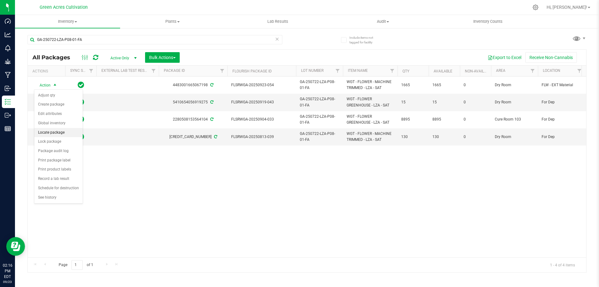
click at [66, 130] on li "Locate package" at bounding box center [58, 132] width 48 height 9
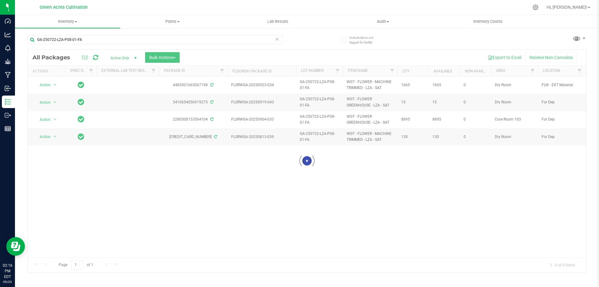
click at [161, 58] on div at bounding box center [307, 161] width 559 height 223
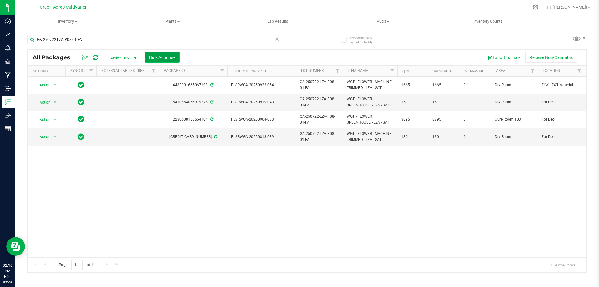
click at [150, 57] on span "Bulk Actions" at bounding box center [162, 57] width 27 height 5
click at [158, 117] on span "Locate packages" at bounding box center [165, 117] width 32 height 5
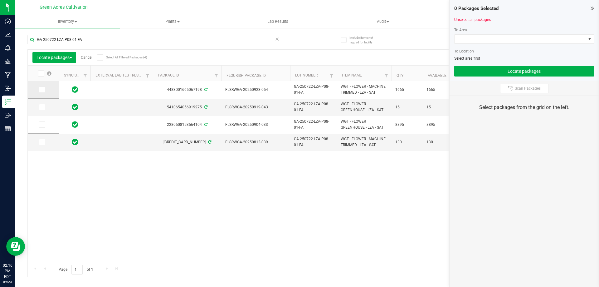
click at [45, 89] on span at bounding box center [42, 89] width 6 height 6
click at [0, 0] on input "checkbox" at bounding box center [0, 0] width 0 height 0
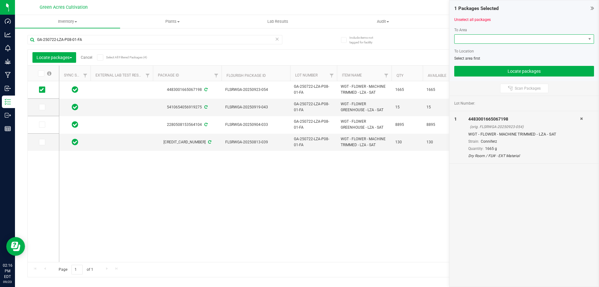
click at [458, 37] on span at bounding box center [520, 39] width 131 height 9
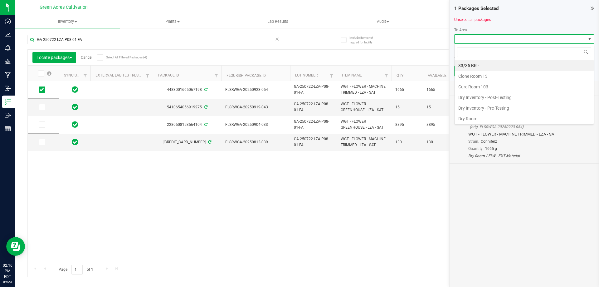
scroll to position [9, 140]
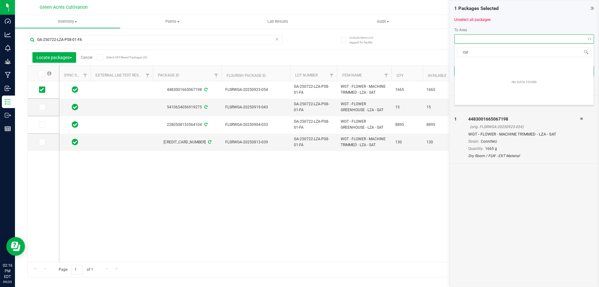
type input "cure"
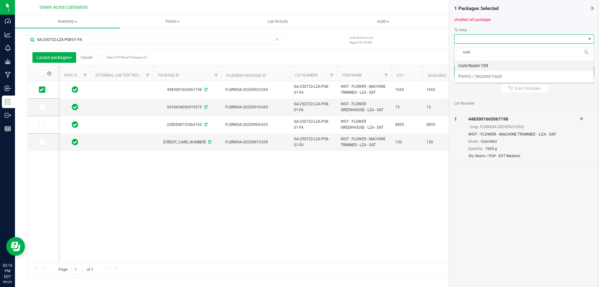
click at [494, 63] on li "Cure Room 103" at bounding box center [524, 65] width 139 height 11
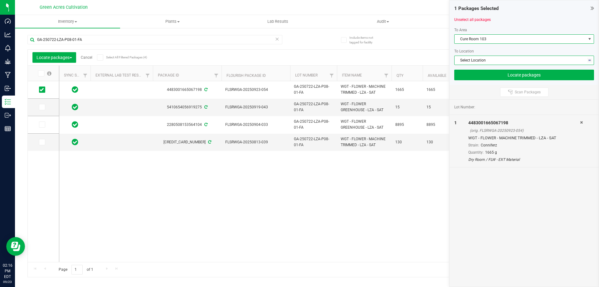
click at [487, 61] on span "Select Location" at bounding box center [520, 60] width 131 height 9
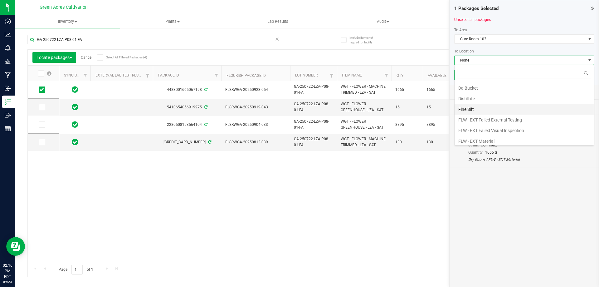
scroll to position [31, 0]
click at [473, 131] on li "FLW - EXT Material" at bounding box center [524, 130] width 139 height 11
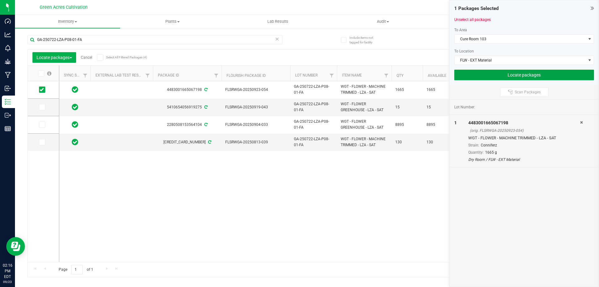
click at [486, 71] on button "Locate packages" at bounding box center [524, 75] width 140 height 11
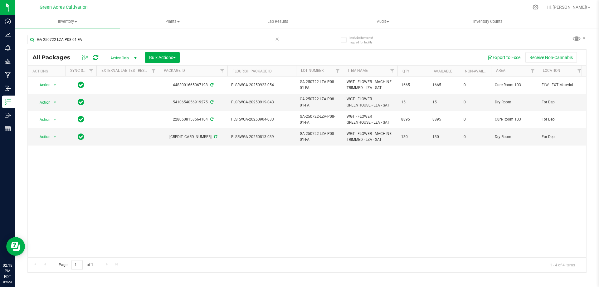
click at [365, 227] on div "Action Action Adjust qty Create package Edit attributes Global inventory Locate…" at bounding box center [307, 166] width 559 height 181
click at [566, 6] on span "Hi, [PERSON_NAME]!" at bounding box center [567, 7] width 41 height 5
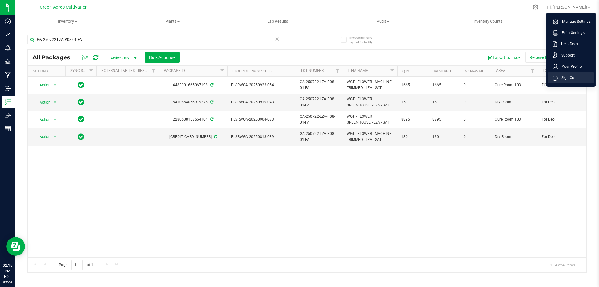
click at [558, 78] on span "Sign Out" at bounding box center [567, 78] width 18 height 6
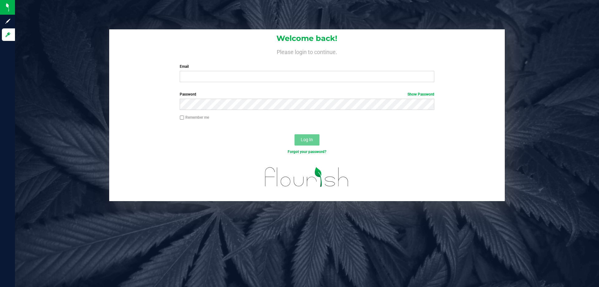
click at [250, 229] on div "Welcome back! Please login to continue. Email Required Please format your email…" at bounding box center [307, 143] width 584 height 287
click at [73, 29] on div "Welcome back! Please login to continue. Email Required Please format your email…" at bounding box center [307, 115] width 594 height 172
